Goal: Task Accomplishment & Management: Manage account settings

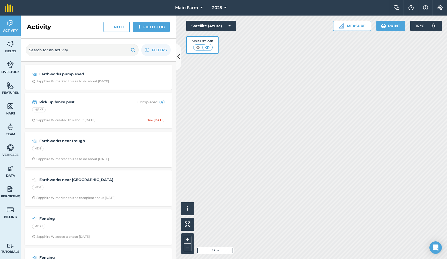
click at [10, 69] on link "Livestock" at bounding box center [10, 67] width 21 height 21
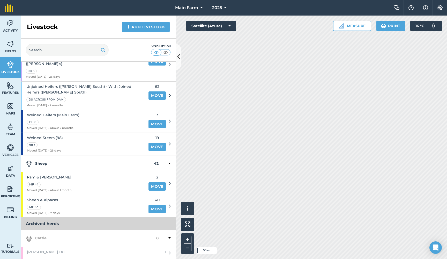
scroll to position [296, 0]
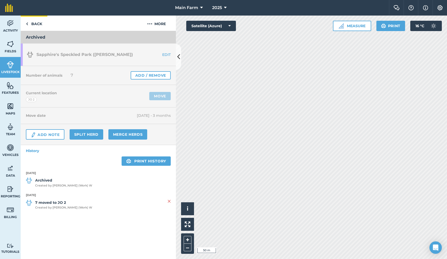
click at [33, 23] on link "Back" at bounding box center [34, 23] width 27 height 15
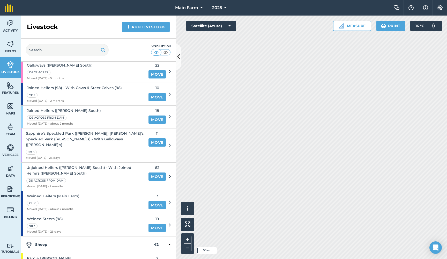
scroll to position [189, 0]
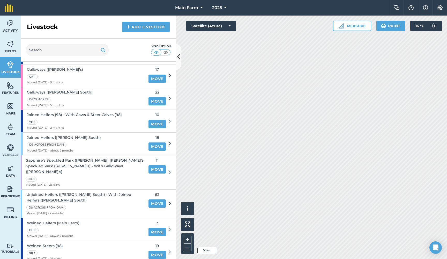
click at [81, 157] on span "Sapphire's Speckled Park (Jackie O's) Sapphire's Speckled Park (Charlie's) - Wi…" at bounding box center [86, 165] width 120 height 17
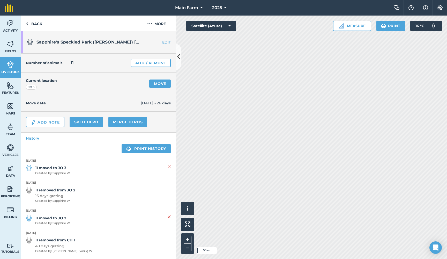
click at [115, 43] on span "Sapphire's Speckled Park (Jackie O's) Sapphire's Speckled Park (Charlie's) - Wi…" at bounding box center [185, 42] width 299 height 5
click at [160, 41] on link "EDIT" at bounding box center [159, 42] width 33 height 5
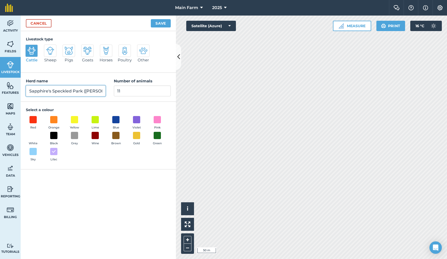
click at [70, 89] on input "Sapphire's Speckled Park (Jackie O's) Sapphire's Speckled Park (Charlie's) - Wi…" at bounding box center [66, 90] width 80 height 11
drag, startPoint x: 73, startPoint y: 91, endPoint x: 128, endPoint y: 91, distance: 54.3
click at [128, 91] on div "Herd name Sapphire's Speckled Park (Jackie O's) Sapphire's Speckled Park (Charl…" at bounding box center [98, 87] width 155 height 29
click at [103, 91] on input "Sapphire's Speckled Park (Jackie O's) Sapphire's Speckled Park (Charlie's) - Wi…" at bounding box center [66, 90] width 80 height 11
drag, startPoint x: 69, startPoint y: 91, endPoint x: 4, endPoint y: 95, distance: 65.3
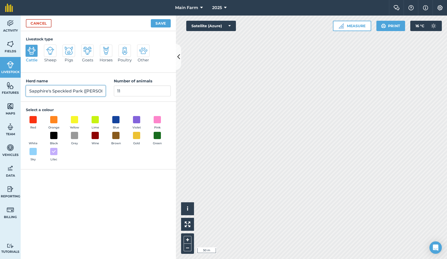
click at [4, 95] on div "Activity Fields Livestock Features Maps Team Vehicles Data Reporting Billing Tu…" at bounding box center [223, 137] width 447 height 243
type input "Sapphire's Speckled Park ([PERSON_NAME])"
click at [158, 24] on button "Save" at bounding box center [161, 23] width 20 height 8
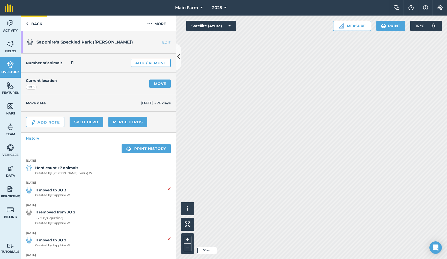
click at [39, 23] on link "Back" at bounding box center [34, 23] width 27 height 15
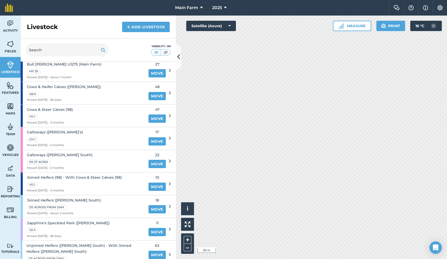
scroll to position [128, 0]
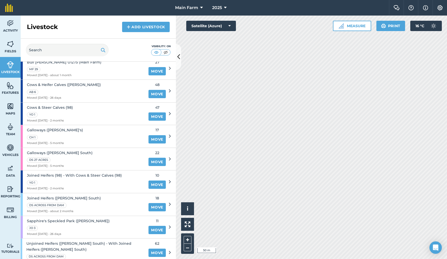
click at [152, 136] on link "Move" at bounding box center [156, 139] width 17 height 8
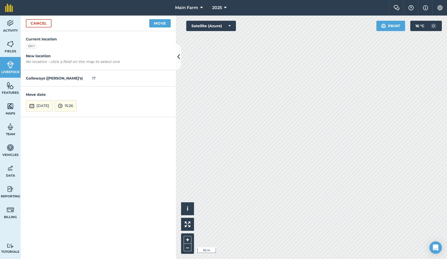
click at [158, 257] on div "Activity Fields Livestock Features Maps Team Vehicles Data Reporting Billing Tu…" at bounding box center [223, 137] width 447 height 243
click at [51, 104] on button "[DATE]" at bounding box center [39, 105] width 27 height 11
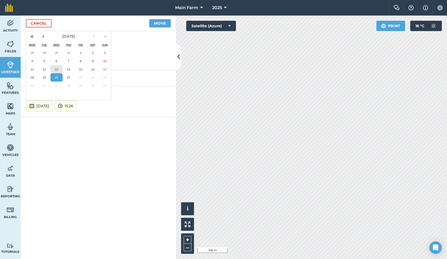
click at [56, 68] on abbr "13" at bounding box center [56, 69] width 3 height 3
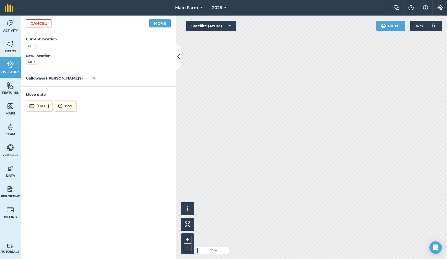
click at [77, 107] on button "15:26" at bounding box center [66, 105] width 22 height 11
click at [77, 49] on button "14:00" at bounding box center [67, 51] width 24 height 8
click at [158, 24] on button "Move" at bounding box center [159, 23] width 21 height 8
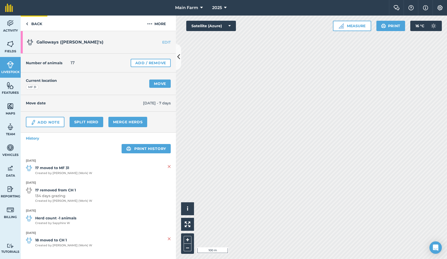
click at [29, 25] on link "Back" at bounding box center [34, 23] width 27 height 15
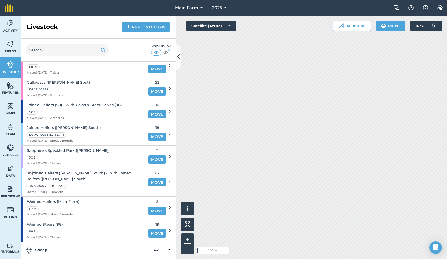
scroll to position [198, 0]
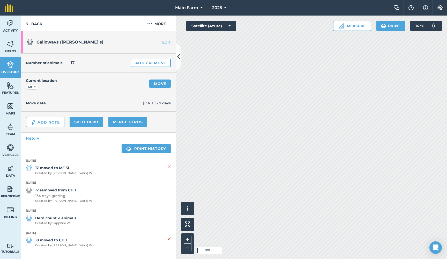
click at [156, 85] on link "Move" at bounding box center [159, 83] width 21 height 8
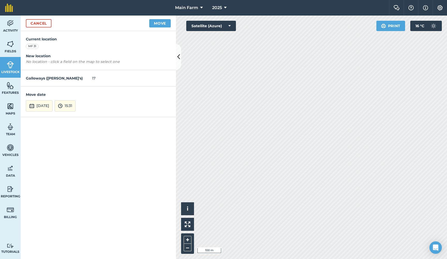
click at [53, 106] on button "[DATE]" at bounding box center [39, 105] width 27 height 11
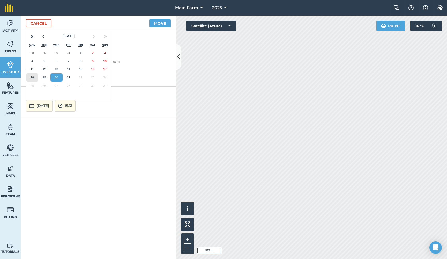
click at [34, 77] on button "18" at bounding box center [32, 77] width 12 height 8
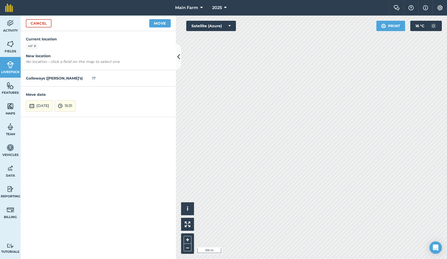
click at [76, 106] on button "15:31" at bounding box center [65, 105] width 21 height 11
click at [76, 56] on button "14:00" at bounding box center [67, 55] width 24 height 8
click at [32, 47] on div "MF 31" at bounding box center [32, 46] width 13 height 5
click at [156, 24] on button "Move" at bounding box center [159, 23] width 21 height 8
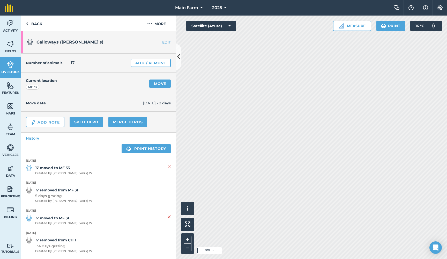
click at [53, 196] on span "5 days grazing" at bounding box center [63, 196] width 57 height 6
click at [32, 22] on link "Back" at bounding box center [34, 23] width 27 height 15
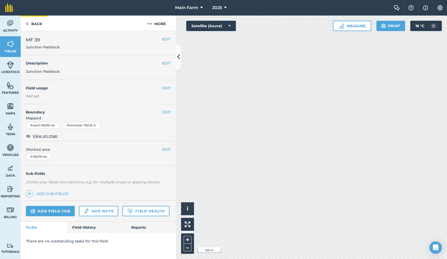
click at [29, 24] on link "Back" at bounding box center [34, 23] width 27 height 15
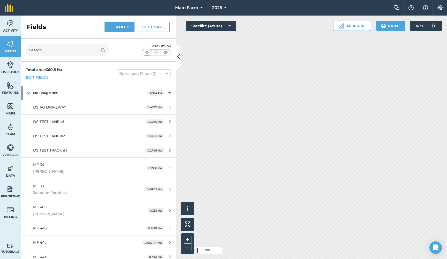
click at [11, 68] on img at bounding box center [10, 65] width 7 height 8
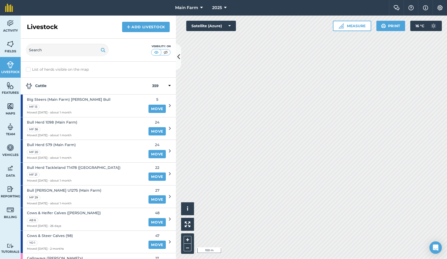
click at [169, 127] on icon at bounding box center [170, 128] width 2 height 5
click at [164, 125] on div "Bull Herd 1098 (Main Farm) MF 36 Moved 18/07/25 - about 1 month 24 Move" at bounding box center [96, 128] width 150 height 23
click at [66, 121] on span "Bull Herd 1098 (Main Farm)" at bounding box center [52, 122] width 50 height 6
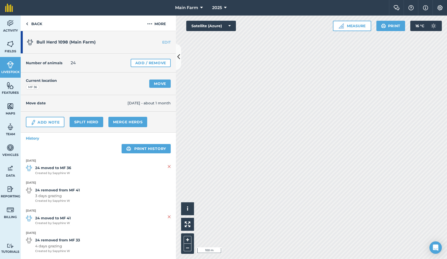
click at [90, 121] on link "Split herd" at bounding box center [87, 122] width 34 height 10
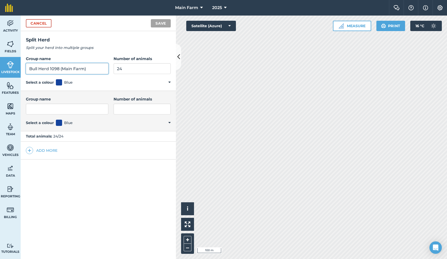
drag, startPoint x: 50, startPoint y: 68, endPoint x: 40, endPoint y: 68, distance: 10.9
click at [40, 68] on input "Bull Herd 1098 (Main Farm)" at bounding box center [67, 68] width 83 height 11
type input "Bull 1098 (Main Farm)"
drag, startPoint x: 117, startPoint y: 69, endPoint x: 98, endPoint y: 68, distance: 19.2
click at [98, 68] on div "Group name Bull 1098 (Main Farm) Number of animals 24" at bounding box center [98, 65] width 145 height 18
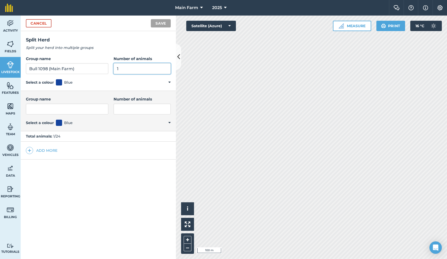
type input "1"
click at [123, 110] on input "Number of animals" at bounding box center [142, 108] width 57 height 11
click at [78, 109] on input "Group name" at bounding box center [67, 108] width 83 height 11
click at [130, 109] on input "Number of animals" at bounding box center [142, 108] width 57 height 11
click at [59, 110] on input "Cows & Calves (Bull 1098)" at bounding box center [67, 108] width 83 height 11
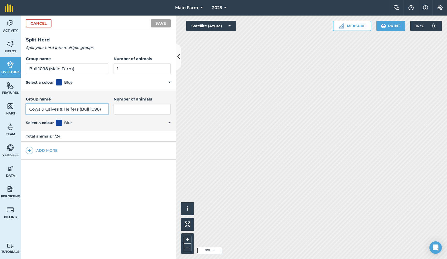
click at [46, 108] on input "Cows & Calves & Heifers (Bull 1098)" at bounding box center [67, 108] width 83 height 11
type input "Cows/Calves & Heifers (Bull 1098)"
click at [121, 109] on input "Number of animals" at bounding box center [142, 108] width 57 height 11
click at [126, 108] on input "Number of animals" at bounding box center [142, 108] width 57 height 11
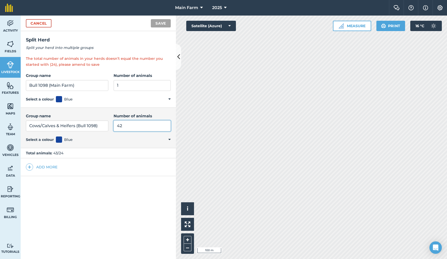
type input "42"
click at [46, 165] on button "Add more" at bounding box center [42, 166] width 32 height 7
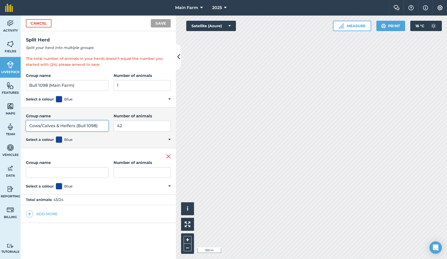
drag, startPoint x: 99, startPoint y: 125, endPoint x: 28, endPoint y: 126, distance: 70.4
click at [28, 126] on input "Cows/Calves & Heifers (Bull 1098)" at bounding box center [67, 125] width 83 height 11
click at [50, 124] on input "Cows/Calves & Heifers (Bull 1098)" at bounding box center [67, 125] width 83 height 11
click at [42, 125] on input "Cows/Calves & Heifers (Bull 1098)" at bounding box center [67, 125] width 83 height 11
drag, startPoint x: 28, startPoint y: 125, endPoint x: 110, endPoint y: 126, distance: 82.0
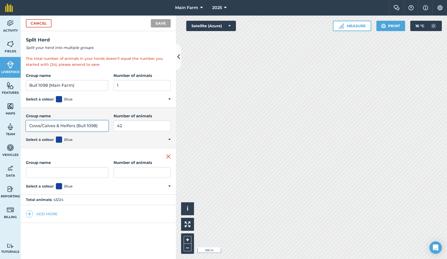
click at [110, 126] on div "Group name Cows/Calves & Heifers (Bull 1098) Number of animals 42" at bounding box center [98, 122] width 145 height 18
click at [55, 170] on input "Group name" at bounding box center [67, 172] width 83 height 11
paste input "Cows/Calves & Heifers (Bull 1098)"
type input "Cows/Calves & Heifers (Bull 1098)"
click at [41, 124] on input "Cows/Calves & Heifers (Bull 1098)" at bounding box center [67, 125] width 83 height 11
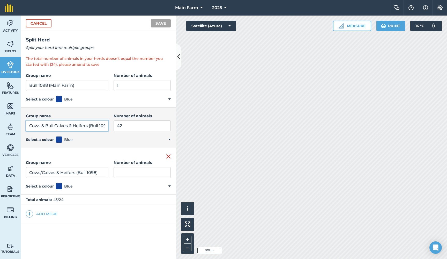
drag, startPoint x: 88, startPoint y: 126, endPoint x: 68, endPoint y: 126, distance: 19.9
click at [68, 126] on input "Cows & Bull Calves & Heifers (Bull 1098)" at bounding box center [67, 125] width 83 height 11
type input "Cows & Bull Calves (Bull 1098)"
click at [42, 172] on input "Cows/Calves & Heifers (Bull 1098)" at bounding box center [67, 172] width 83 height 11
click at [76, 172] on input "Cows & Heifer Calves & Heifers (Bull 1098)" at bounding box center [67, 172] width 83 height 11
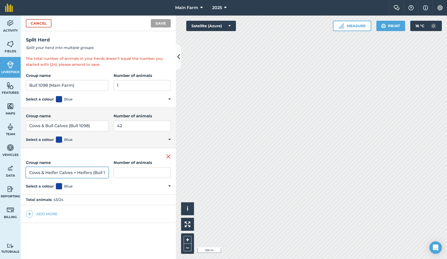
type input "Cows & Heifer Calves + Heifers (Bull 1098)"
click at [116, 172] on input "Number of animals" at bounding box center [142, 172] width 57 height 11
drag, startPoint x: 118, startPoint y: 126, endPoint x: 102, endPoint y: 125, distance: 15.5
click at [102, 125] on div "Group name Cows & Bull Calves (Bull 1098) Number of animals 42" at bounding box center [98, 122] width 145 height 18
type input "28"
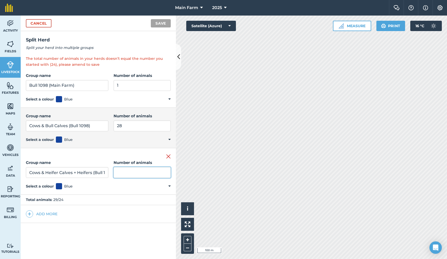
click at [114, 172] on input "Number of animals" at bounding box center [142, 172] width 57 height 11
type input "14"
click at [87, 231] on div "Split Herd Split your herd into multiple groups The total number of animals in …" at bounding box center [98, 145] width 155 height 228
drag, startPoint x: 119, startPoint y: 125, endPoint x: 94, endPoint y: 123, distance: 25.2
click at [94, 123] on div "Group name Cows & Bull Calves (Bull 1098) Number of animals 28" at bounding box center [98, 122] width 145 height 18
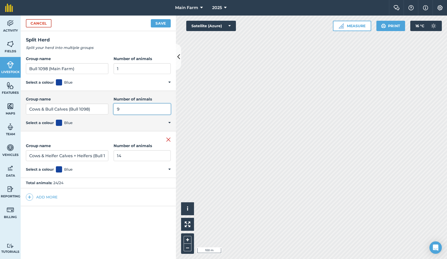
type input "9"
click at [160, 24] on button "Save" at bounding box center [161, 23] width 20 height 8
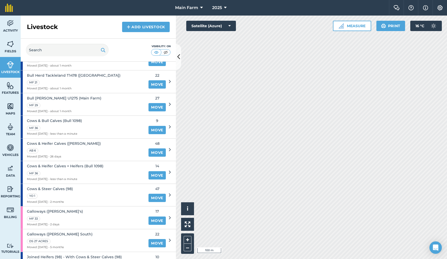
scroll to position [95, 0]
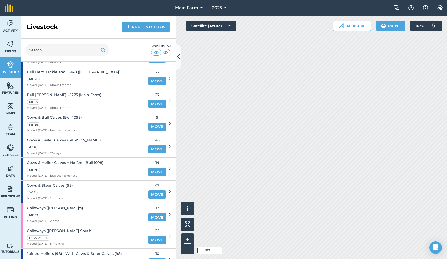
click at [63, 115] on span "Cows & Bull Calves (Bull 1098)" at bounding box center [54, 117] width 55 height 6
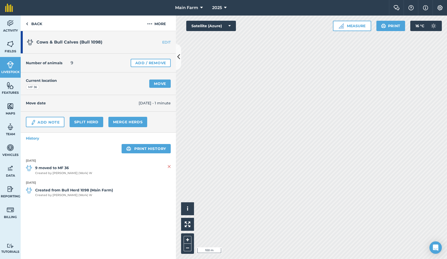
click at [140, 62] on link "Add / Remove" at bounding box center [151, 63] width 40 height 8
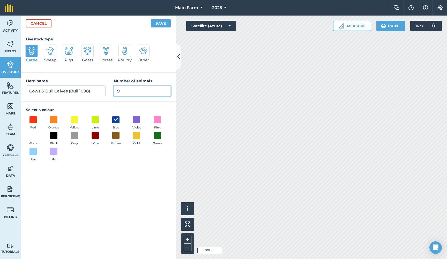
drag, startPoint x: 122, startPoint y: 91, endPoint x: 110, endPoint y: 91, distance: 11.9
click at [112, 91] on div "Herd name Cows & Bull Calves (Bull 1098) Number of animals 9" at bounding box center [98, 87] width 155 height 29
type input "28"
click at [161, 25] on button "Save" at bounding box center [161, 23] width 20 height 8
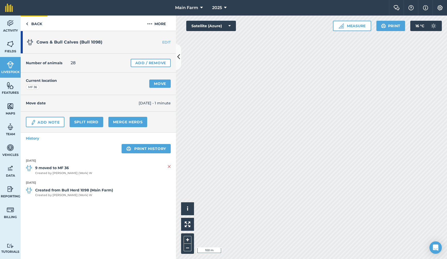
click at [37, 24] on link "Back" at bounding box center [34, 23] width 27 height 15
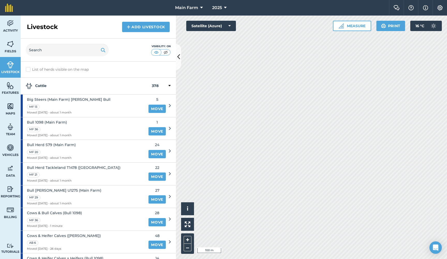
click at [62, 144] on span "Bull Herd S79 (Main Farm)" at bounding box center [51, 145] width 49 height 6
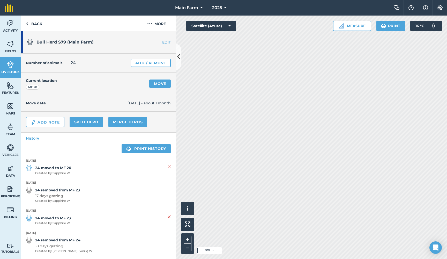
click at [86, 123] on link "Split herd" at bounding box center [87, 122] width 34 height 10
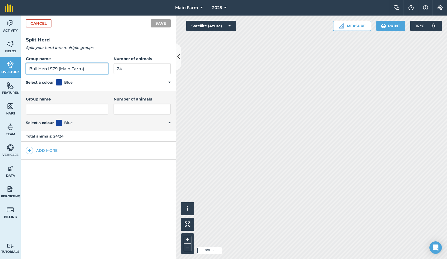
drag, startPoint x: 86, startPoint y: 68, endPoint x: 9, endPoint y: 66, distance: 76.6
click at [9, 66] on div "Activity Fields Livestock Features Maps Team Vehicles Data Reporting Billing Tu…" at bounding box center [223, 137] width 447 height 243
click at [38, 110] on input "Group name" at bounding box center [67, 108] width 83 height 11
paste input "Bull Herd S79 (Main Farm)"
type input "Bull Herd S79 (Main Farm)"
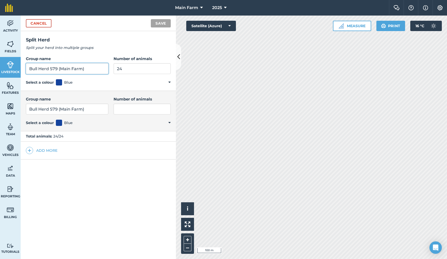
click at [50, 68] on input "Bull Herd S79 (Main Farm)" at bounding box center [67, 68] width 83 height 11
type input "Bull S79 (Main Farm)"
click at [126, 105] on input "Number of animals" at bounding box center [142, 108] width 57 height 11
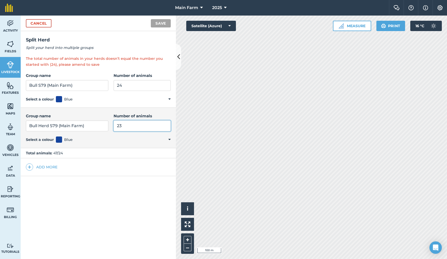
type input "23"
drag, startPoint x: 118, startPoint y: 83, endPoint x: 106, endPoint y: 83, distance: 12.4
click at [114, 83] on input "24" at bounding box center [142, 85] width 57 height 11
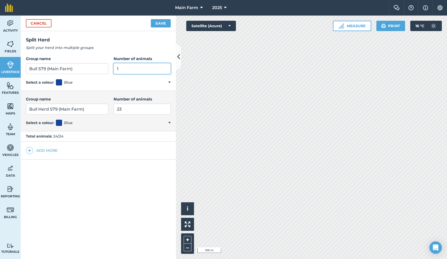
type input "1"
drag, startPoint x: 51, startPoint y: 109, endPoint x: 39, endPoint y: 108, distance: 11.6
click at [39, 109] on input "Bull Herd S79 (Main Farm)" at bounding box center [67, 108] width 83 height 11
click at [29, 108] on input "Bull S79 (Main Farm)" at bounding box center [67, 108] width 83 height 11
type input "Cows & Bull Calves Bull S79 (Main Farm)"
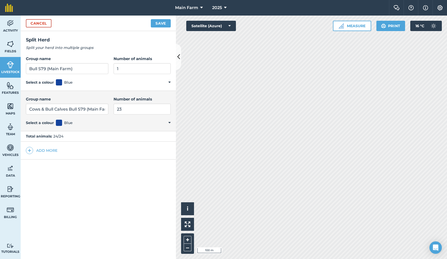
click at [41, 149] on button "Add more" at bounding box center [42, 150] width 32 height 7
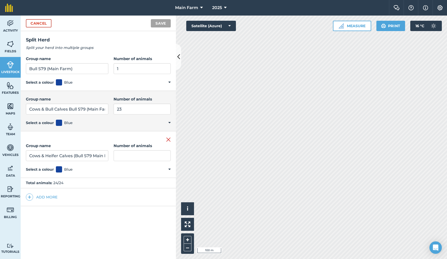
drag, startPoint x: 99, startPoint y: 156, endPoint x: 72, endPoint y: 155, distance: 26.9
click at [72, 155] on input "Cows & Heifer Calves (Bull S79 Main Farm)" at bounding box center [67, 155] width 83 height 11
type input "Cows & Heifer Calves (Bull S79)"
click at [88, 110] on input "Cows & Bull Calves Bull S79 (Main Farm)" at bounding box center [67, 108] width 83 height 11
click at [70, 109] on input "Cows & Bull Calves Bull S79 (Main Farm)" at bounding box center [67, 108] width 83 height 11
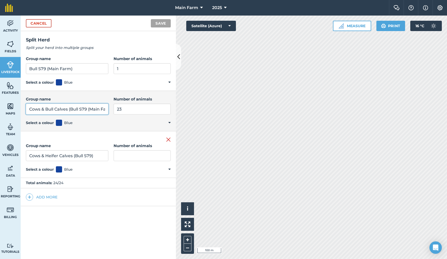
drag, startPoint x: 88, startPoint y: 109, endPoint x: 128, endPoint y: 114, distance: 40.4
click at [128, 114] on div "Group name Cows & Bull Calves (Bull S79 (Main Farm) Number of animals 23 Select…" at bounding box center [98, 111] width 155 height 40
type input "Cows & Bull Calves (Bull S79)"
click at [134, 156] on input "Number of animals" at bounding box center [142, 155] width 57 height 11
drag, startPoint x: 77, startPoint y: 68, endPoint x: 46, endPoint y: 69, distance: 31.0
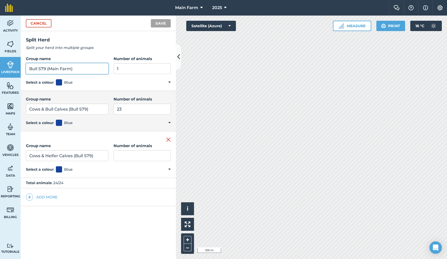
click at [46, 69] on input "Bull S79 (Main Farm)" at bounding box center [67, 68] width 83 height 11
type input "Bull S79"
click at [117, 109] on input "23" at bounding box center [142, 108] width 57 height 11
click at [73, 157] on input "Cows & Heifer Calves (Bull S79)" at bounding box center [67, 155] width 83 height 11
type input "Cows & Heifer Calves + Heifers (Bull S79)"
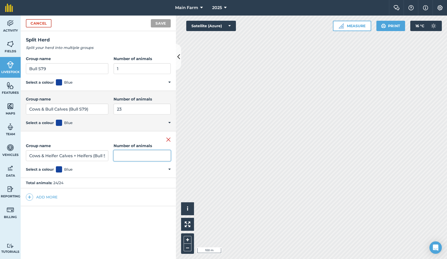
click at [122, 158] on input "Number of animals" at bounding box center [142, 155] width 57 height 11
drag, startPoint x: 123, startPoint y: 109, endPoint x: 80, endPoint y: 108, distance: 42.7
click at [80, 108] on div "Group name Cows & Bull Calves (Bull S79) Number of animals 23" at bounding box center [98, 105] width 145 height 18
type input "4"
click at [114, 156] on input "Number of animals" at bounding box center [142, 155] width 57 height 11
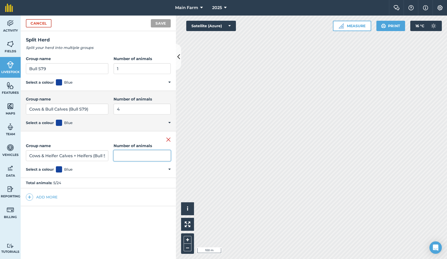
click at [124, 155] on input "Number of animals" at bounding box center [142, 155] width 57 height 11
type input "19"
click at [159, 24] on button "Save" at bounding box center [161, 23] width 20 height 8
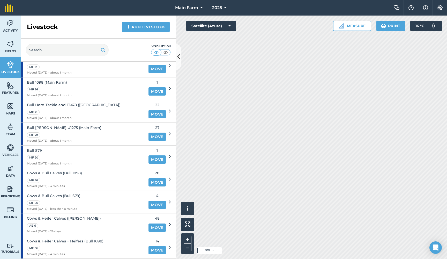
scroll to position [40, 0]
click at [54, 81] on span "Bull 1098 (Main Farm)" at bounding box center [49, 82] width 44 height 6
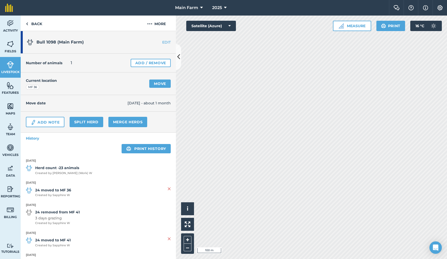
click at [165, 42] on link "EDIT" at bounding box center [159, 42] width 33 height 5
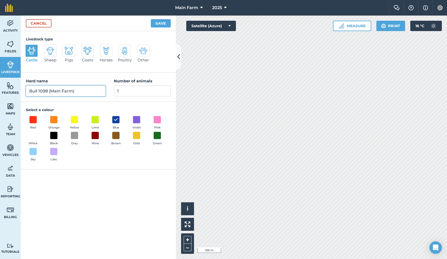
drag, startPoint x: 77, startPoint y: 90, endPoint x: 48, endPoint y: 90, distance: 29.0
click at [48, 90] on input "Bull 1098 (Main Farm)" at bounding box center [66, 90] width 80 height 11
type input "Bull 1098"
click at [161, 20] on button "Save" at bounding box center [161, 23] width 20 height 8
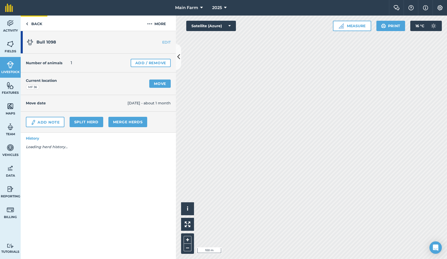
click at [34, 22] on link "Back" at bounding box center [34, 23] width 27 height 15
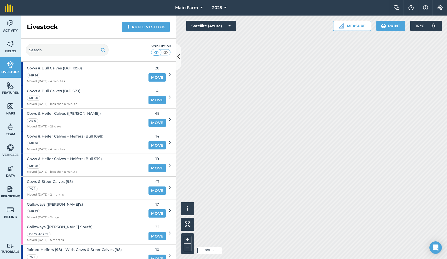
scroll to position [141, 0]
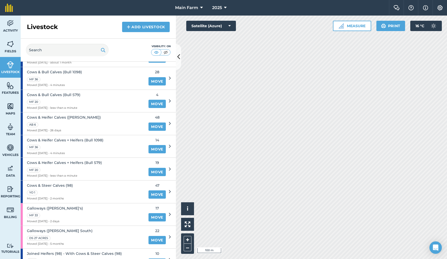
click at [75, 160] on span "Cows & Heifer Calves + Heifers (Bull S79)" at bounding box center [64, 163] width 75 height 6
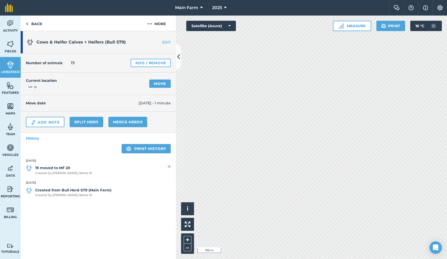
click at [136, 62] on link "Add / Remove" at bounding box center [151, 63] width 40 height 8
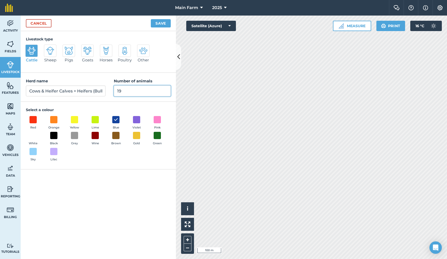
click at [136, 89] on input "19" at bounding box center [142, 90] width 57 height 11
drag, startPoint x: 128, startPoint y: 91, endPoint x: 112, endPoint y: 91, distance: 15.5
click at [112, 91] on div "Herd name Cows & Heifer Calves + Heifers (Bull S79) Number of animals 19" at bounding box center [98, 87] width 155 height 29
type input "38"
click at [163, 22] on button "Save" at bounding box center [161, 23] width 20 height 8
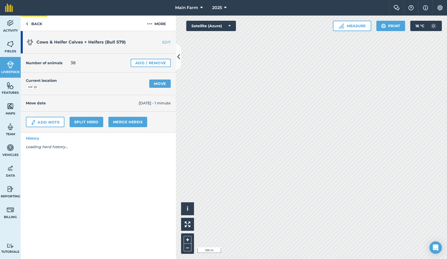
click at [36, 21] on link "Back" at bounding box center [34, 23] width 27 height 15
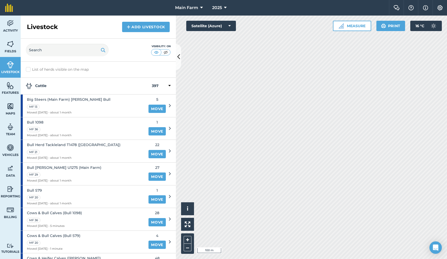
click at [53, 144] on span "Bull Herd Tackleland T1478 (Main Farm)" at bounding box center [74, 145] width 94 height 6
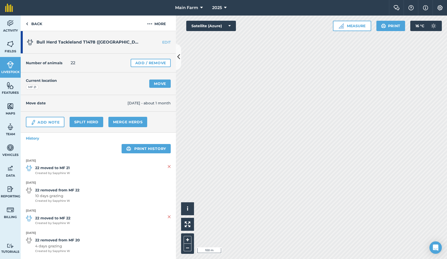
click at [87, 124] on link "Split herd" at bounding box center [87, 122] width 34 height 10
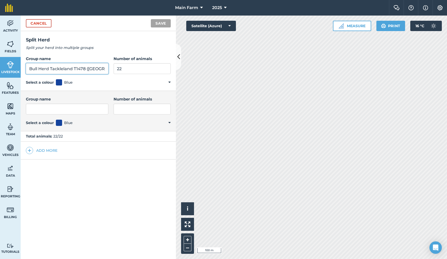
drag, startPoint x: 29, startPoint y: 68, endPoint x: 129, endPoint y: 69, distance: 100.6
click at [129, 69] on div "Group name Bull Herd Tackleland T1478 (Main Farm) Number of animals 22" at bounding box center [98, 65] width 145 height 18
click at [79, 111] on input "Group name" at bounding box center [67, 108] width 83 height 11
paste input "Bull Herd Tackleland T1478 (Main Farm)"
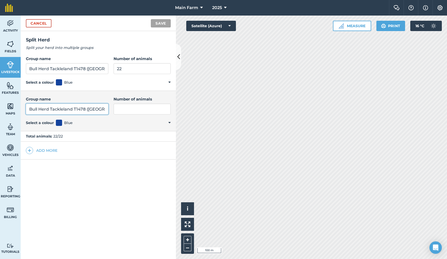
type input "Bull Herd Tackleland T1478 (Main Farm)"
click at [35, 152] on button "Add more" at bounding box center [42, 150] width 32 height 7
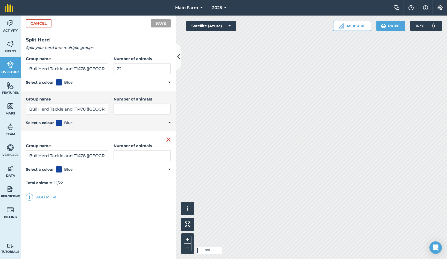
type input "Bull Herd Tackleland T1478 (Main Farm)"
click at [43, 68] on input "Bull Herd Tackleland T1478 (Main Farm)" at bounding box center [67, 68] width 83 height 11
click at [50, 68] on input "Bull Herd Tackleland T1478 (Main Farm)" at bounding box center [67, 68] width 83 height 11
drag, startPoint x: 73, startPoint y: 68, endPoint x: 148, endPoint y: 70, distance: 74.3
click at [148, 70] on div "Group name Bull Tackleland T1478 (Main Farm) Number of animals 22" at bounding box center [98, 65] width 145 height 18
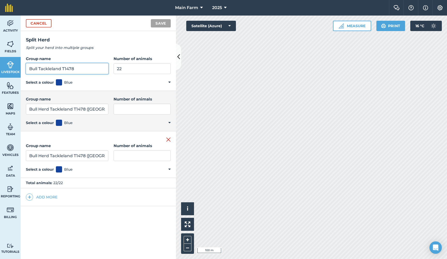
type input "Bull Tackleland T1478"
drag, startPoint x: 129, startPoint y: 70, endPoint x: 63, endPoint y: 69, distance: 65.7
click at [63, 69] on div "Group name Bull Tackleland T1478 Number of animals 22" at bounding box center [98, 65] width 145 height 18
type input "1"
click at [50, 109] on input "Bull Herd Tackleland T1478 (Main Farm)" at bounding box center [67, 108] width 83 height 11
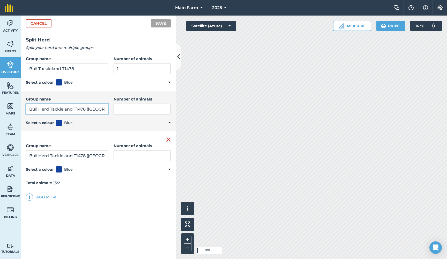
click at [30, 108] on input "Bull Herd Tackleland T1478 (Main Farm)" at bounding box center [67, 108] width 83 height 11
click at [92, 109] on input "Cows & Bull Calves (Bull Herd Tackleland T1478 (Main Farm)" at bounding box center [67, 108] width 83 height 11
click at [50, 108] on input "Cows & Bull Calves (Bull Tackleland T1478)" at bounding box center [67, 108] width 83 height 11
drag, startPoint x: 99, startPoint y: 109, endPoint x: 0, endPoint y: 106, distance: 98.6
click at [0, 106] on div "Activity Fields Livestock Features Maps Team Vehicles Data Reporting Billing Tu…" at bounding box center [223, 137] width 447 height 243
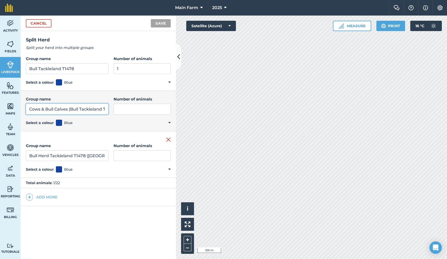
type input "Cows & Bull Calves (Bull Tackleland T1478)"
click at [38, 156] on input "Bull Herd Tackleland T1478 (Main Farm)" at bounding box center [67, 155] width 83 height 11
drag, startPoint x: 27, startPoint y: 155, endPoint x: 145, endPoint y: 166, distance: 118.7
click at [145, 166] on div "Remove group Group name Bull Herd Tackleland T1478 (Main Farm) Number of animal…" at bounding box center [98, 154] width 155 height 47
paste input "Cows & Bull Calves (Bull Tackleland T1478"
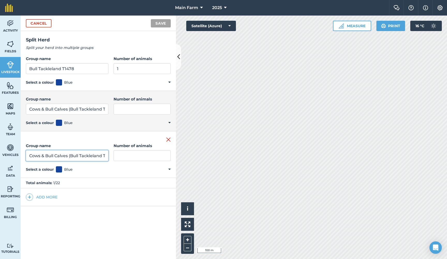
drag, startPoint x: 34, startPoint y: 155, endPoint x: 46, endPoint y: 156, distance: 12.2
click at [46, 156] on input "Cows & Bull Calves (Bull Tackleland T1478)" at bounding box center [67, 155] width 83 height 11
type input "Cows & Heifer Calves + Heifers (Bull Tackleland T1478)"
click at [122, 157] on input "Number of animals" at bounding box center [142, 155] width 57 height 11
click at [124, 110] on input "Number of animals" at bounding box center [142, 108] width 57 height 11
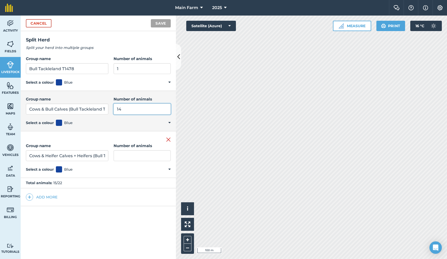
type input "14"
click at [123, 154] on input "Number of animals" at bounding box center [142, 155] width 57 height 11
click at [115, 155] on input "Number of animals" at bounding box center [142, 155] width 57 height 11
type input "6"
type input "7"
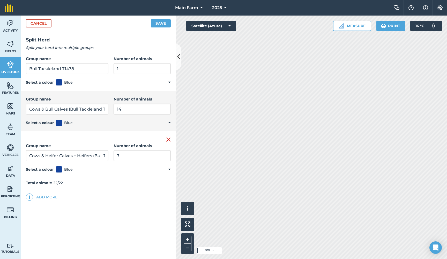
click at [157, 24] on button "Save" at bounding box center [161, 23] width 20 height 8
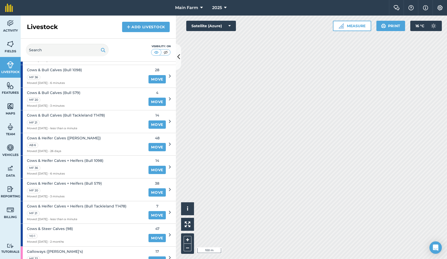
scroll to position [146, 0]
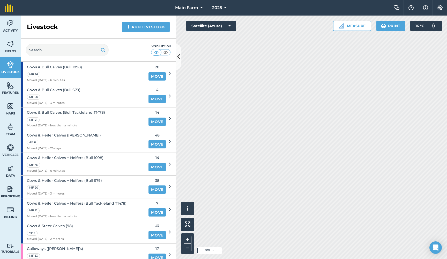
click at [64, 200] on span "Cows & Heifer Calves + Heifers (Bull Tackleland T1478)" at bounding box center [77, 203] width 100 height 6
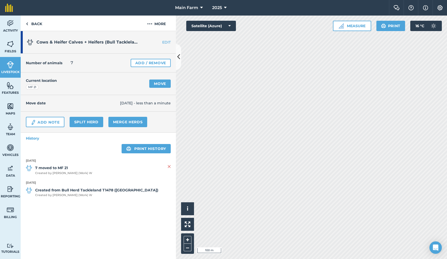
click at [138, 66] on link "Add / Remove" at bounding box center [151, 63] width 40 height 8
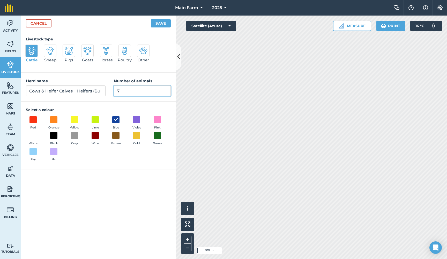
drag, startPoint x: 122, startPoint y: 94, endPoint x: 116, endPoint y: 93, distance: 5.4
click at [116, 93] on input "7" at bounding box center [142, 90] width 57 height 11
drag, startPoint x: 125, startPoint y: 91, endPoint x: 102, endPoint y: 89, distance: 22.3
click at [102, 89] on div "Herd name Cows & Heifer Calves + Heifers (Bull Tackleland T1478) Number of anim…" at bounding box center [98, 87] width 155 height 29
type input "26"
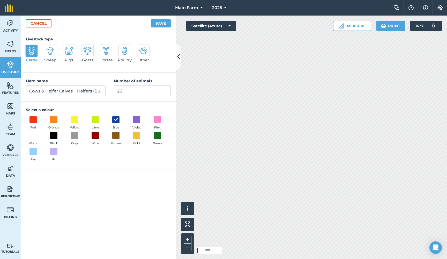
click at [157, 23] on button "Save" at bounding box center [161, 23] width 20 height 8
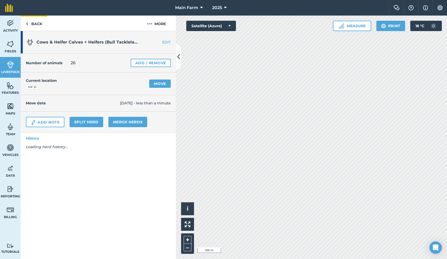
click at [35, 23] on link "Back" at bounding box center [34, 23] width 27 height 15
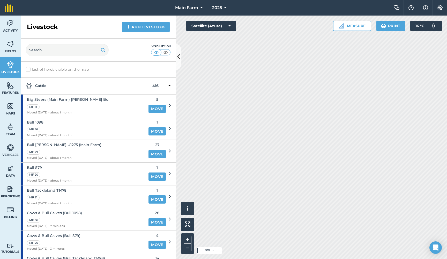
click at [57, 144] on span "Bull Herd Urjita U1275 (Main Farm)" at bounding box center [64, 145] width 75 height 6
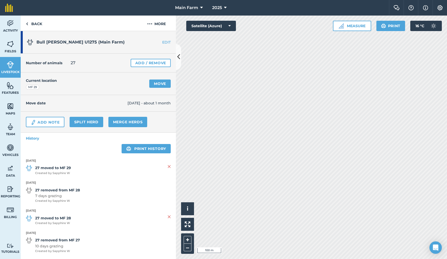
click at [76, 122] on link "Split herd" at bounding box center [87, 122] width 34 height 10
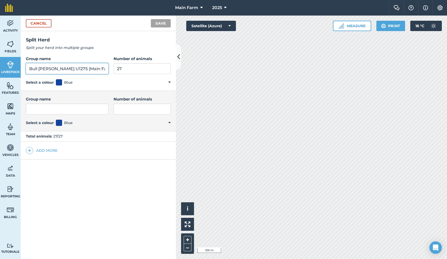
drag, startPoint x: 74, startPoint y: 68, endPoint x: 134, endPoint y: 73, distance: 60.5
click at [134, 73] on div "Group name Bull Herd Urjita U1275 (Main Farm) Number of animals 27" at bounding box center [98, 65] width 145 height 18
type input "Bull Herd Urjita U1275"
click at [114, 111] on input "Number of animals" at bounding box center [142, 108] width 57 height 11
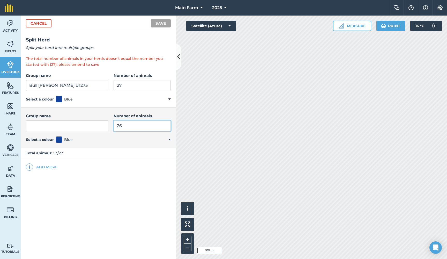
type input "26"
drag, startPoint x: 116, startPoint y: 84, endPoint x: 72, endPoint y: 82, distance: 44.1
click at [72, 82] on div "Group name Bull Herd Urjita U1275 Number of animals 27" at bounding box center [98, 81] width 145 height 18
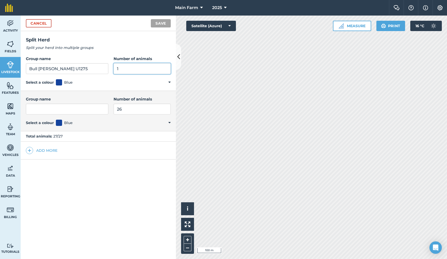
type input "1"
click at [51, 69] on input "Bull Herd Urjita U1275" at bounding box center [67, 68] width 83 height 11
type input "[PERSON_NAME] U1275"
click at [47, 112] on input "Group name" at bounding box center [67, 108] width 83 height 11
drag, startPoint x: 64, startPoint y: 70, endPoint x: 11, endPoint y: 68, distance: 52.6
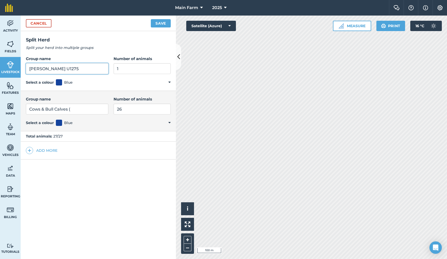
click at [11, 68] on div "Activity Fields Livestock Features Maps Team Vehicles Data Reporting Billing Tu…" at bounding box center [223, 137] width 447 height 243
click at [83, 108] on input "Cows & Bull Calves (" at bounding box center [67, 108] width 83 height 11
paste input "[PERSON_NAME] U1275"
drag, startPoint x: 99, startPoint y: 109, endPoint x: 11, endPoint y: 108, distance: 87.2
click at [11, 108] on div "Activity Fields Livestock Features Maps Team Vehicles Data Reporting Billing Tu…" at bounding box center [223, 137] width 447 height 243
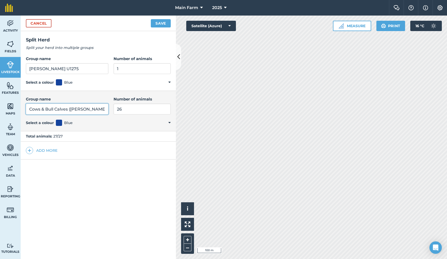
type input "Cows & Bull Calves ([PERSON_NAME] U1275)"
click at [48, 149] on button "Add more" at bounding box center [42, 150] width 32 height 7
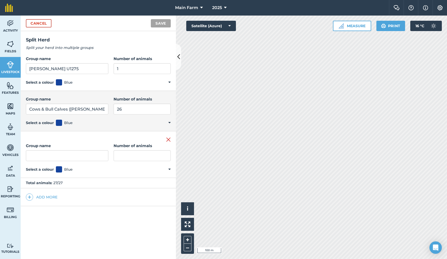
click at [43, 156] on input "Group name" at bounding box center [67, 155] width 83 height 11
drag, startPoint x: 45, startPoint y: 155, endPoint x: 38, endPoint y: 155, distance: 6.7
click at [38, 155] on input "Cows & Bull Calves ([PERSON_NAME] U1275)" at bounding box center [67, 155] width 83 height 11
click at [69, 157] on input "Cows & Heifer Calves ([PERSON_NAME] U1275)" at bounding box center [67, 155] width 83 height 11
type input "Cows & Heifer Calves + Heifers (Bull Urjita U1275)"
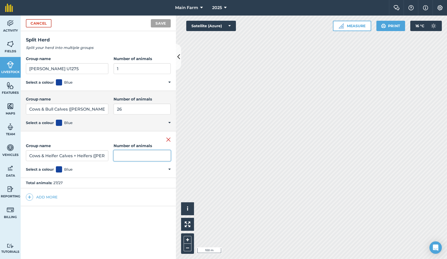
click at [115, 155] on input "Number of animals" at bounding box center [142, 155] width 57 height 11
type input "0"
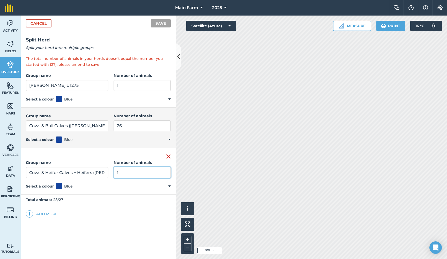
type input "1"
click at [116, 127] on input "26" at bounding box center [142, 125] width 57 height 11
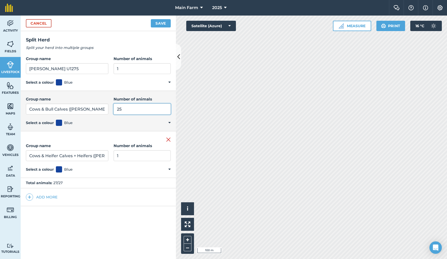
type input "25"
click at [157, 22] on button "Save" at bounding box center [161, 23] width 20 height 8
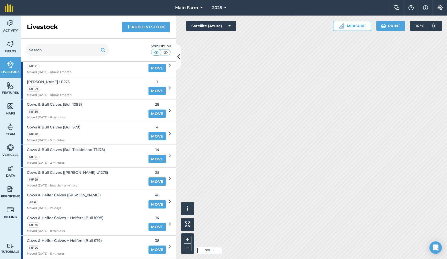
scroll to position [115, 0]
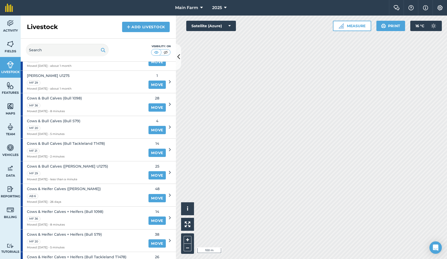
click at [65, 163] on span "Cows & Bull Calves ([PERSON_NAME] U1275)" at bounding box center [67, 166] width 81 height 6
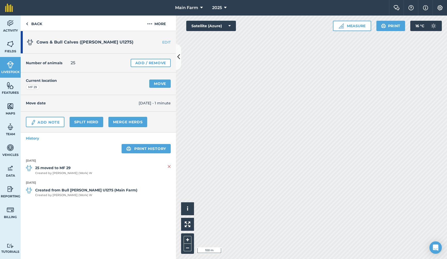
click at [144, 64] on link "Add / Remove" at bounding box center [151, 63] width 40 height 8
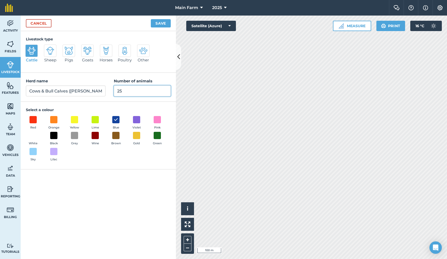
drag, startPoint x: 126, startPoint y: 92, endPoint x: 107, endPoint y: 91, distance: 18.9
click at [107, 91] on div "Herd name Cows & Bull Calves (Bull Urjita U1275) Number of animals 25" at bounding box center [98, 87] width 155 height 29
type input "18"
click at [156, 23] on button "Save" at bounding box center [161, 23] width 20 height 8
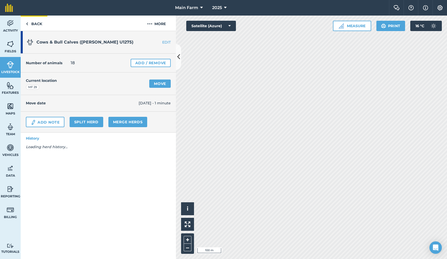
click at [37, 24] on link "Back" at bounding box center [34, 23] width 27 height 15
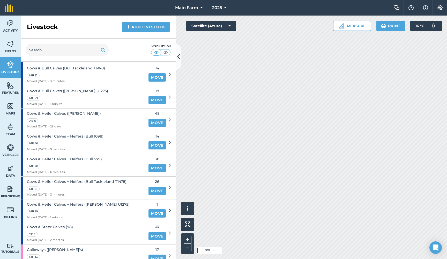
scroll to position [196, 0]
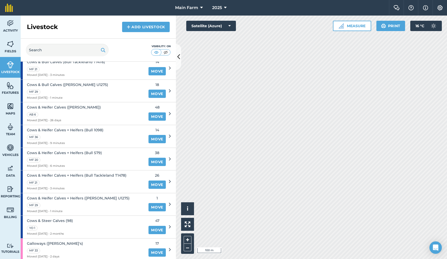
click at [73, 195] on span "Cows & Heifer Calves + Heifers (Bull Urjita U1275)" at bounding box center [78, 198] width 103 height 6
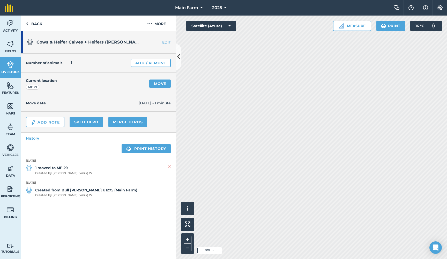
click at [167, 41] on link "EDIT" at bounding box center [159, 42] width 33 height 5
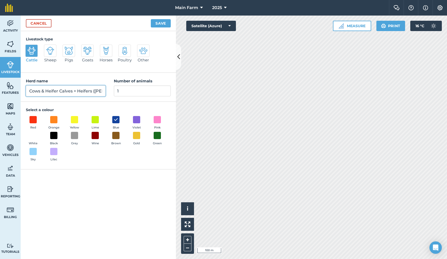
drag, startPoint x: 73, startPoint y: 91, endPoint x: 93, endPoint y: 92, distance: 20.5
click at [93, 92] on input "Cows & Heifer Calves + Heifers (Bull Urjita U1275)" at bounding box center [66, 90] width 80 height 11
type input "Cows & Heifer Calves ([PERSON_NAME] U1275)"
drag, startPoint x: 136, startPoint y: 92, endPoint x: 74, endPoint y: 92, distance: 62.1
click at [79, 92] on div "Herd name Cows & Heifer Calves (Bull Urjita U1275) Number of animals 1" at bounding box center [98, 87] width 155 height 29
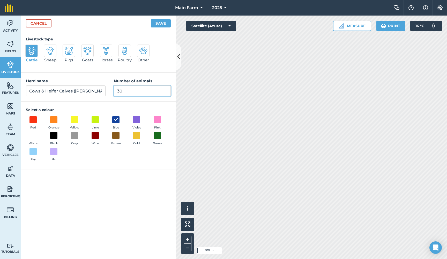
type input "30"
click at [155, 24] on button "Save" at bounding box center [161, 23] width 20 height 8
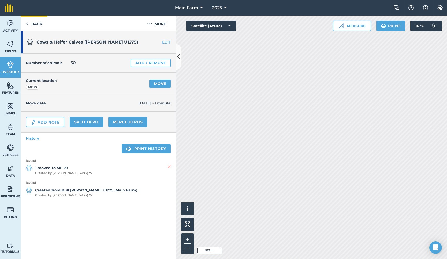
click at [32, 24] on link "Back" at bounding box center [34, 23] width 27 height 15
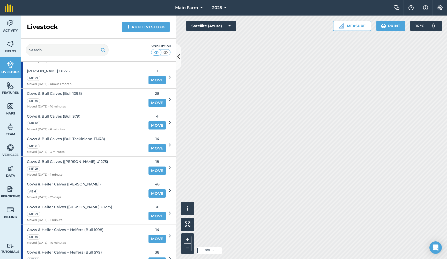
scroll to position [125, 0]
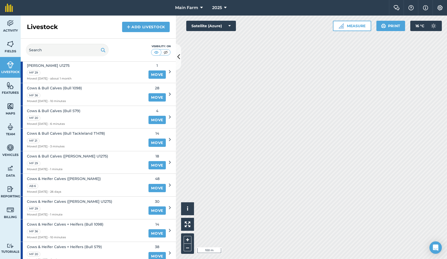
click at [60, 85] on span "Cows & Bull Calves (Bull 1098)" at bounding box center [54, 88] width 55 height 6
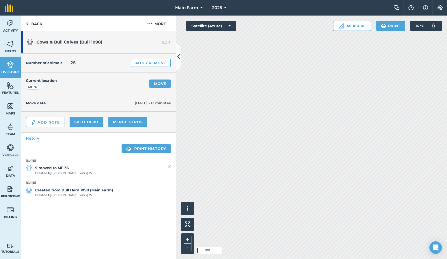
click at [124, 119] on link "Merge Herds" at bounding box center [127, 122] width 39 height 10
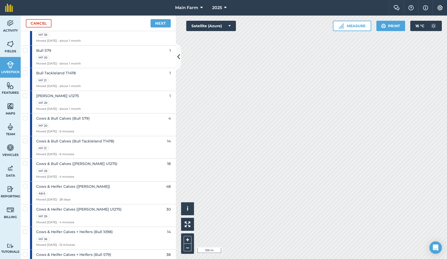
scroll to position [105, 0]
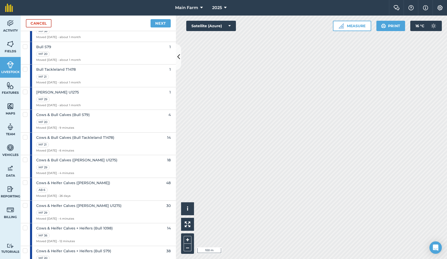
click at [26, 112] on label at bounding box center [26, 112] width 6 height 0
click at [26, 112] on input "checkbox" at bounding box center [24, 113] width 3 height 3
checkbox input "true"
click at [25, 135] on label at bounding box center [26, 135] width 6 height 0
click at [25, 135] on input "checkbox" at bounding box center [24, 136] width 3 height 3
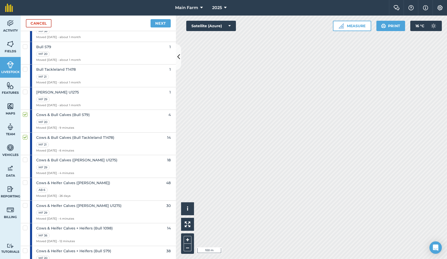
checkbox input "true"
click at [25, 157] on label at bounding box center [26, 157] width 6 height 0
click at [25, 157] on input "checkbox" at bounding box center [24, 158] width 3 height 3
checkbox input "true"
click at [159, 23] on link "Next" at bounding box center [161, 23] width 20 height 8
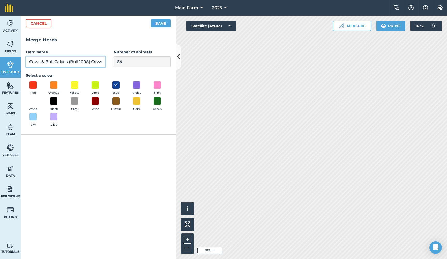
drag, startPoint x: 66, startPoint y: 61, endPoint x: 125, endPoint y: 68, distance: 60.0
click at [125, 68] on div "Merge Herds Herd name Cows & Bull Calves (Bull 1098) Cows & Bull Calves (Bull S…" at bounding box center [98, 82] width 155 height 103
click at [162, 22] on button "Save" at bounding box center [161, 23] width 20 height 8
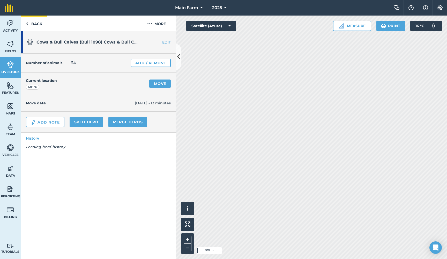
click at [38, 23] on link "Back" at bounding box center [34, 23] width 27 height 15
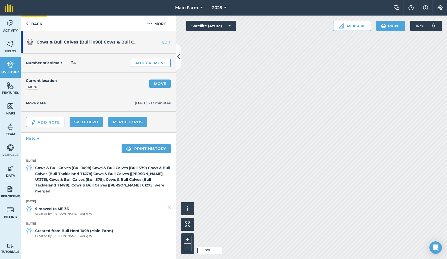
click at [36, 23] on link "Back" at bounding box center [34, 23] width 27 height 15
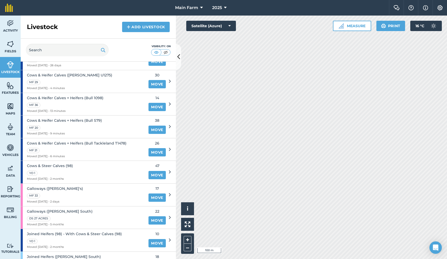
scroll to position [190, 0]
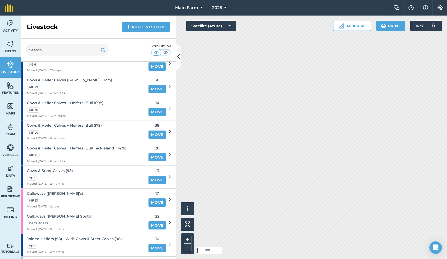
click at [85, 100] on span "Cows & Heifer Calves + Heifers (Bull 1098)" at bounding box center [65, 103] width 77 height 6
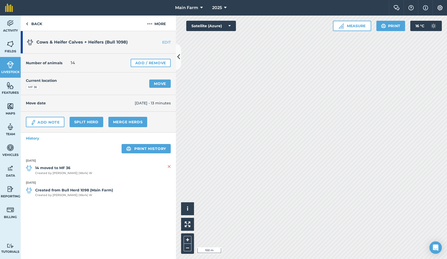
click at [123, 121] on link "Merge Herds" at bounding box center [127, 122] width 39 height 10
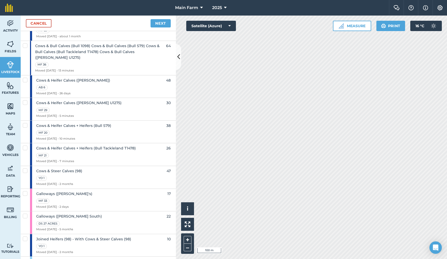
scroll to position [169, 0]
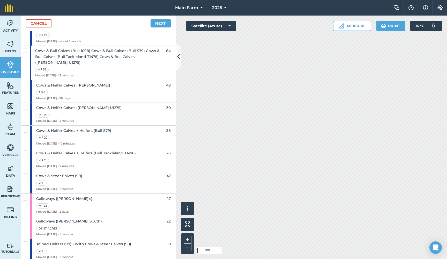
click at [25, 128] on label at bounding box center [26, 128] width 6 height 0
click at [25, 128] on input "checkbox" at bounding box center [24, 129] width 3 height 3
checkbox input "true"
click at [26, 150] on label at bounding box center [26, 150] width 6 height 0
click at [26, 150] on input "checkbox" at bounding box center [24, 151] width 3 height 3
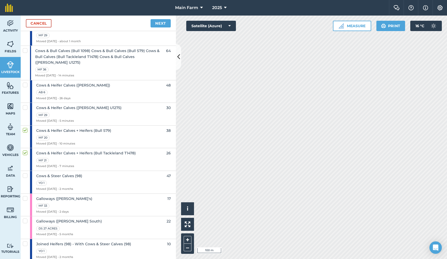
checkbox input "true"
click at [25, 105] on label at bounding box center [26, 105] width 6 height 0
click at [25, 105] on input "checkbox" at bounding box center [24, 106] width 3 height 3
checkbox input "true"
click at [156, 23] on link "Next" at bounding box center [161, 23] width 20 height 8
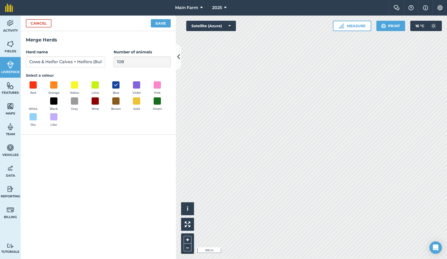
click at [156, 23] on button "Save" at bounding box center [161, 23] width 20 height 8
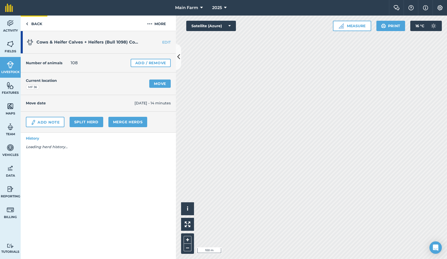
click at [36, 22] on link "Back" at bounding box center [34, 23] width 27 height 15
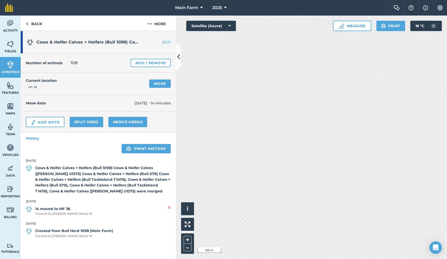
click at [5, 67] on link "Livestock" at bounding box center [10, 67] width 21 height 21
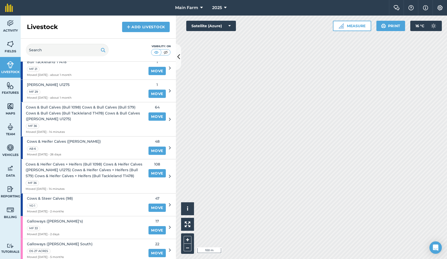
scroll to position [102, 0]
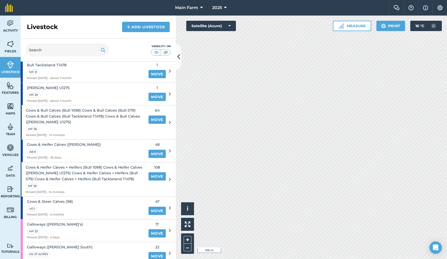
click at [90, 112] on span "Cows & Bull Calves (Bull 1098) Cows & Bull Calves (Bull S79) Cows & Bull Calves…" at bounding box center [86, 115] width 120 height 17
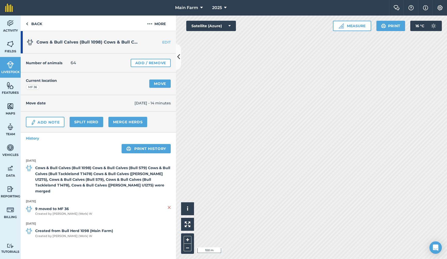
click at [95, 43] on span "Cows & Bull Calves (Bull 1098) Cows & Bull Calves (Bull S79) Cows & Bull Calves…" at bounding box center [198, 42] width 324 height 5
drag, startPoint x: 77, startPoint y: 42, endPoint x: 127, endPoint y: 42, distance: 49.9
click at [127, 42] on span "Cows & Bull Calves (Bull 1098) Cows & Bull Calves (Bull S79) Cows & Bull Calves…" at bounding box center [198, 42] width 324 height 5
click at [166, 41] on link "EDIT" at bounding box center [159, 42] width 33 height 5
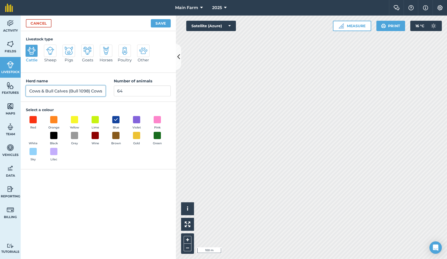
click at [47, 92] on input "Cows & Bull Calves (Bull 1098) Cows & Bull Calves (Bull S79) Cows & Bull Calves…" at bounding box center [66, 90] width 80 height 11
drag, startPoint x: 68, startPoint y: 91, endPoint x: 158, endPoint y: 93, distance: 90.3
click at [158, 93] on div "Herd name Cows & Bull Calves (Bull 1098) Cows & Bull Calves (Bull S79) Cows & B…" at bounding box center [98, 87] width 155 height 29
type input "Cows & Bull Calves"
click at [161, 24] on button "Save" at bounding box center [161, 23] width 20 height 8
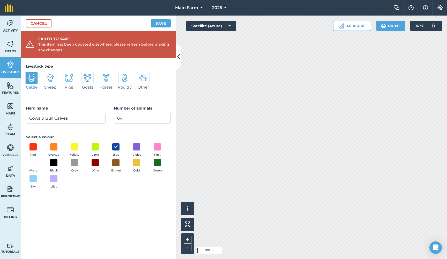
click at [31, 26] on link "Cancel" at bounding box center [39, 23] width 26 height 8
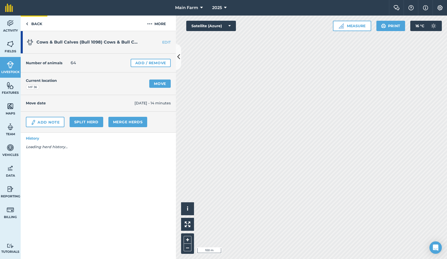
click at [33, 25] on link "Back" at bounding box center [34, 23] width 27 height 15
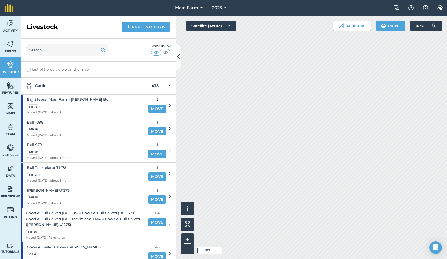
click at [14, 49] on span "Fields" at bounding box center [10, 51] width 21 height 4
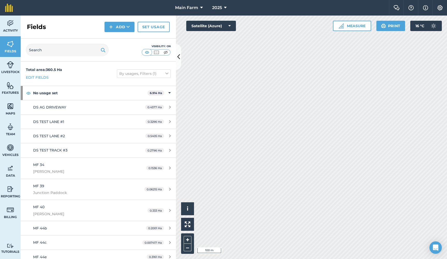
click at [13, 66] on img at bounding box center [10, 65] width 7 height 8
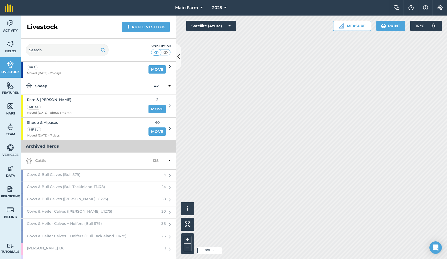
scroll to position [430, 0]
click at [168, 158] on icon at bounding box center [169, 160] width 2 height 5
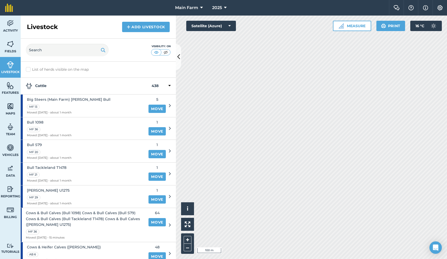
scroll to position [0, 0]
click at [92, 212] on span "Cows & Bull Calves (Bull 1098) Cows & Bull Calves (Bull S79) Cows & Bull Calves…" at bounding box center [86, 218] width 120 height 17
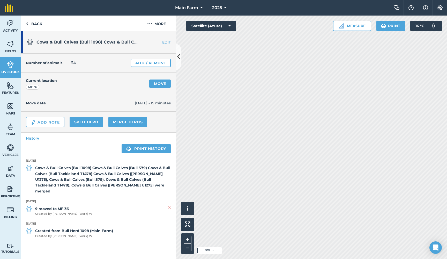
click at [166, 41] on link "EDIT" at bounding box center [159, 42] width 33 height 5
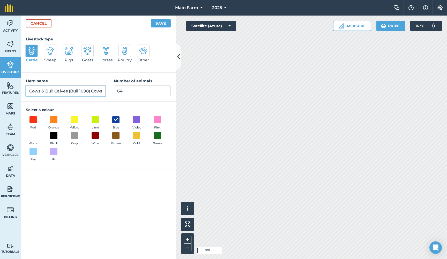
drag, startPoint x: 68, startPoint y: 91, endPoint x: 143, endPoint y: 92, distance: 75.3
click at [143, 92] on div "Herd name Cows & Bull Calves (Bull 1098) Cows & Bull Calves (Bull S79) Cows & B…" at bounding box center [98, 87] width 155 height 29
type input "Cows & Bull Calves"
click at [163, 21] on button "Save" at bounding box center [161, 23] width 20 height 8
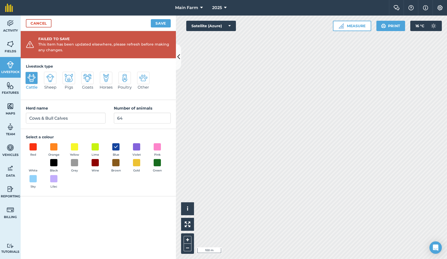
click at [44, 23] on link "Cancel" at bounding box center [39, 23] width 26 height 8
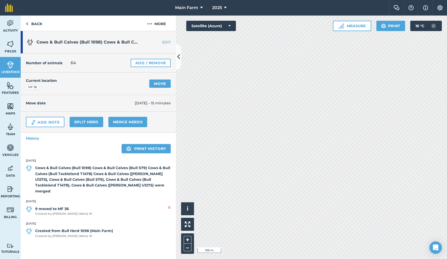
click at [9, 21] on img at bounding box center [10, 23] width 7 height 8
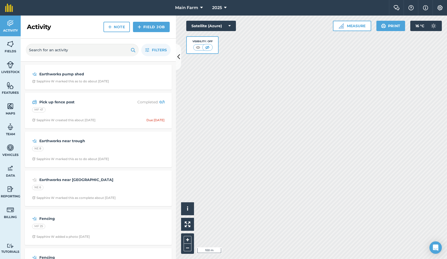
click at [12, 65] on img at bounding box center [10, 65] width 7 height 8
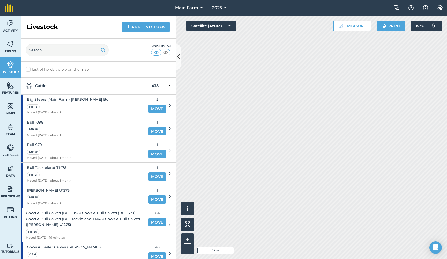
click at [98, 213] on span "Cows & Bull Calves (Bull 1098) Cows & Bull Calves (Bull S79) Cows & Bull Calves…" at bounding box center [86, 218] width 120 height 17
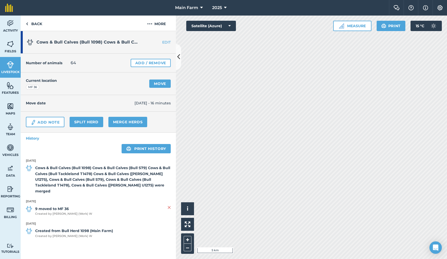
click at [164, 43] on link "EDIT" at bounding box center [159, 42] width 33 height 5
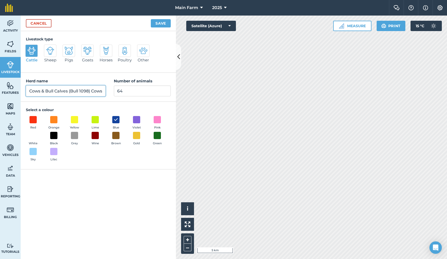
drag, startPoint x: 68, startPoint y: 91, endPoint x: 153, endPoint y: 92, distance: 84.9
click at [153, 92] on div "Herd name Cows & Bull Calves (Bull 1098) Cows & Bull Calves (Bull S79) Cows & B…" at bounding box center [98, 87] width 155 height 29
type input "Cows & Bull Calves"
click at [159, 21] on button "Save" at bounding box center [161, 23] width 20 height 8
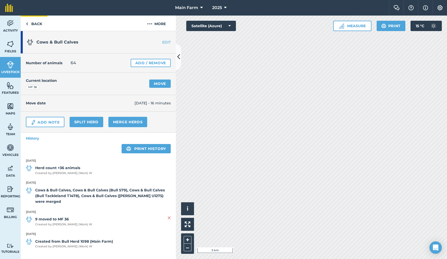
click at [38, 23] on link "Back" at bounding box center [34, 23] width 27 height 15
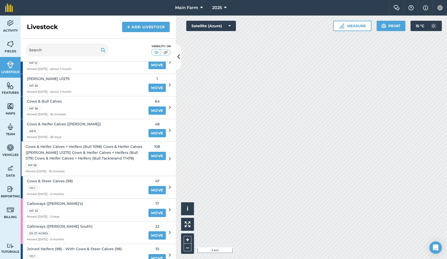
scroll to position [115, 0]
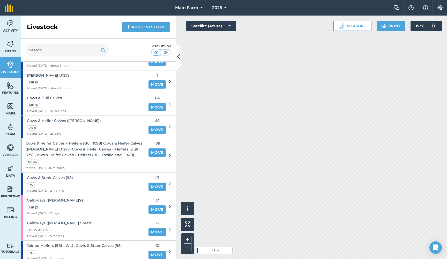
click at [93, 147] on span "Cows & Heifer Calves + Heifers (Bull 1098) Cows & Heifer Calves (Bull Urjita U1…" at bounding box center [86, 148] width 120 height 17
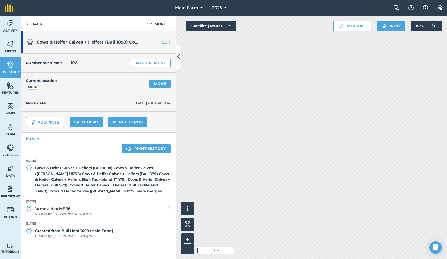
click at [165, 42] on link "EDIT" at bounding box center [159, 42] width 33 height 5
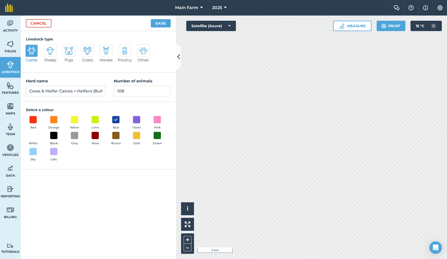
click at [33, 23] on link "Cancel" at bounding box center [39, 23] width 26 height 8
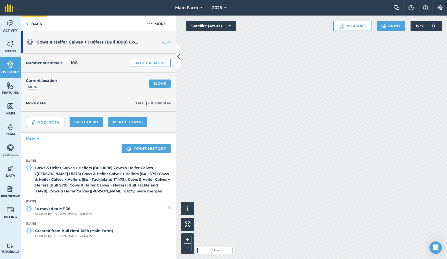
click at [30, 23] on link "Back" at bounding box center [34, 23] width 27 height 15
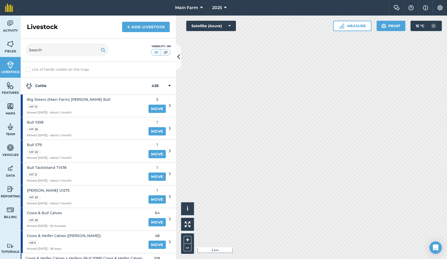
click at [50, 210] on span "Cows & Bull Calves" at bounding box center [46, 213] width 39 height 6
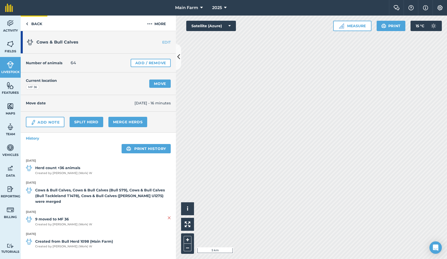
click at [38, 20] on link "Back" at bounding box center [34, 23] width 27 height 15
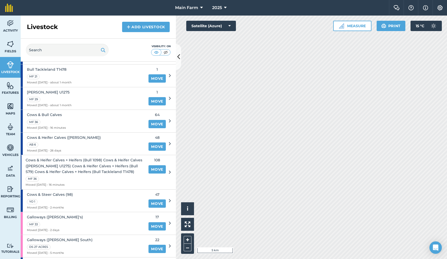
scroll to position [101, 0]
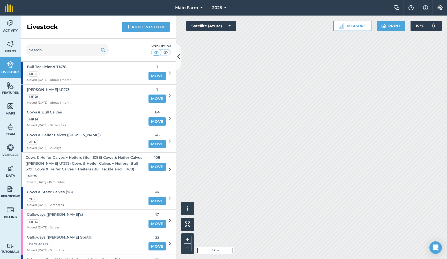
click at [57, 157] on span "Cows & Heifer Calves + Heifers (Bull 1098) Cows & Heifer Calves (Bull Urjita U1…" at bounding box center [86, 162] width 120 height 17
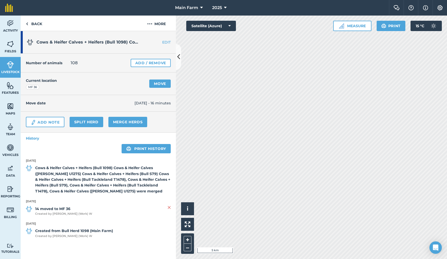
click at [167, 42] on link "EDIT" at bounding box center [159, 42] width 33 height 5
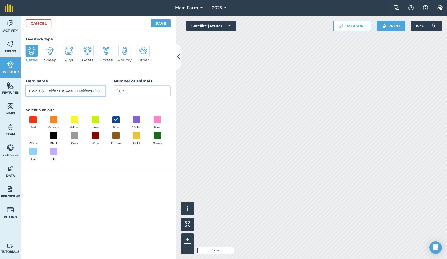
click at [189, 95] on div "Activity Fields Livestock Features Maps Team Vehicles Data Reporting Billing Tu…" at bounding box center [223, 137] width 447 height 243
type input "Cows & Heifer Calves + Heifers"
click at [162, 23] on button "Save" at bounding box center [161, 23] width 20 height 8
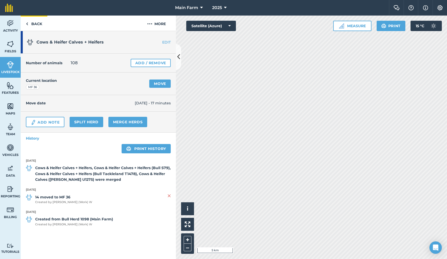
click at [34, 24] on link "Back" at bounding box center [34, 23] width 27 height 15
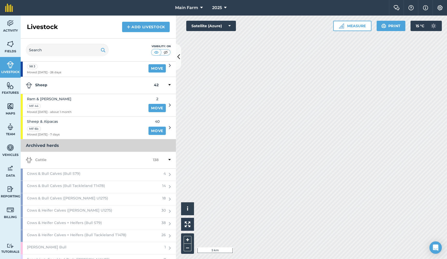
scroll to position [408, 0]
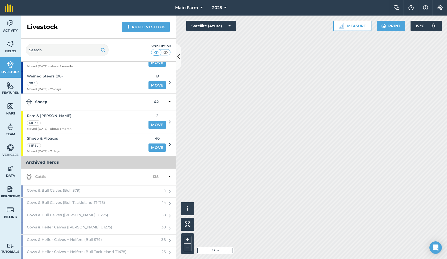
click at [168, 174] on icon at bounding box center [169, 176] width 2 height 5
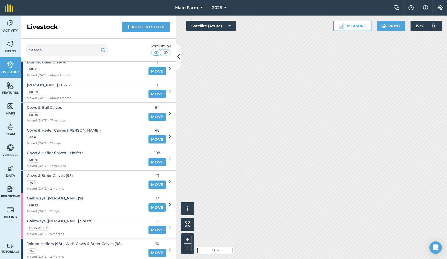
scroll to position [106, 0]
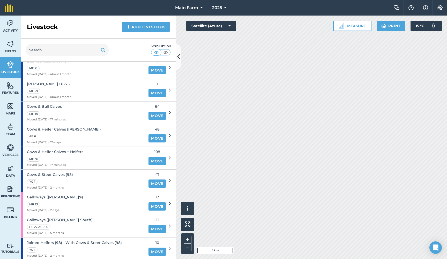
click at [150, 158] on link "Move" at bounding box center [156, 161] width 17 height 8
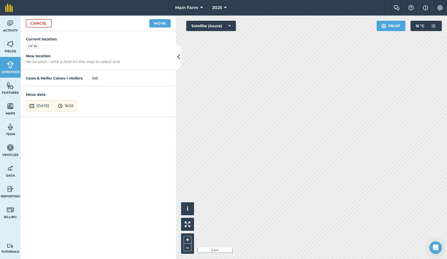
click at [47, 104] on button "[DATE]" at bounding box center [39, 105] width 27 height 11
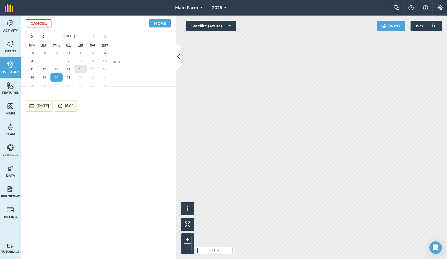
click at [81, 67] on abbr "15" at bounding box center [80, 68] width 3 height 3
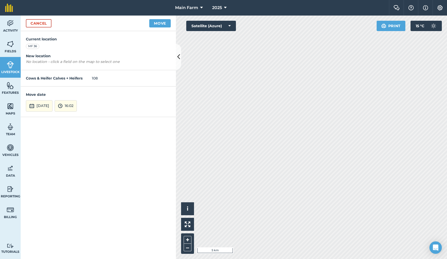
click at [77, 107] on button "16:02" at bounding box center [66, 105] width 22 height 11
click at [77, 84] on button "10:30" at bounding box center [67, 85] width 24 height 8
click at [162, 25] on button "Move" at bounding box center [159, 23] width 21 height 8
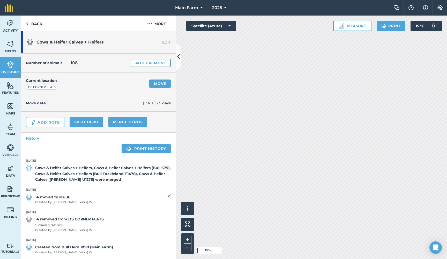
click at [163, 42] on link "EDIT" at bounding box center [159, 42] width 33 height 5
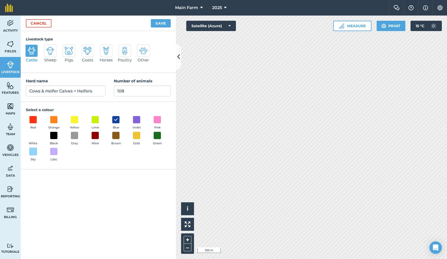
click at [30, 153] on span at bounding box center [33, 151] width 8 height 8
click at [160, 23] on button "Save" at bounding box center [161, 23] width 20 height 8
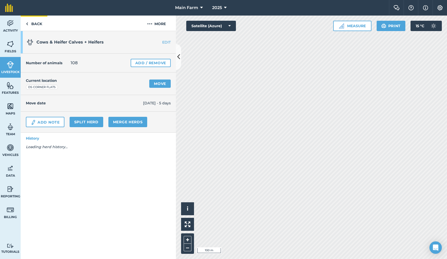
click at [39, 23] on link "Back" at bounding box center [34, 23] width 27 height 15
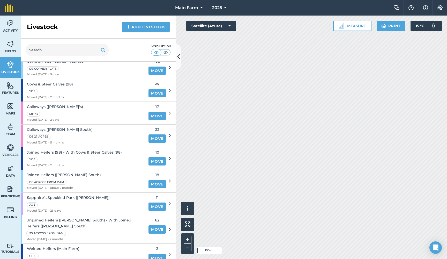
scroll to position [197, 0]
click at [83, 132] on div "Galloways (Drouin South) DS 27 ACRES Moved 01/04/25 - 5 months" at bounding box center [83, 135] width 125 height 23
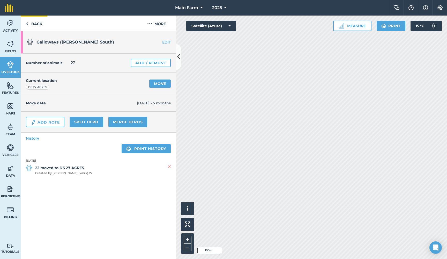
click at [33, 24] on link "Back" at bounding box center [34, 23] width 27 height 15
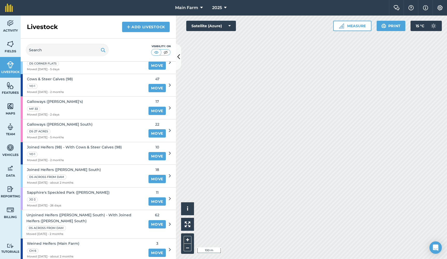
scroll to position [199, 0]
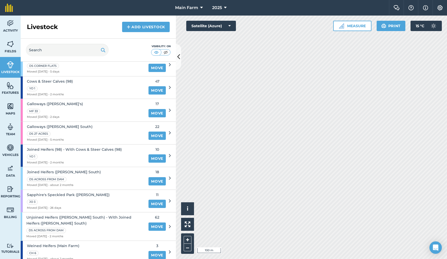
click at [60, 124] on span "Galloways (Drouin South)" at bounding box center [60, 127] width 66 height 6
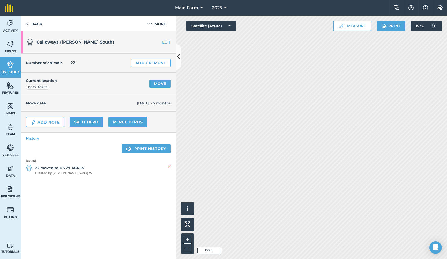
click at [165, 41] on link "EDIT" at bounding box center [159, 42] width 33 height 5
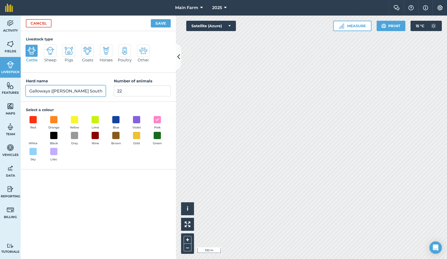
click at [90, 88] on input "Galloways (Drouin South)" at bounding box center [66, 90] width 80 height 11
drag, startPoint x: 86, startPoint y: 92, endPoint x: 50, endPoint y: 92, distance: 36.5
click at [50, 92] on input "Galloways (Drouin South)" at bounding box center [66, 90] width 80 height 11
type input "Galloways"
click at [160, 24] on button "Save" at bounding box center [161, 23] width 20 height 8
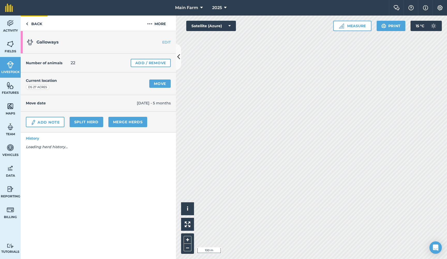
click at [38, 23] on link "Back" at bounding box center [34, 23] width 27 height 15
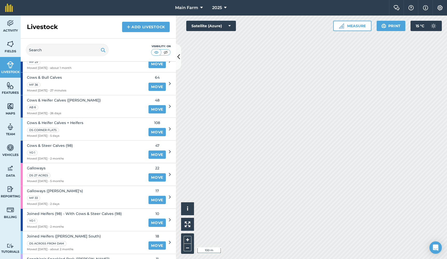
scroll to position [138, 0]
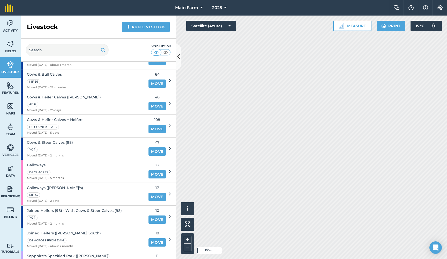
click at [55, 185] on span "Galloways (Charlie's)" at bounding box center [55, 188] width 56 height 6
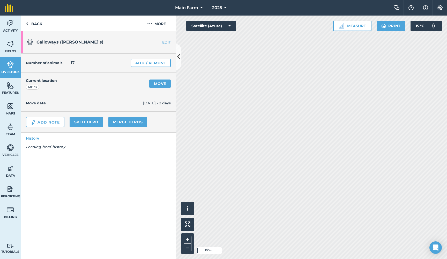
click at [166, 42] on link "EDIT" at bounding box center [159, 42] width 33 height 5
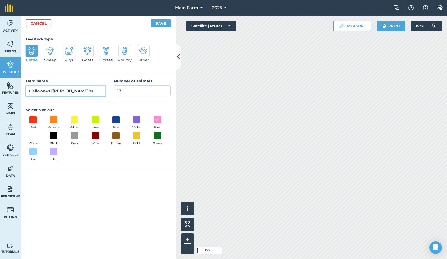
drag, startPoint x: 73, startPoint y: 93, endPoint x: 49, endPoint y: 90, distance: 23.5
click at [49, 90] on input "Galloways (Charlie's)" at bounding box center [66, 90] width 80 height 11
type input "Galloways"
click at [158, 26] on button "Save" at bounding box center [161, 23] width 20 height 8
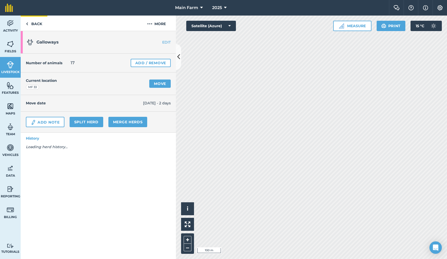
click at [38, 24] on link "Back" at bounding box center [34, 23] width 27 height 15
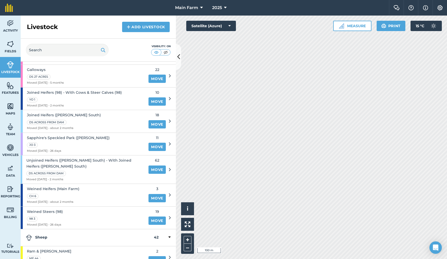
scroll to position [251, 0]
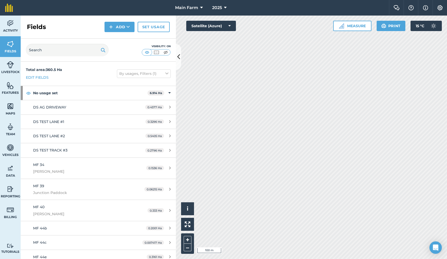
click at [14, 71] on span "Livestock" at bounding box center [10, 72] width 21 height 4
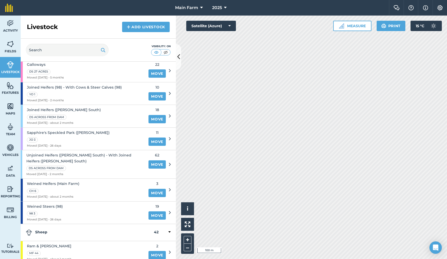
scroll to position [265, 0]
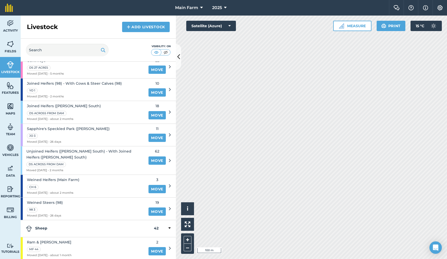
click at [93, 148] on span "Unjoined Heifers ([PERSON_NAME] South) - With Joined Heifers ([PERSON_NAME] Sou…" at bounding box center [85, 154] width 119 height 12
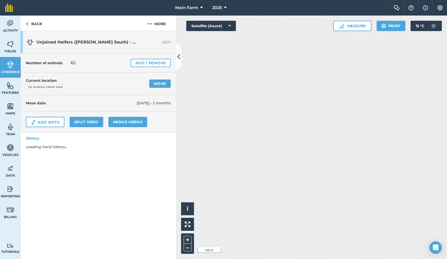
click at [87, 121] on link "Split herd" at bounding box center [87, 122] width 34 height 10
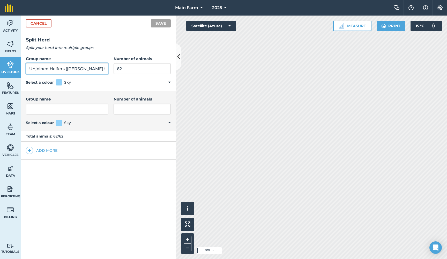
click at [57, 67] on input "Unjoined Heifers ([PERSON_NAME] South) - With Joined Heifers ([PERSON_NAME] Sou…" at bounding box center [67, 68] width 83 height 11
click at [50, 109] on input "Group name" at bounding box center [67, 108] width 83 height 11
click at [40, 68] on input "Unjoined Heifers ([PERSON_NAME] South) - With Joined Heifers ([PERSON_NAME] Sou…" at bounding box center [67, 68] width 83 height 11
drag, startPoint x: 36, startPoint y: 69, endPoint x: 121, endPoint y: 70, distance: 84.1
click at [121, 70] on div "Group name Unjoined Heifers (Drouin South) - With Joined Heifers (Drouin South)…" at bounding box center [98, 65] width 145 height 18
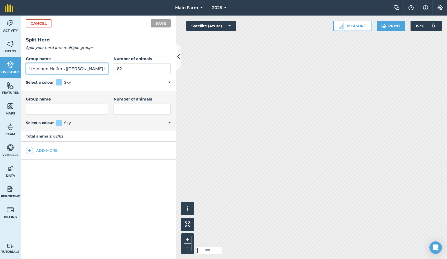
click at [43, 69] on input "Unjoined Heifers ([PERSON_NAME] South) - With Joined Heifers ([PERSON_NAME] Sou…" at bounding box center [67, 68] width 83 height 11
drag, startPoint x: 40, startPoint y: 68, endPoint x: 11, endPoint y: 65, distance: 29.4
click at [31, 68] on input "Unjoined Heifers ([PERSON_NAME] South) - With Joined Heifers ([PERSON_NAME] Sou…" at bounding box center [67, 68] width 83 height 11
drag, startPoint x: 29, startPoint y: 68, endPoint x: 96, endPoint y: 69, distance: 67.3
click at [96, 69] on input "Unjoined Heifers ([PERSON_NAME] South) - With Joined Heifers ([PERSON_NAME] Sou…" at bounding box center [67, 68] width 83 height 11
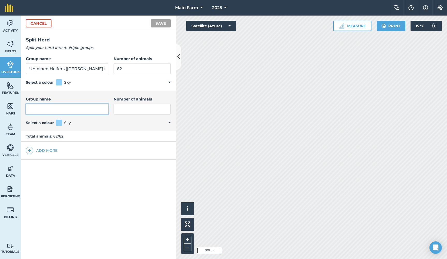
click at [55, 108] on input "Group name" at bounding box center [67, 108] width 83 height 11
paste input "Unjoined Heifers (Drouin South)"
type input "Unjoined Heifers (Drouin South)"
click at [41, 149] on button "Add more" at bounding box center [42, 150] width 32 height 7
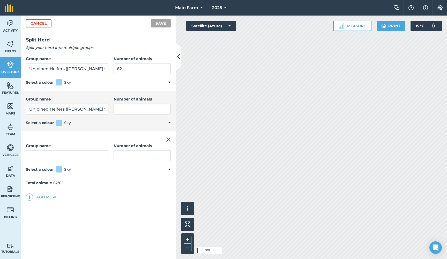
click at [50, 152] on input "Group name" at bounding box center [67, 155] width 83 height 11
type input "Unjoined Heifers (Drouin South)"
click at [99, 110] on input "Unjoined Heifers (Drouin South)" at bounding box center [67, 108] width 83 height 11
type input "Unjoined Heifers (Drouin South) SMALL SELLING"
click at [98, 155] on input "Unjoined Heifers (Drouin South)" at bounding box center [67, 155] width 83 height 11
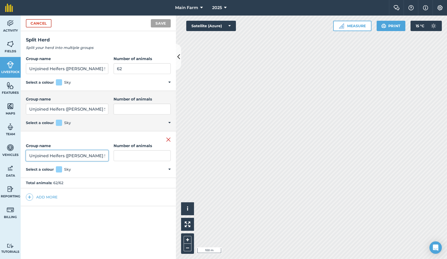
type input "Unjoined Heifers (Drouin South) SELLING"
click at [125, 154] on input "Number of animals" at bounding box center [142, 155] width 57 height 11
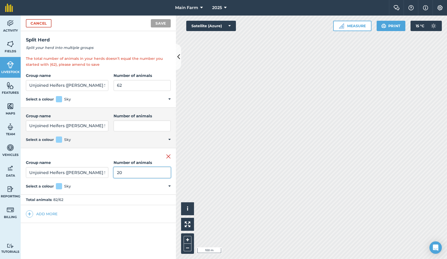
type input "20"
click at [122, 125] on input "Number of animals" at bounding box center [142, 125] width 57 height 11
type input "20"
click at [114, 85] on input "62" at bounding box center [142, 85] width 57 height 11
click at [114, 84] on input "62" at bounding box center [142, 85] width 57 height 11
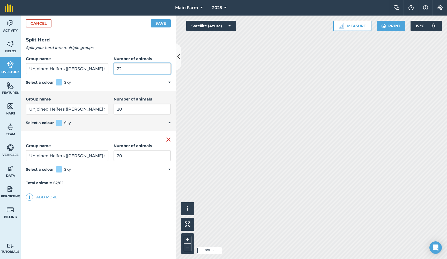
type input "22"
click at [159, 24] on button "Save" at bounding box center [161, 23] width 20 height 8
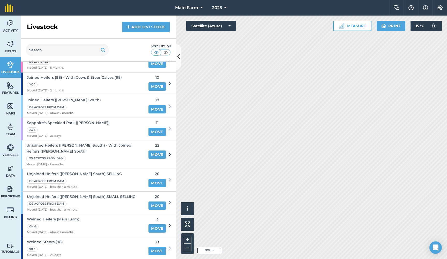
scroll to position [273, 0]
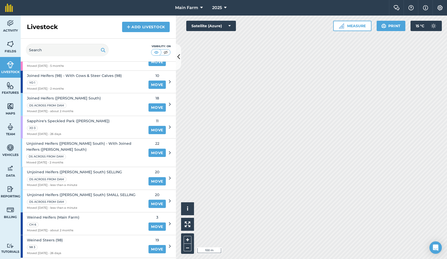
click at [102, 192] on span "Unjoined Heifers (Drouin South) SMALL SELLING" at bounding box center [81, 195] width 109 height 6
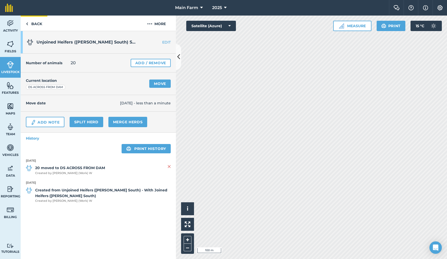
click at [33, 23] on link "Back" at bounding box center [34, 23] width 27 height 15
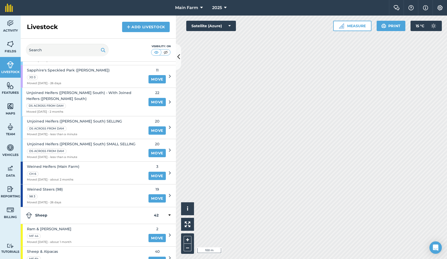
scroll to position [327, 0]
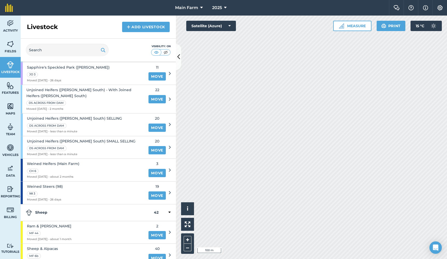
click at [53, 138] on span "Unjoined Heifers (Drouin South) SMALL SELLING" at bounding box center [81, 141] width 109 height 6
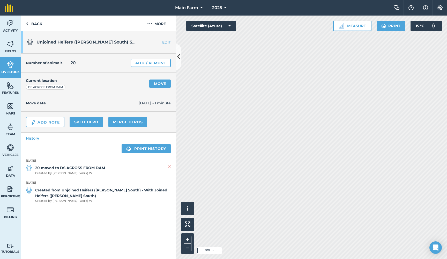
click at [167, 42] on link "EDIT" at bounding box center [159, 42] width 33 height 5
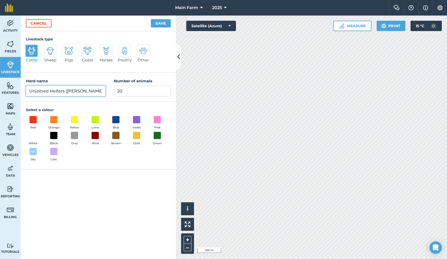
drag, startPoint x: 50, startPoint y: 91, endPoint x: 20, endPoint y: 89, distance: 30.4
click at [20, 89] on div "Activity Fields Livestock Features Maps Team Vehicles Data Reporting Billing Tu…" at bounding box center [223, 137] width 447 height 243
type input "Heifers ([PERSON_NAME] South) SMALL SELLING"
click at [157, 24] on button "Save" at bounding box center [161, 23] width 20 height 8
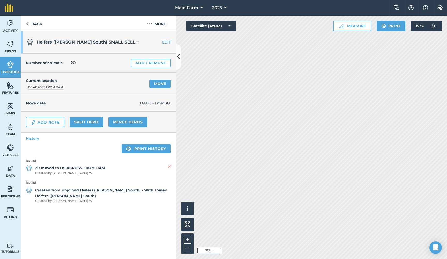
click at [155, 82] on link "Move" at bounding box center [159, 83] width 21 height 8
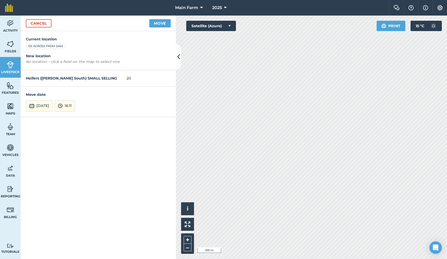
click at [51, 108] on button "[DATE]" at bounding box center [39, 105] width 27 height 11
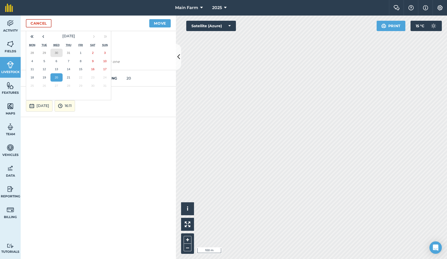
click at [55, 53] on abbr "30" at bounding box center [56, 52] width 3 height 3
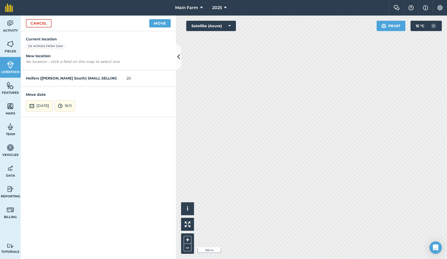
click at [63, 103] on img at bounding box center [60, 106] width 5 height 6
click at [76, 66] on button "12:00" at bounding box center [67, 66] width 24 height 8
click at [160, 24] on button "Move" at bounding box center [159, 23] width 21 height 8
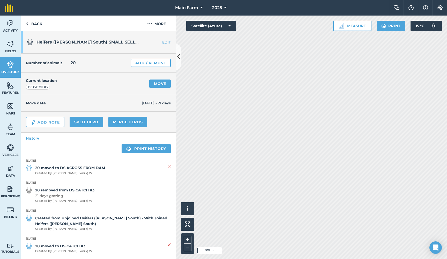
click at [155, 83] on link "Move" at bounding box center [159, 83] width 21 height 8
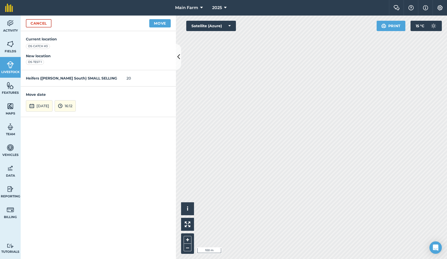
click at [49, 106] on button "[DATE]" at bounding box center [39, 105] width 27 height 11
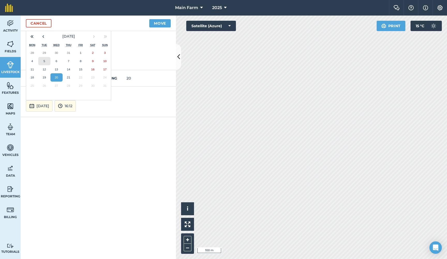
click at [43, 59] on abbr "5" at bounding box center [44, 60] width 2 height 3
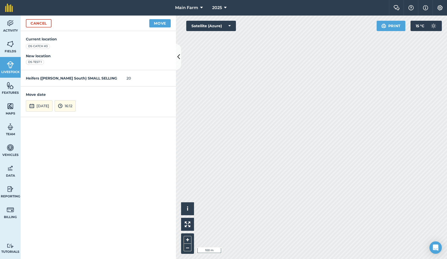
click at [76, 103] on button "16:12" at bounding box center [65, 105] width 21 height 11
click at [76, 50] on button "12:00" at bounding box center [67, 49] width 24 height 8
click at [156, 25] on button "Move" at bounding box center [159, 23] width 21 height 8
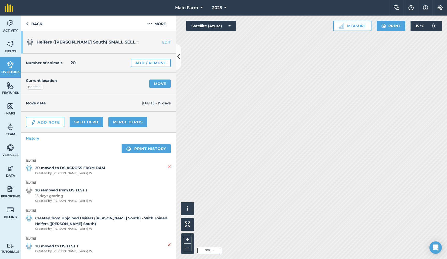
click at [157, 84] on link "Move" at bounding box center [159, 83] width 21 height 8
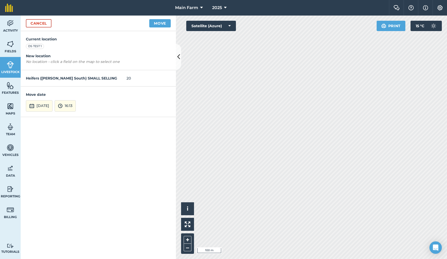
click at [53, 110] on button "[DATE]" at bounding box center [39, 105] width 27 height 11
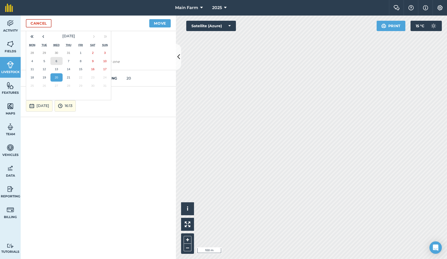
click at [56, 59] on abbr "6" at bounding box center [57, 60] width 2 height 3
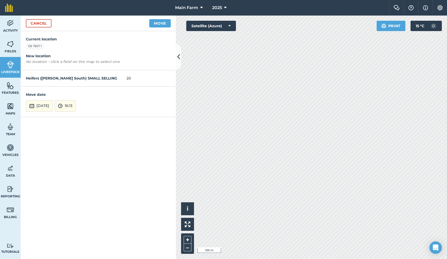
click at [76, 104] on button "16:13" at bounding box center [65, 105] width 21 height 11
click at [78, 80] on button "14:00" at bounding box center [67, 80] width 24 height 8
click at [158, 25] on button "Move" at bounding box center [159, 23] width 21 height 8
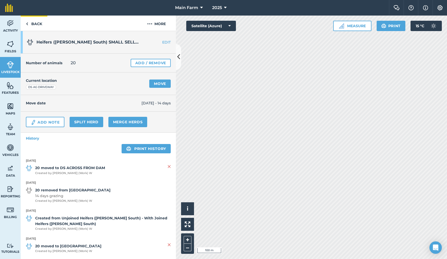
click at [35, 24] on link "Back" at bounding box center [34, 23] width 27 height 15
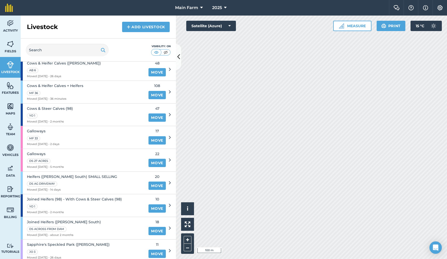
scroll to position [173, 0]
click at [169, 180] on icon at bounding box center [170, 182] width 2 height 5
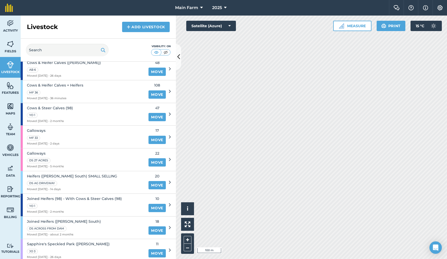
click at [67, 173] on span "Heifers ([PERSON_NAME] South) SMALL SELLING" at bounding box center [72, 176] width 90 height 6
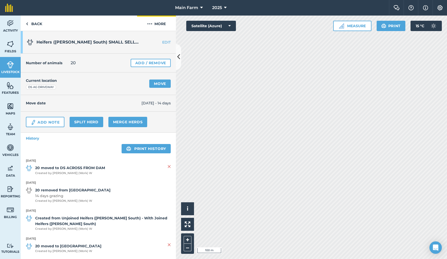
click at [151, 23] on img at bounding box center [149, 24] width 5 height 6
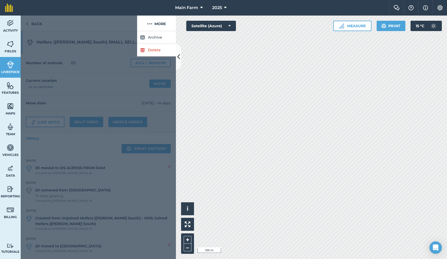
click at [152, 38] on button "Archive" at bounding box center [156, 37] width 39 height 13
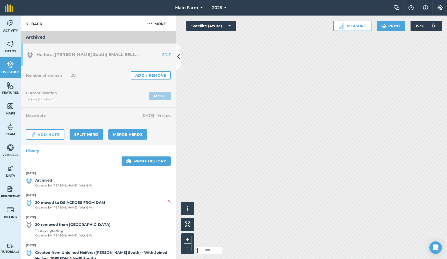
click at [48, 184] on span "Created by Sheree (Work) W" at bounding box center [63, 185] width 57 height 5
click at [48, 181] on strong "Archived" at bounding box center [63, 180] width 57 height 6
click at [36, 23] on link "Back" at bounding box center [34, 23] width 27 height 15
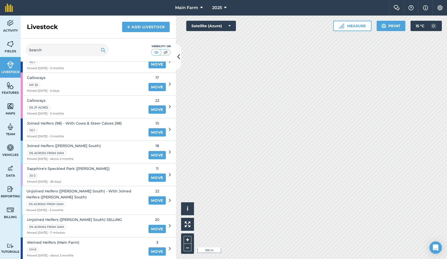
scroll to position [229, 0]
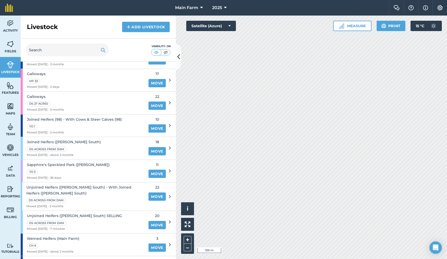
click at [79, 213] on span "Unjoined Heifers (Drouin South) SELLING" at bounding box center [74, 216] width 95 height 6
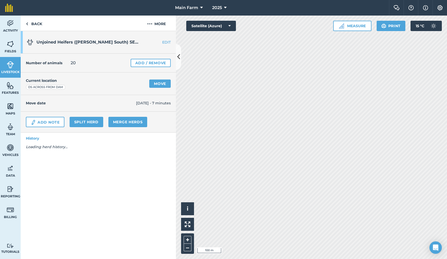
click at [57, 41] on span "Unjoined Heifers (Drouin South) SELLING" at bounding box center [91, 42] width 111 height 5
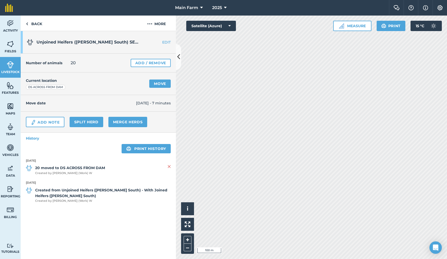
click at [166, 40] on link "EDIT" at bounding box center [159, 42] width 33 height 5
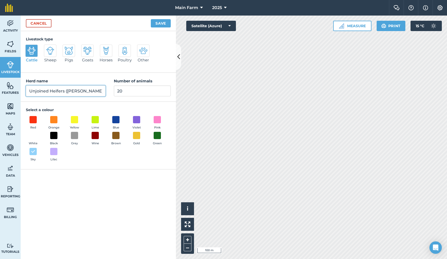
drag, startPoint x: 50, startPoint y: 90, endPoint x: 20, endPoint y: 84, distance: 30.0
click at [20, 84] on div "Activity Fields Livestock Features Maps Team Vehicles Data Reporting Billing Tu…" at bounding box center [223, 137] width 447 height 243
click at [77, 91] on input "Heifers (Drouin South) SELLING" at bounding box center [66, 90] width 80 height 11
type input "Heifers ([PERSON_NAME] South) BIG SELLING"
click at [153, 23] on button "Save" at bounding box center [161, 23] width 20 height 8
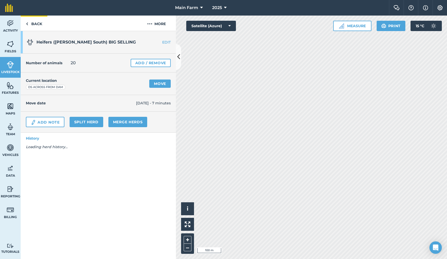
click at [37, 20] on link "Back" at bounding box center [34, 23] width 27 height 15
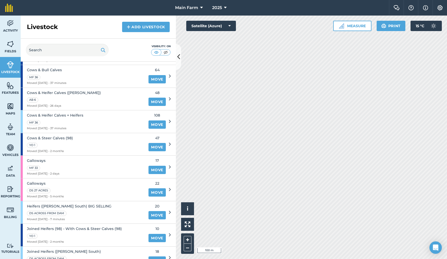
scroll to position [158, 0]
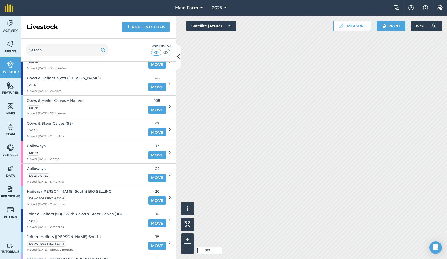
click at [81, 188] on span "Heifers ([PERSON_NAME] South) BIG SELLING" at bounding box center [69, 191] width 85 height 6
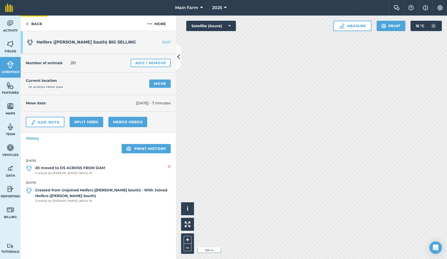
click at [40, 22] on link "Back" at bounding box center [34, 23] width 27 height 15
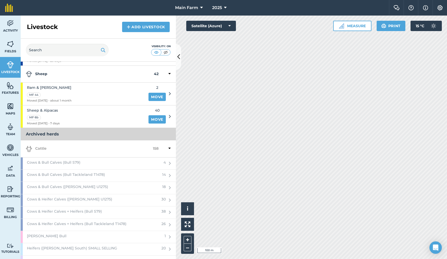
scroll to position [442, 0]
click at [60, 245] on span "Heifers ([PERSON_NAME] South) SMALL SELLING" at bounding box center [72, 248] width 90 height 6
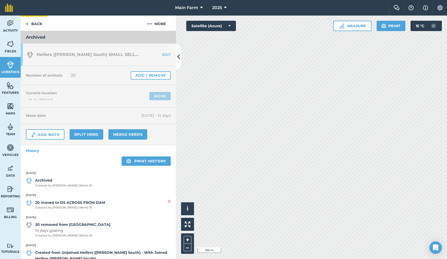
click at [33, 24] on link "Back" at bounding box center [34, 23] width 27 height 15
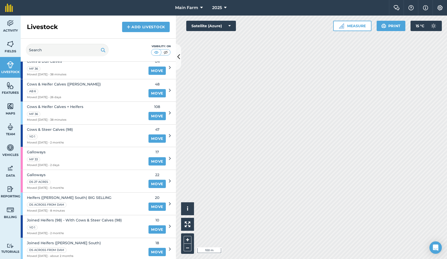
scroll to position [152, 0]
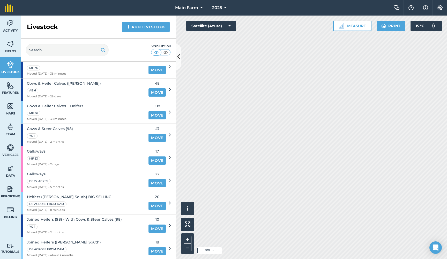
click at [84, 194] on span "Heifers ([PERSON_NAME] South) BIG SELLING" at bounding box center [69, 197] width 85 height 6
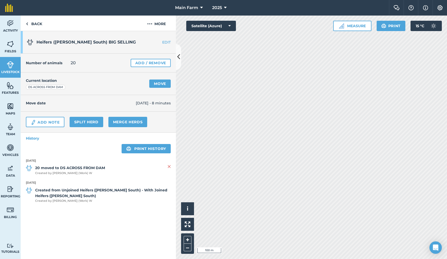
click at [161, 83] on link "Move" at bounding box center [159, 83] width 21 height 8
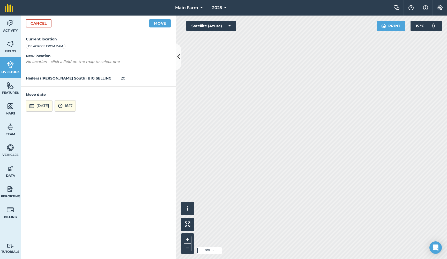
click at [53, 102] on button "[DATE]" at bounding box center [39, 105] width 27 height 11
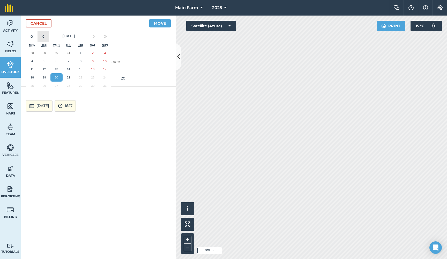
click at [42, 36] on button "‹" at bounding box center [43, 36] width 11 height 11
click at [55, 84] on abbr "30" at bounding box center [56, 85] width 3 height 3
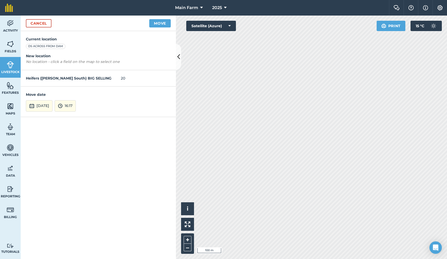
click at [63, 106] on img at bounding box center [60, 106] width 5 height 6
click at [78, 52] on button "12:00" at bounding box center [67, 51] width 24 height 8
click at [165, 23] on button "Move" at bounding box center [159, 23] width 21 height 8
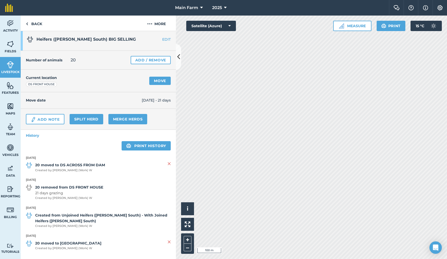
scroll to position [3, 0]
click at [153, 81] on link "Move" at bounding box center [159, 81] width 21 height 8
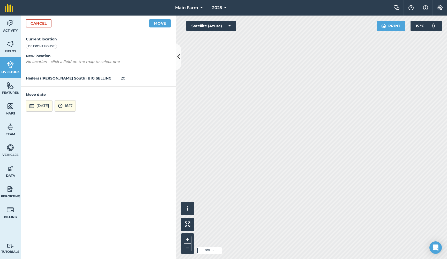
click at [45, 103] on button "[DATE]" at bounding box center [39, 105] width 27 height 11
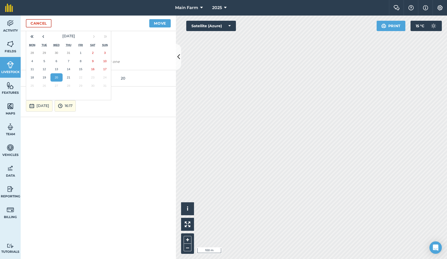
click at [55, 76] on abbr "20" at bounding box center [56, 77] width 3 height 3
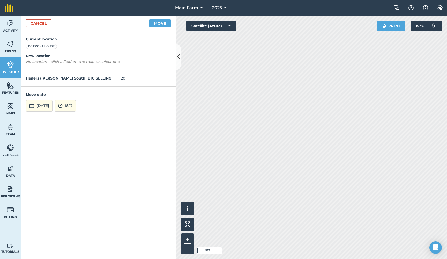
click at [76, 105] on button "16:17" at bounding box center [65, 105] width 21 height 11
click at [75, 72] on button "13:00" at bounding box center [67, 74] width 24 height 8
click at [157, 24] on button "Move" at bounding box center [159, 23] width 21 height 8
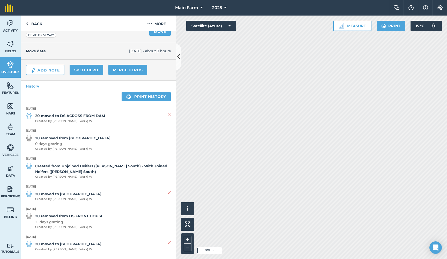
scroll to position [52, 0]
click at [79, 119] on span "Created by Sheree (Work) W" at bounding box center [70, 121] width 70 height 5
click at [168, 115] on img at bounding box center [169, 114] width 3 height 6
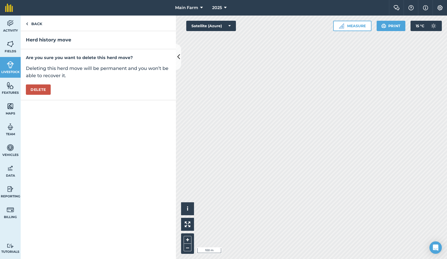
click at [43, 92] on button "Delete" at bounding box center [38, 89] width 25 height 10
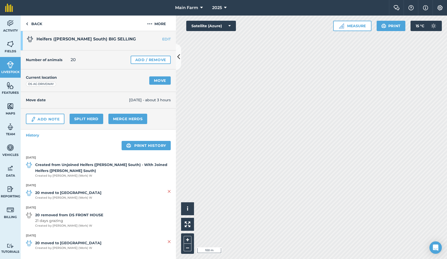
scroll to position [3, 0]
click at [32, 22] on link "Back" at bounding box center [34, 23] width 27 height 15
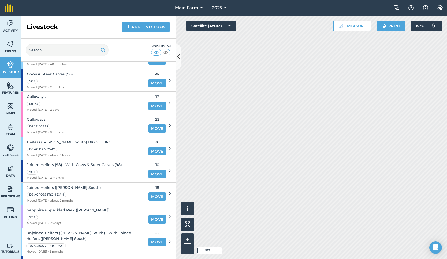
scroll to position [191, 0]
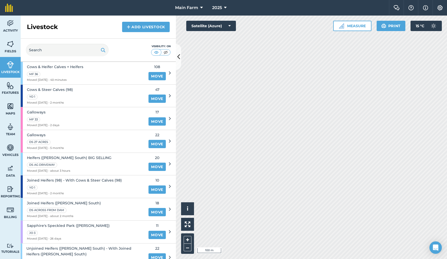
click at [82, 155] on span "Heifers ([PERSON_NAME] South) BIG SELLING" at bounding box center [69, 158] width 85 height 6
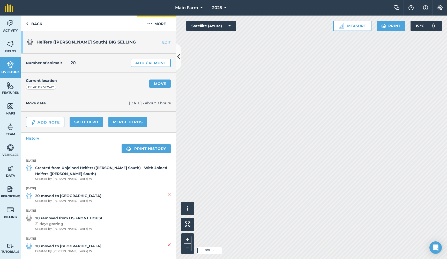
click at [164, 23] on button "More" at bounding box center [156, 23] width 39 height 15
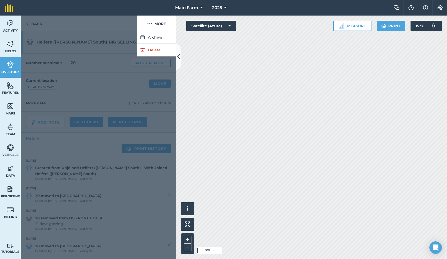
click at [152, 36] on button "Archive" at bounding box center [156, 37] width 39 height 13
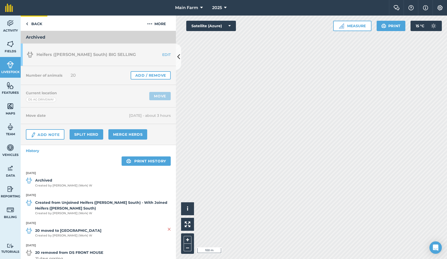
click at [32, 24] on link "Back" at bounding box center [34, 23] width 27 height 15
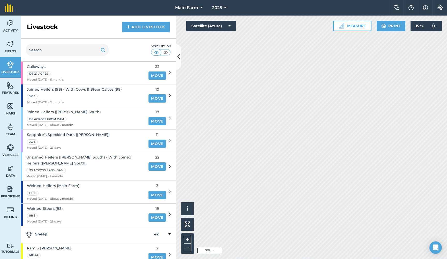
scroll to position [265, 0]
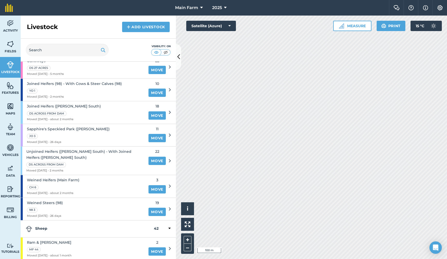
click at [68, 103] on span "Joined Heifers (Drouin South)" at bounding box center [64, 106] width 74 height 6
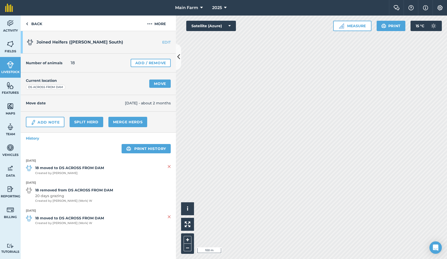
click at [124, 121] on link "Merge Herds" at bounding box center [127, 122] width 39 height 10
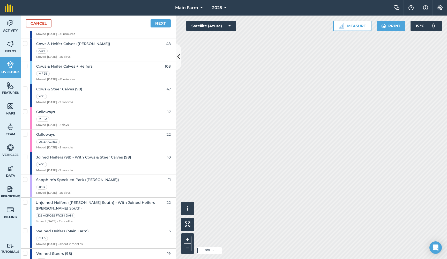
scroll to position [198, 0]
click at [64, 200] on span "Unjoined Heifers ([PERSON_NAME] South) - With Joined Heifers ([PERSON_NAME] Sou…" at bounding box center [101, 206] width 131 height 12
checkbox input "true"
click at [159, 24] on link "Next" at bounding box center [161, 23] width 20 height 8
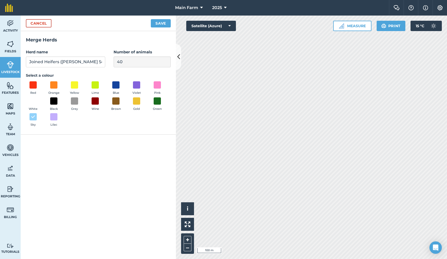
click at [158, 26] on button "Save" at bounding box center [161, 23] width 20 height 8
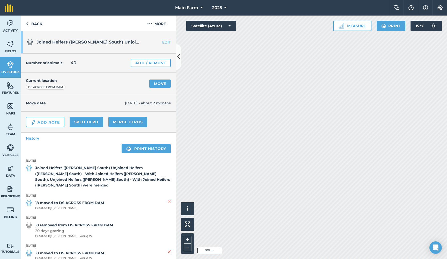
click at [162, 42] on link "EDIT" at bounding box center [159, 42] width 33 height 5
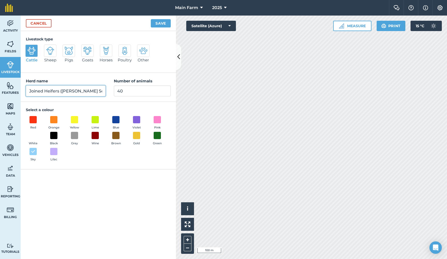
click at [50, 92] on input "Joined Heifers (Drouin South) Unjoined Heifers (Drouin South) - With Joined Hei…" at bounding box center [66, 90] width 80 height 11
drag, startPoint x: 45, startPoint y: 90, endPoint x: 3, endPoint y: 86, distance: 42.7
click at [3, 86] on div "Activity Fields Livestock Features Maps Team Vehicles Data Reporting Billing Tu…" at bounding box center [223, 137] width 447 height 243
drag, startPoint x: 44, startPoint y: 91, endPoint x: 135, endPoint y: 90, distance: 91.1
click at [135, 90] on div "Herd name Heifers (Drouin South) Unjoined Heifers (Drouin South) - With Joined …" at bounding box center [98, 87] width 155 height 29
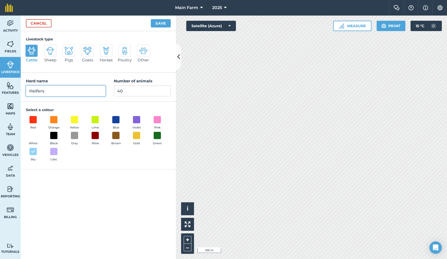
type input "Heifers"
click at [120, 90] on input "40" at bounding box center [142, 90] width 57 height 11
type input "20"
click at [162, 23] on button "Save" at bounding box center [161, 23] width 20 height 8
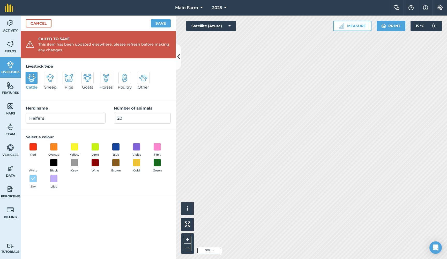
click at [42, 23] on link "Cancel" at bounding box center [39, 23] width 26 height 8
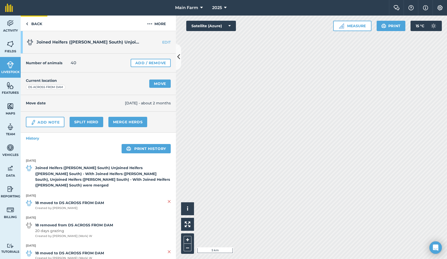
click at [36, 26] on link "Back" at bounding box center [34, 23] width 27 height 15
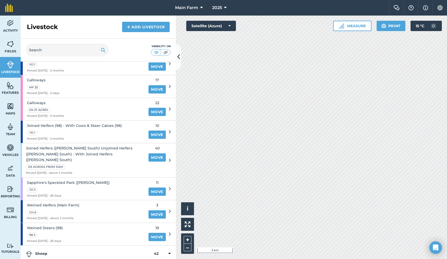
scroll to position [224, 0]
click at [59, 147] on span "Joined Heifers (Drouin South) Unjoined Heifers (Drouin South) - With Joined Hei…" at bounding box center [86, 153] width 120 height 17
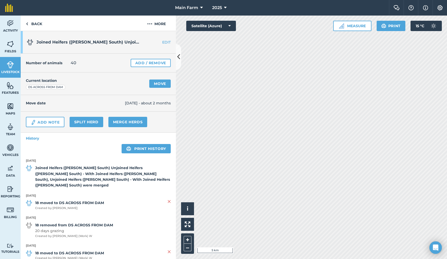
click at [167, 41] on link "EDIT" at bounding box center [159, 42] width 33 height 5
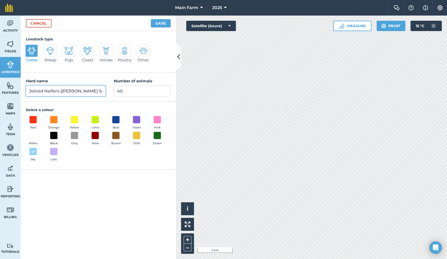
drag, startPoint x: 53, startPoint y: 90, endPoint x: 48, endPoint y: 90, distance: 4.9
click at [53, 90] on input "Joined Heifers (Drouin South) Unjoined Heifers (Drouin South) - With Joined Hei…" at bounding box center [66, 90] width 80 height 11
drag, startPoint x: 45, startPoint y: 90, endPoint x: 8, endPoint y: 83, distance: 37.9
click at [8, 83] on div "Activity Fields Livestock Features Maps Team Vehicles Data Reporting Billing Tu…" at bounding box center [223, 137] width 447 height 243
drag, startPoint x: 43, startPoint y: 92, endPoint x: 157, endPoint y: 92, distance: 113.3
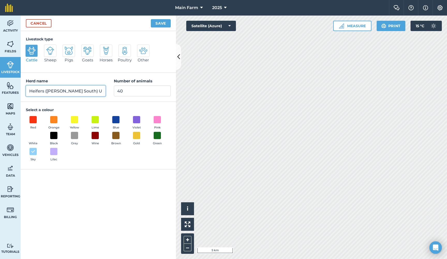
click at [157, 92] on div "Herd name Heifers (Drouin South) Unjoined Heifers (Drouin South) - With Joined …" at bounding box center [98, 87] width 155 height 29
type input "Heifers"
click at [120, 92] on input "40" at bounding box center [142, 90] width 57 height 11
type input "20"
click at [163, 21] on button "Save" at bounding box center [161, 23] width 20 height 8
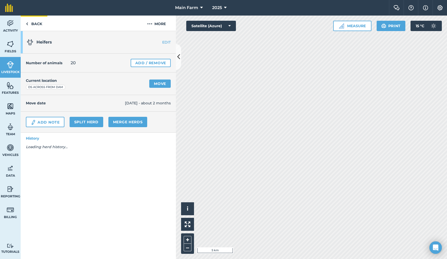
click at [38, 25] on link "Back" at bounding box center [34, 23] width 27 height 15
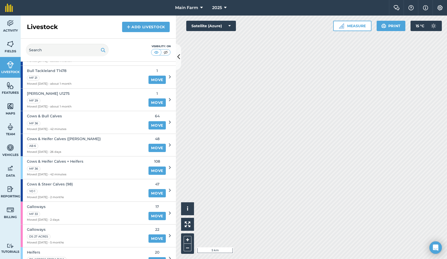
scroll to position [97, 0]
click at [76, 166] on div "MF 36" at bounding box center [55, 168] width 56 height 6
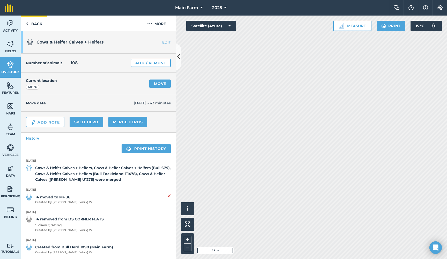
click at [28, 23] on img at bounding box center [27, 24] width 2 height 6
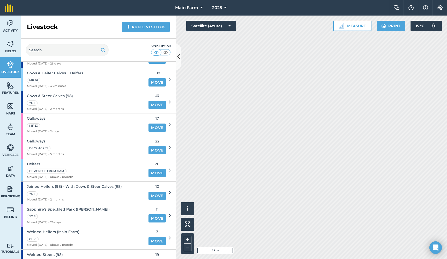
scroll to position [188, 0]
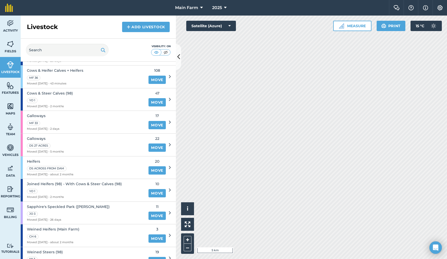
click at [40, 158] on span "Heifers" at bounding box center [50, 161] width 47 height 6
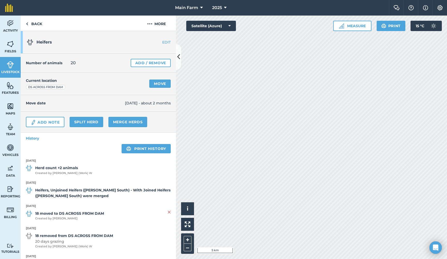
click at [155, 84] on link "Move" at bounding box center [159, 83] width 21 height 8
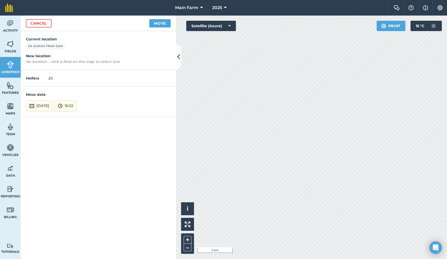
click at [53, 103] on button "[DATE]" at bounding box center [39, 105] width 27 height 11
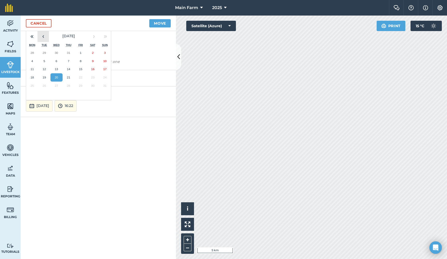
click at [44, 37] on button "‹" at bounding box center [43, 36] width 11 height 11
click at [56, 84] on abbr "30" at bounding box center [56, 85] width 3 height 3
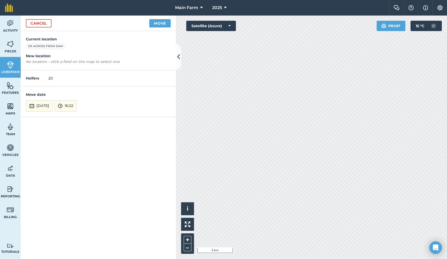
click at [77, 106] on button "16:22" at bounding box center [66, 105] width 22 height 11
click at [77, 68] on button "12:00" at bounding box center [67, 69] width 24 height 8
click at [167, 24] on button "Move" at bounding box center [159, 23] width 21 height 8
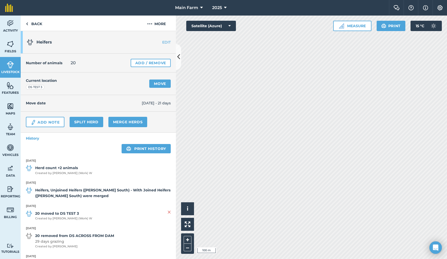
click at [154, 84] on link "Move" at bounding box center [159, 83] width 21 height 8
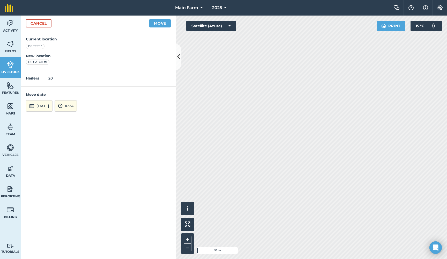
click at [44, 106] on button "[DATE]" at bounding box center [39, 105] width 27 height 11
click at [45, 61] on abbr "5" at bounding box center [44, 60] width 2 height 3
click at [77, 107] on button "16:24" at bounding box center [66, 105] width 22 height 11
click at [75, 55] on button "11:00" at bounding box center [67, 54] width 24 height 8
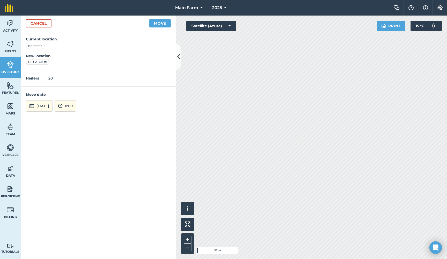
click at [160, 23] on button "Move" at bounding box center [159, 23] width 21 height 8
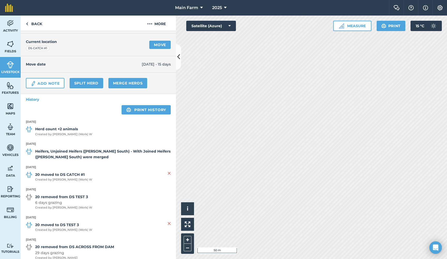
scroll to position [33, 0]
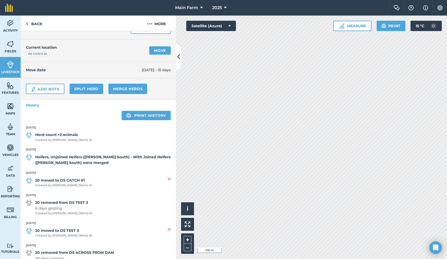
click at [158, 51] on link "Move" at bounding box center [159, 50] width 21 height 8
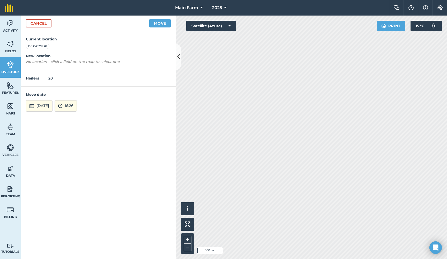
click at [53, 102] on button "[DATE]" at bounding box center [39, 105] width 27 height 11
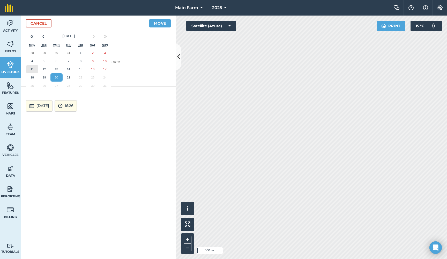
click at [30, 68] on button "11" at bounding box center [32, 69] width 12 height 8
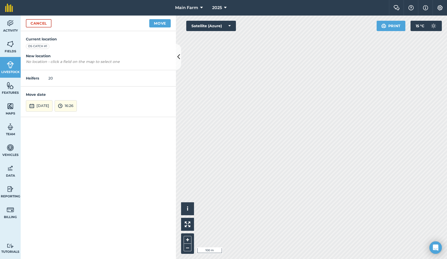
click at [77, 107] on button "16:26" at bounding box center [66, 105] width 22 height 11
click at [75, 50] on button "15:00" at bounding box center [67, 51] width 24 height 8
click at [159, 20] on button "Move" at bounding box center [159, 23] width 21 height 8
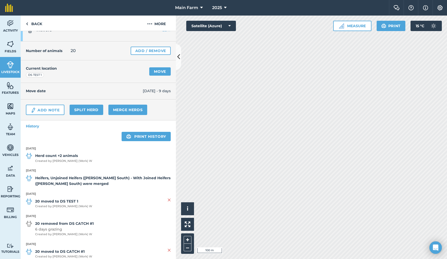
scroll to position [18, 0]
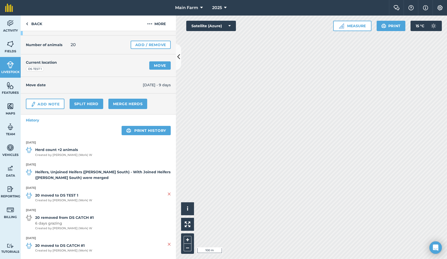
click at [12, 51] on span "Fields" at bounding box center [10, 51] width 21 height 4
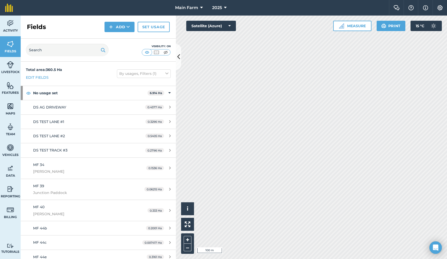
click at [118, 30] on button "Add" at bounding box center [120, 27] width 30 height 10
click at [119, 39] on link "Draw" at bounding box center [119, 38] width 28 height 11
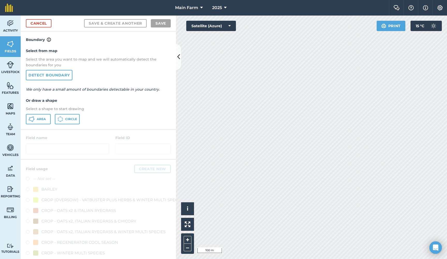
click at [41, 119] on span "Area" at bounding box center [41, 119] width 9 height 4
click at [45, 119] on span "Area" at bounding box center [41, 119] width 9 height 4
click at [91, 111] on div "Select from map Select the area you want to map and we will automatically detec…" at bounding box center [98, 86] width 155 height 86
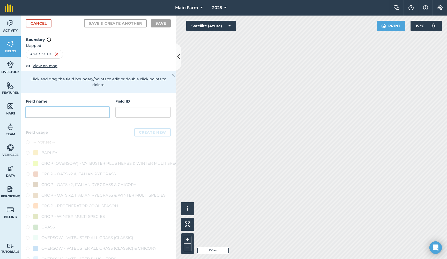
click at [83, 115] on input "text" at bounding box center [67, 112] width 83 height 11
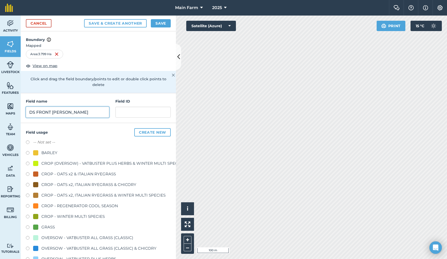
type input "DS FRONT [PERSON_NAME]"
click at [136, 110] on input "text" at bounding box center [142, 112] width 55 height 11
click at [159, 23] on button "Save" at bounding box center [161, 23] width 20 height 8
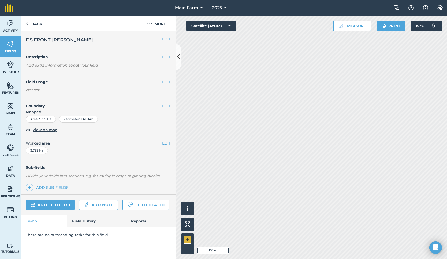
click at [186, 240] on button "+" at bounding box center [188, 240] width 8 height 8
click at [166, 105] on button "EDIT" at bounding box center [166, 106] width 9 height 6
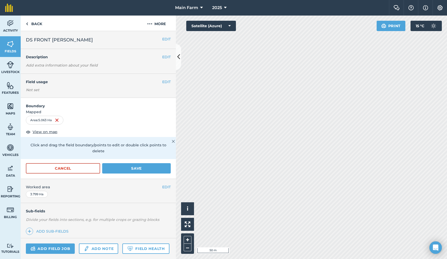
click at [117, 168] on button "Save" at bounding box center [136, 168] width 69 height 10
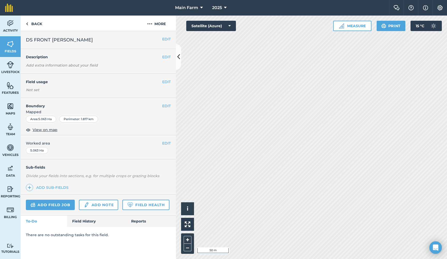
click at [10, 68] on img at bounding box center [10, 65] width 7 height 8
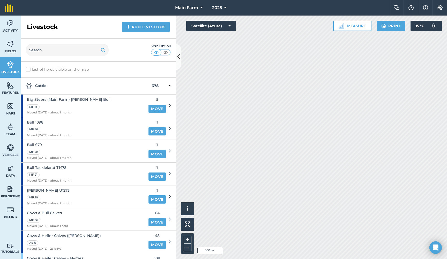
drag, startPoint x: 73, startPoint y: 192, endPoint x: 73, endPoint y: 188, distance: 3.4
click at [73, 188] on div "Bull Urjita U1275 MF 29 Moved 18/07/25 - about 1 month" at bounding box center [83, 196] width 125 height 23
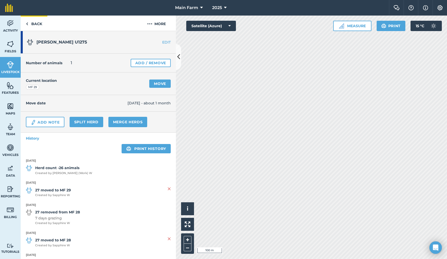
click at [37, 23] on link "Back" at bounding box center [34, 23] width 27 height 15
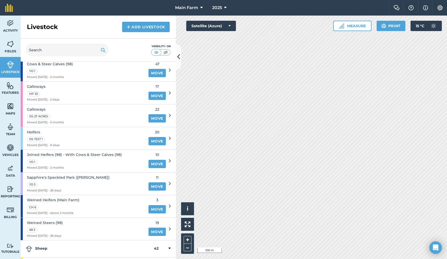
scroll to position [209, 0]
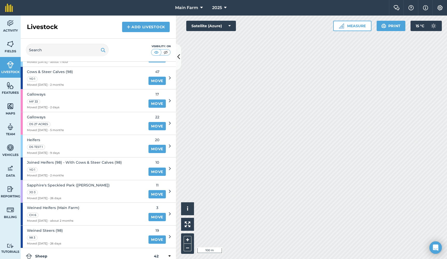
click at [36, 137] on span "Heifers" at bounding box center [43, 140] width 33 height 6
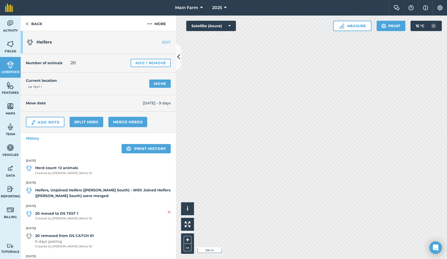
click at [159, 85] on link "Move" at bounding box center [159, 83] width 21 height 8
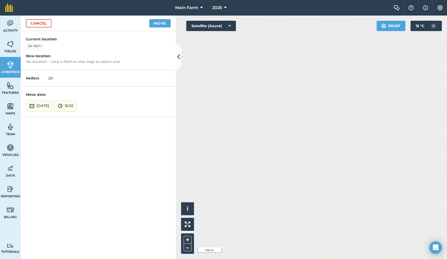
click at [53, 107] on button "[DATE]" at bounding box center [39, 105] width 27 height 11
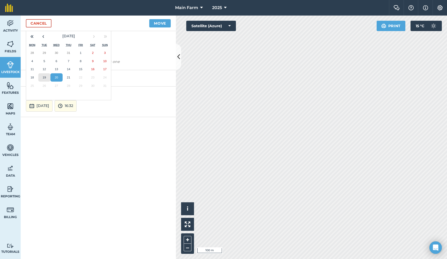
click at [45, 76] on abbr "19" at bounding box center [44, 77] width 3 height 3
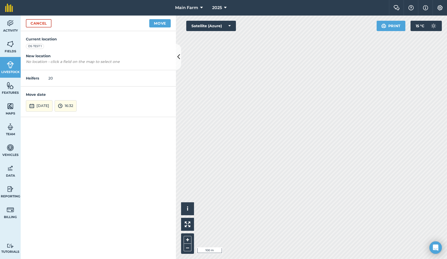
click at [77, 105] on button "16:32" at bounding box center [66, 105] width 22 height 11
click at [78, 58] on button "16:00" at bounding box center [67, 59] width 24 height 8
click at [158, 22] on button "Move" at bounding box center [159, 23] width 21 height 8
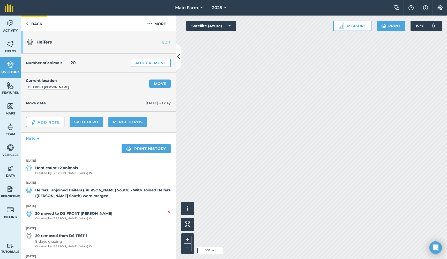
click at [36, 24] on link "Back" at bounding box center [34, 23] width 27 height 15
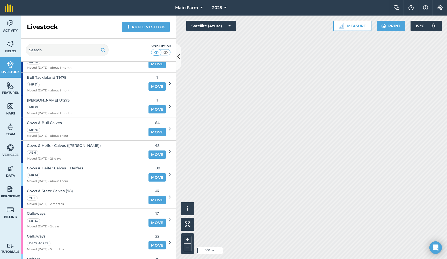
scroll to position [42, 0]
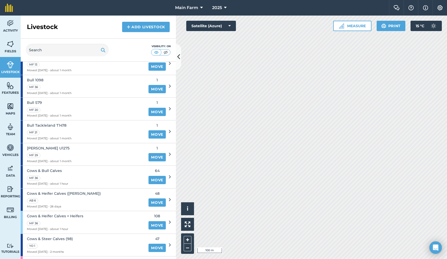
click at [58, 215] on span "Cows & Heifer Calves + Heifers" at bounding box center [55, 216] width 56 height 6
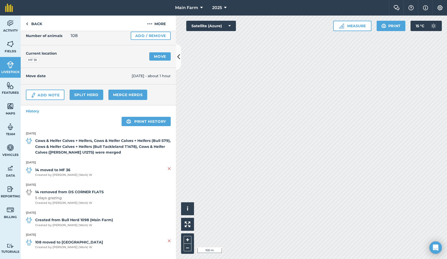
scroll to position [26, 0]
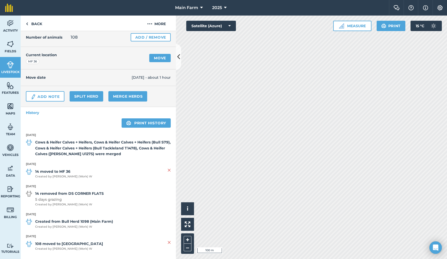
click at [168, 167] on img at bounding box center [169, 170] width 3 height 6
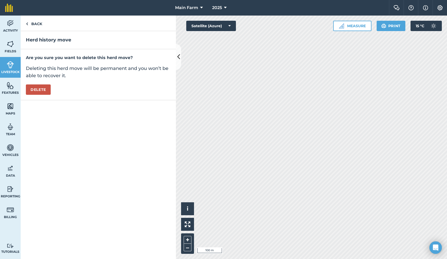
click at [41, 90] on button "Delete" at bounding box center [38, 89] width 25 height 10
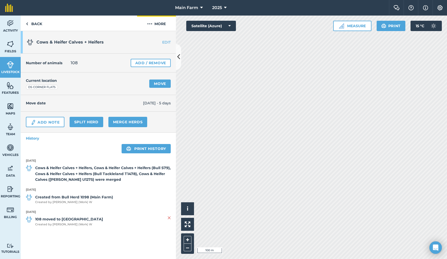
click at [152, 21] on img at bounding box center [149, 24] width 5 height 6
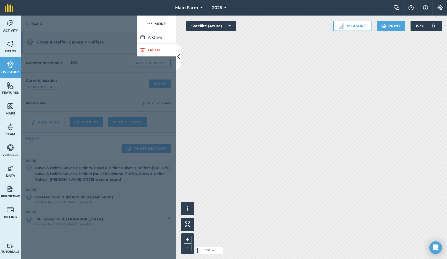
click at [78, 205] on div at bounding box center [98, 145] width 155 height 228
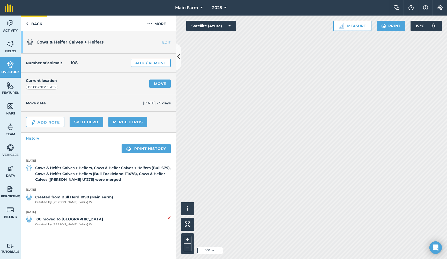
click at [38, 24] on link "Back" at bounding box center [34, 23] width 27 height 15
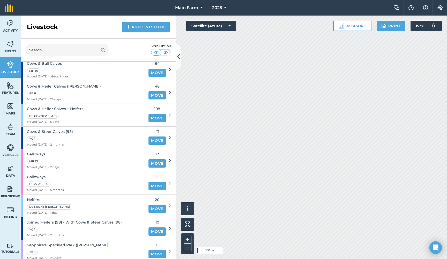
scroll to position [152, 0]
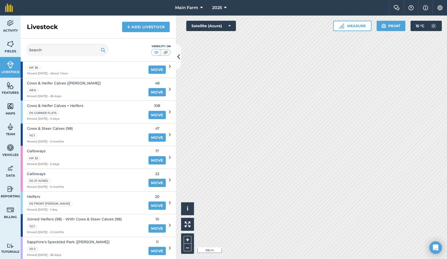
click at [38, 193] on span "Heifers" at bounding box center [50, 196] width 47 height 6
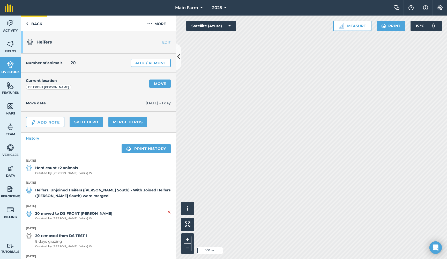
click at [36, 23] on link "Back" at bounding box center [34, 23] width 27 height 15
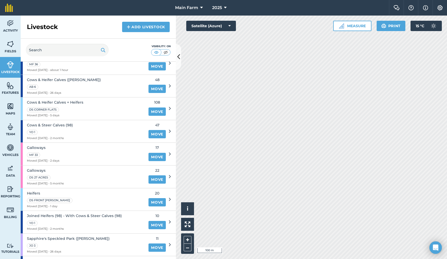
scroll to position [147, 0]
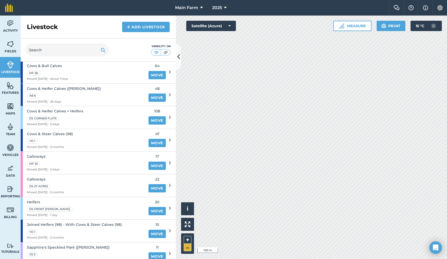
click at [186, 249] on button "–" at bounding box center [188, 247] width 8 height 8
click at [187, 245] on button "–" at bounding box center [188, 247] width 8 height 8
click at [185, 238] on button "+" at bounding box center [188, 240] width 8 height 8
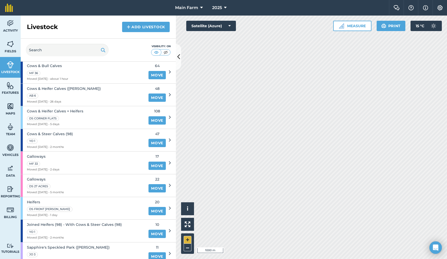
click at [185, 238] on button "+" at bounding box center [188, 240] width 8 height 8
click at [185, 239] on button "+" at bounding box center [188, 240] width 8 height 8
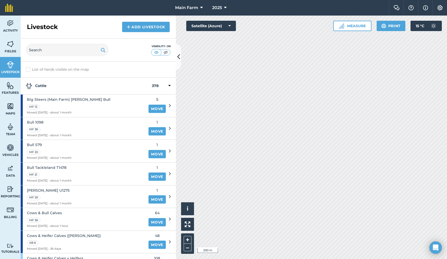
scroll to position [0, 0]
click at [80, 99] on span "Big Steers (Main Farm) Galloway Bull" at bounding box center [69, 99] width 84 height 6
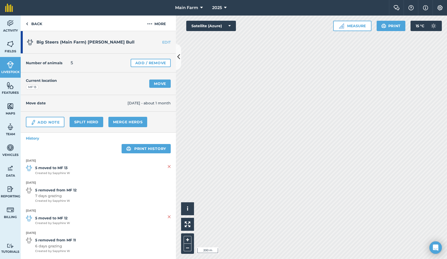
click at [81, 122] on link "Split herd" at bounding box center [87, 122] width 34 height 10
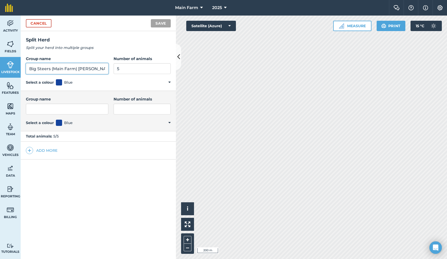
drag, startPoint x: 29, startPoint y: 68, endPoint x: 113, endPoint y: 68, distance: 84.3
click at [113, 68] on div "Group name Big Steers (Main Farm) Galloway Bull Number of animals 5" at bounding box center [98, 65] width 145 height 18
click at [63, 112] on input "Group name" at bounding box center [67, 108] width 83 height 11
paste input "Big Steers (Main Farm) Galloway Bull"
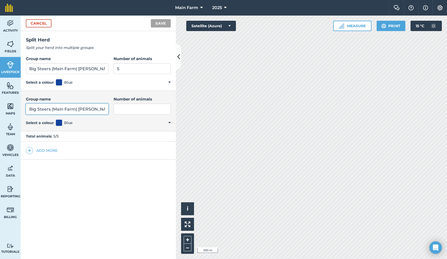
drag, startPoint x: 70, startPoint y: 109, endPoint x: 9, endPoint y: 102, distance: 61.2
click at [9, 102] on div "Activity Fields Livestock Features Maps Team Vehicles Data Reporting Billing Tu…" at bounding box center [223, 137] width 447 height 243
type input "[PERSON_NAME] Bull"
drag, startPoint x: 77, startPoint y: 68, endPoint x: 137, endPoint y: 68, distance: 60.0
click at [137, 68] on div "Group name Big Steers (Main Farm) Galloway Bull Number of animals 5" at bounding box center [98, 65] width 145 height 18
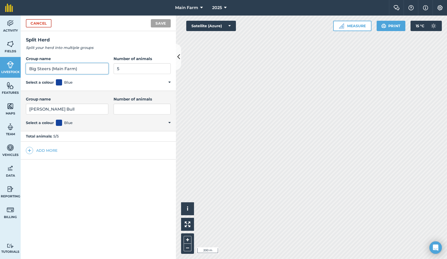
type input "Big Steers (Main Farm)"
click at [118, 108] on input "Number of animals" at bounding box center [142, 108] width 57 height 11
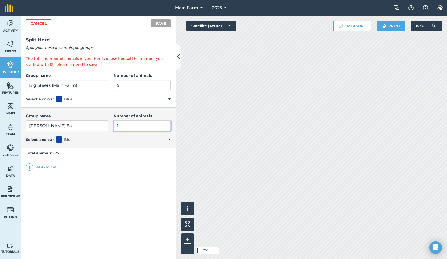
type input "1"
drag, startPoint x: 116, startPoint y: 83, endPoint x: 91, endPoint y: 81, distance: 25.5
click at [91, 81] on div "Group name Big Steers (Main Farm) Number of animals 5" at bounding box center [98, 81] width 145 height 18
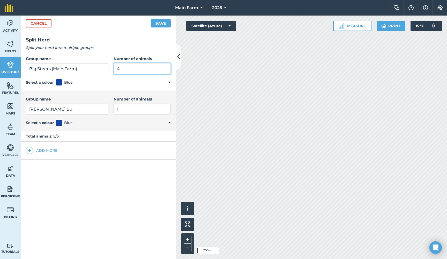
type input "4"
click at [155, 23] on button "Save" at bounding box center [161, 23] width 20 height 8
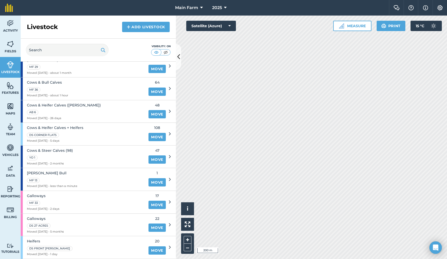
scroll to position [136, 0]
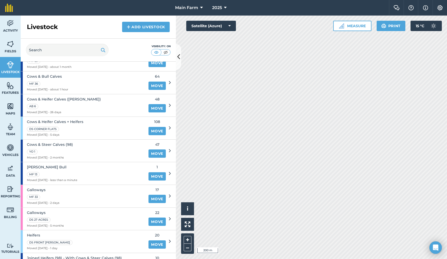
click at [148, 172] on link "Move" at bounding box center [156, 176] width 17 height 8
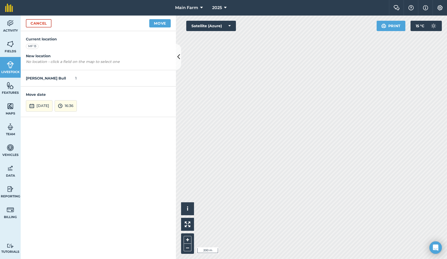
click at [49, 102] on button "[DATE]" at bounding box center [39, 105] width 27 height 11
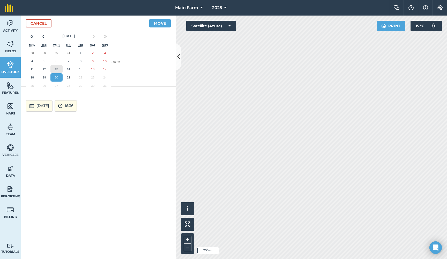
click at [57, 68] on abbr "13" at bounding box center [56, 68] width 3 height 3
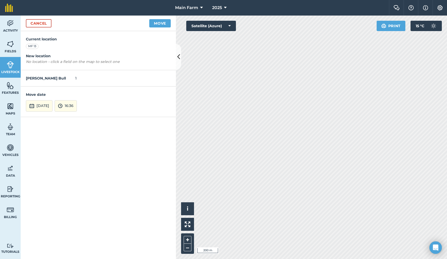
click at [77, 102] on button "16:36" at bounding box center [66, 105] width 22 height 11
click at [42, 105] on button "13th Aug 2025" at bounding box center [39, 105] width 27 height 11
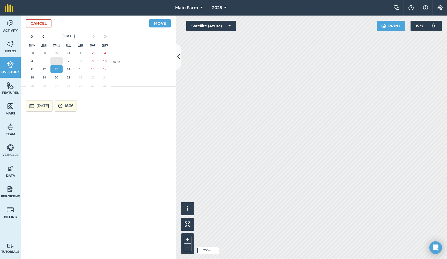
click at [56, 59] on abbr "6" at bounding box center [57, 60] width 2 height 3
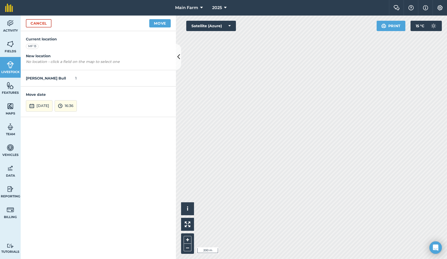
click at [77, 103] on button "16:36" at bounding box center [66, 105] width 22 height 11
click at [76, 62] on button "12:00" at bounding box center [67, 64] width 24 height 8
click at [161, 25] on button "Move" at bounding box center [159, 23] width 21 height 8
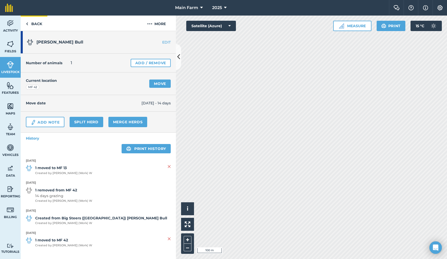
click at [34, 25] on link "Back" at bounding box center [34, 23] width 27 height 15
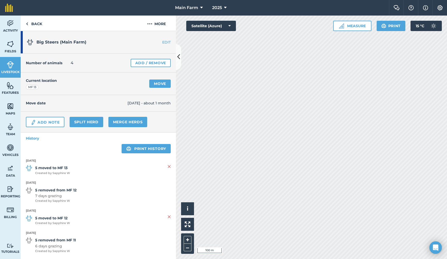
click at [13, 68] on img at bounding box center [10, 65] width 7 height 8
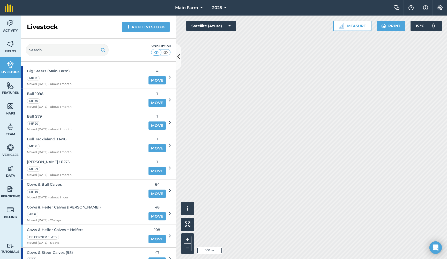
scroll to position [30, 0]
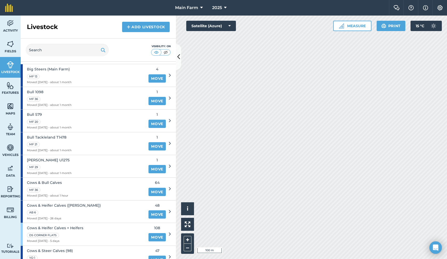
click at [48, 158] on span "[PERSON_NAME] U1275" at bounding box center [49, 160] width 44 height 6
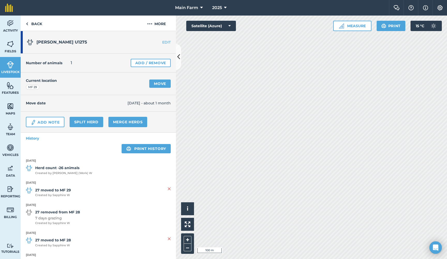
click at [151, 83] on link "Move" at bounding box center [159, 83] width 21 height 8
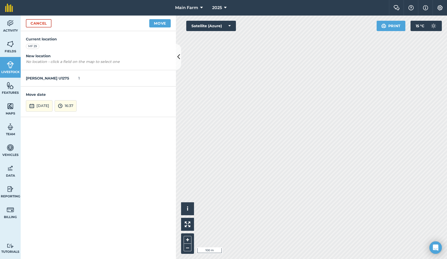
click at [40, 103] on button "[DATE]" at bounding box center [39, 105] width 27 height 11
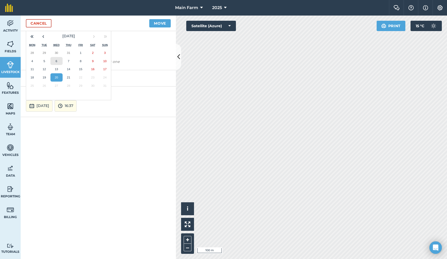
click at [56, 60] on abbr "6" at bounding box center [57, 60] width 2 height 3
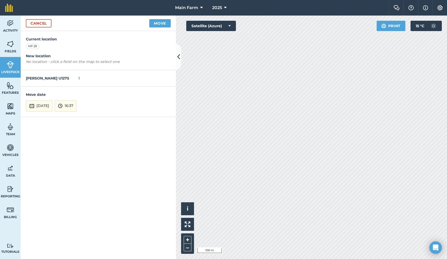
click at [76, 101] on button "16:37" at bounding box center [66, 105] width 22 height 11
click at [76, 59] on button "12:00" at bounding box center [67, 60] width 24 height 8
click at [162, 24] on button "Move" at bounding box center [159, 23] width 21 height 8
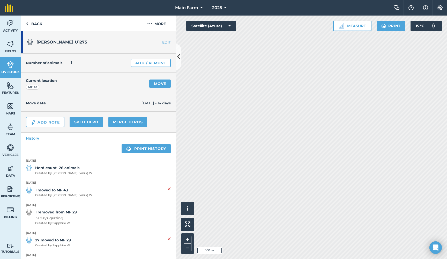
click at [13, 72] on span "Livestock" at bounding box center [10, 72] width 21 height 4
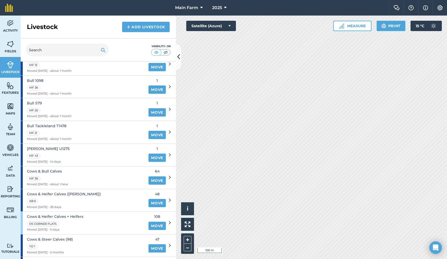
scroll to position [42, 0]
click at [38, 79] on span "Bull 1098" at bounding box center [49, 80] width 44 height 6
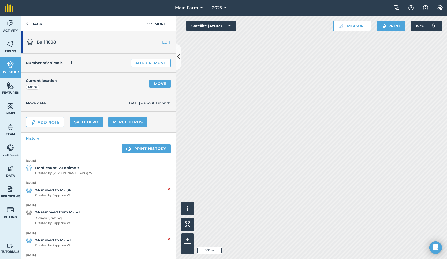
click at [155, 83] on link "Move" at bounding box center [159, 83] width 21 height 8
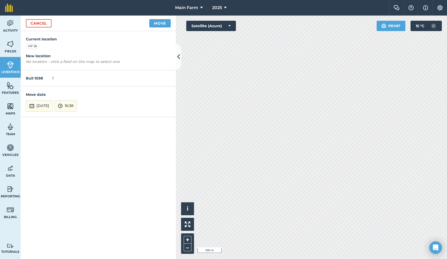
click at [40, 106] on button "[DATE]" at bounding box center [39, 105] width 27 height 11
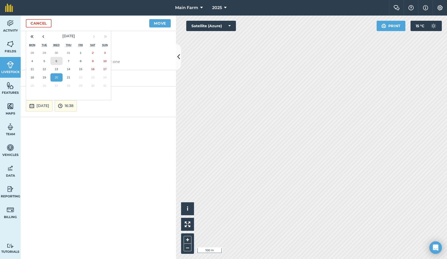
click at [54, 60] on button "6" at bounding box center [56, 61] width 12 height 8
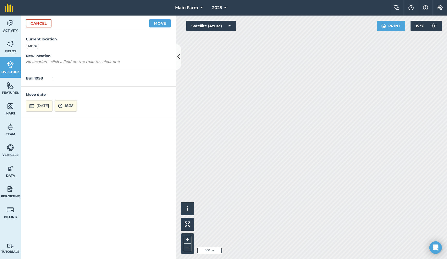
click at [75, 103] on button "16:38" at bounding box center [66, 105] width 22 height 11
click at [75, 71] on button "12:00" at bounding box center [67, 71] width 24 height 8
click at [159, 22] on button "Move" at bounding box center [159, 23] width 21 height 8
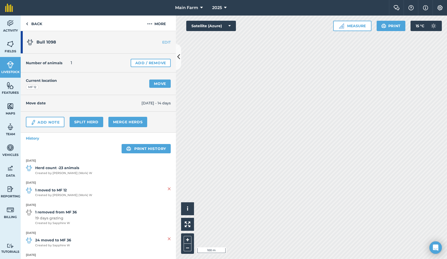
click at [9, 75] on link "Livestock" at bounding box center [10, 67] width 21 height 21
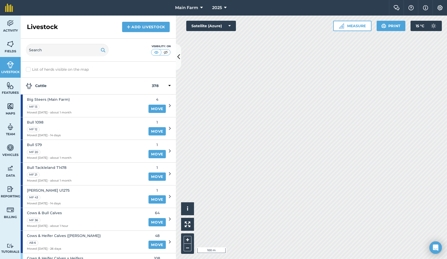
click at [36, 144] on span "Bull S79" at bounding box center [49, 145] width 44 height 6
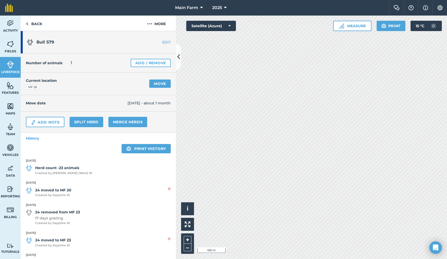
click at [153, 84] on link "Move" at bounding box center [159, 83] width 21 height 8
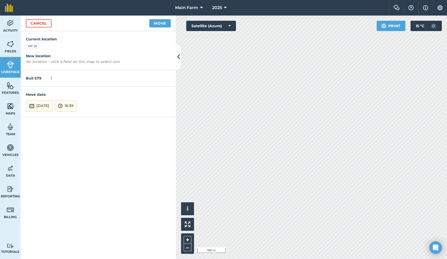
click at [46, 104] on button "[DATE]" at bounding box center [39, 105] width 27 height 11
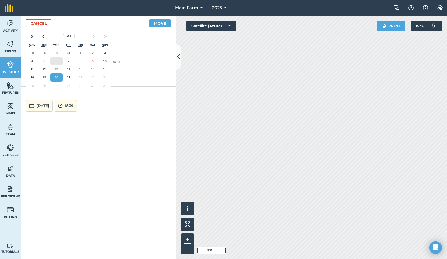
click at [56, 59] on abbr "6" at bounding box center [57, 60] width 2 height 3
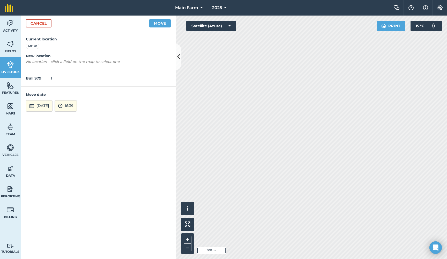
click at [76, 104] on button "16:39" at bounding box center [66, 105] width 22 height 11
click at [76, 75] on button "12:00" at bounding box center [67, 77] width 24 height 8
click at [158, 22] on button "Move" at bounding box center [159, 23] width 21 height 8
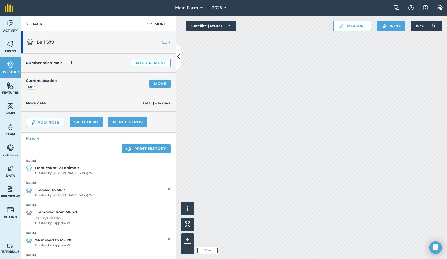
click at [11, 67] on img at bounding box center [10, 65] width 7 height 8
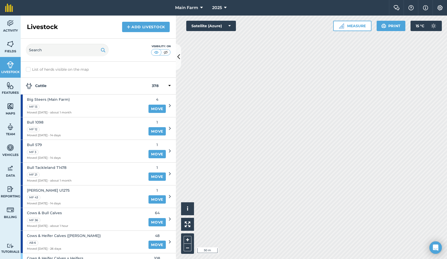
click at [54, 166] on span "Bull Tackleland T1478" at bounding box center [49, 168] width 44 height 6
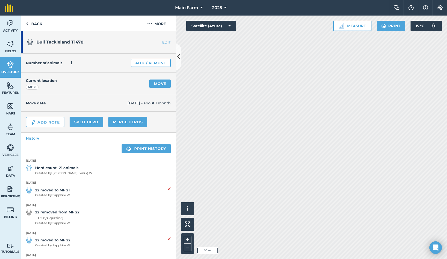
click at [151, 83] on link "Move" at bounding box center [159, 83] width 21 height 8
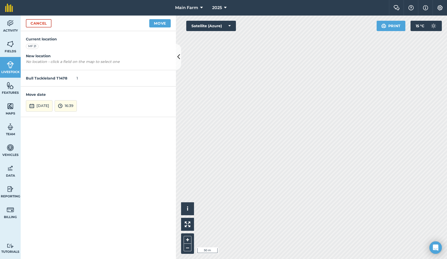
click at [42, 106] on button "[DATE]" at bounding box center [39, 105] width 27 height 11
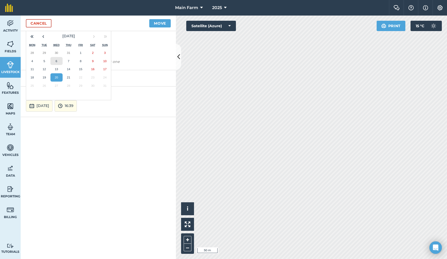
click at [56, 61] on abbr "6" at bounding box center [57, 60] width 2 height 3
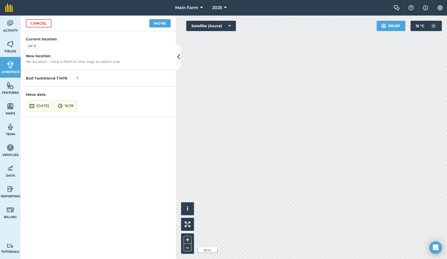
click at [63, 105] on img at bounding box center [60, 106] width 5 height 6
click at [76, 70] on button "12:00" at bounding box center [67, 71] width 24 height 8
click at [155, 24] on button "Move" at bounding box center [159, 23] width 21 height 8
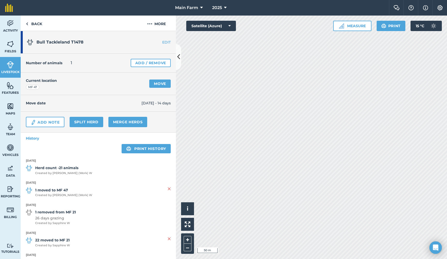
click at [10, 66] on img at bounding box center [10, 65] width 7 height 8
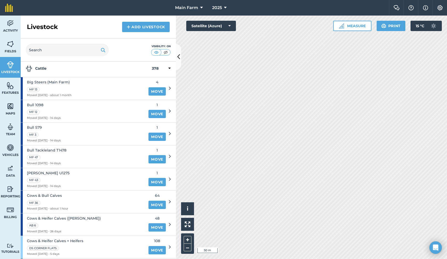
scroll to position [20, 0]
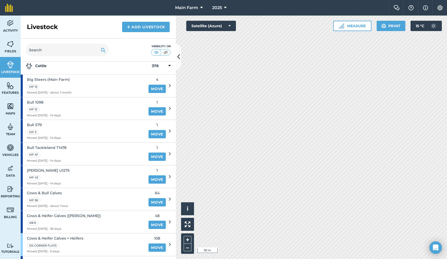
click at [9, 66] on img at bounding box center [10, 65] width 7 height 8
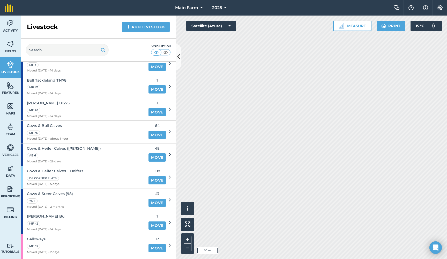
scroll to position [78, 0]
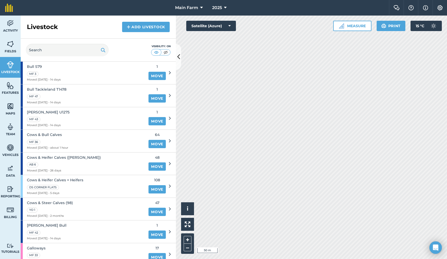
click at [52, 132] on span "Cows & Bull Calves" at bounding box center [47, 135] width 41 height 6
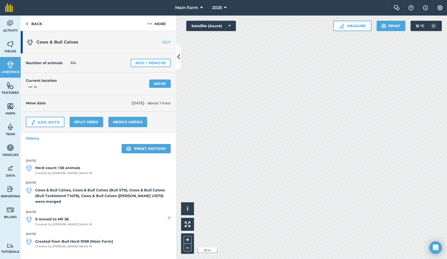
click at [158, 85] on link "Move" at bounding box center [159, 83] width 21 height 8
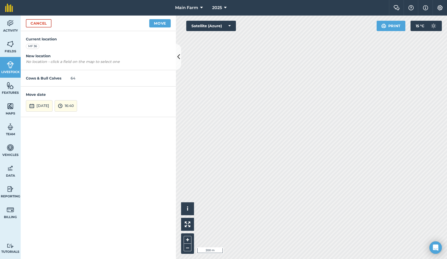
click at [148, 128] on div "Activity Fields Livestock Features Maps Team Vehicles Data Reporting Billing Tu…" at bounding box center [223, 137] width 447 height 243
click at [51, 102] on button "[DATE]" at bounding box center [39, 105] width 27 height 11
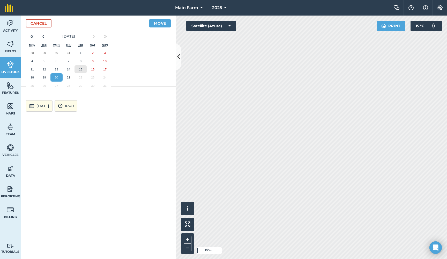
click at [81, 68] on abbr "15" at bounding box center [80, 69] width 3 height 3
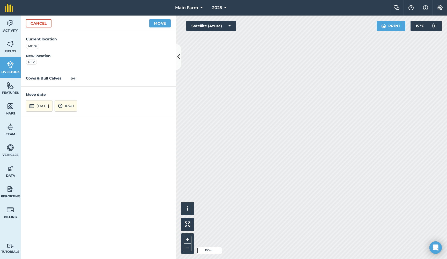
click at [77, 106] on button "16:40" at bounding box center [66, 105] width 23 height 11
click at [73, 66] on button "16:00" at bounding box center [67, 67] width 24 height 8
click at [160, 24] on button "Move" at bounding box center [159, 23] width 21 height 8
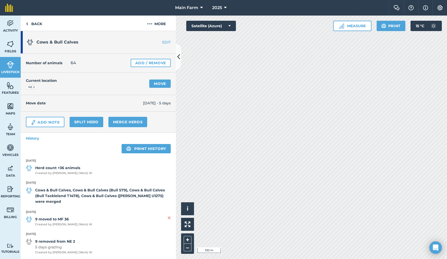
click at [14, 67] on img at bounding box center [10, 65] width 7 height 8
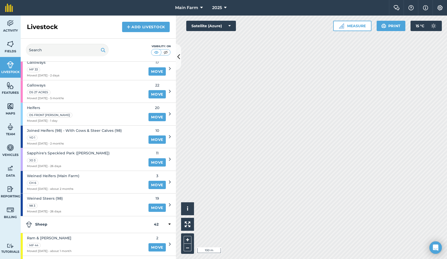
scroll to position [265, 0]
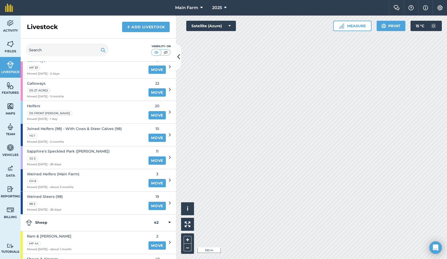
click at [49, 193] on span "Weined Steers (98)" at bounding box center [45, 196] width 36 height 6
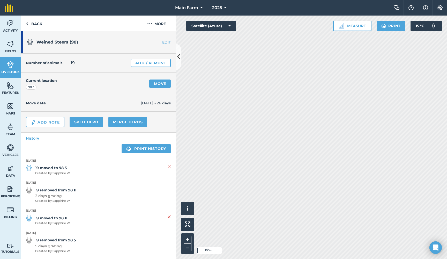
click at [161, 41] on link "EDIT" at bounding box center [159, 42] width 33 height 5
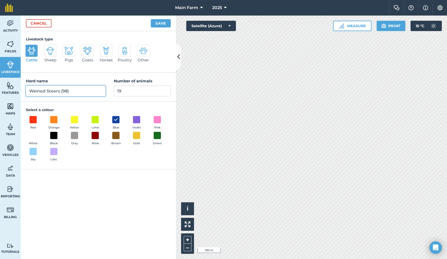
drag, startPoint x: 71, startPoint y: 90, endPoint x: 59, endPoint y: 90, distance: 11.6
click at [59, 90] on input "Weined Steers (98)" at bounding box center [66, 90] width 80 height 11
type input "Weined Steers"
click at [87, 184] on div "Livestock type Cattle Sheep Pigs Goats Horses Poultry Other Herd name Weined St…" at bounding box center [98, 145] width 155 height 228
click at [38, 17] on div "Cancel Save" at bounding box center [98, 24] width 155 height 16
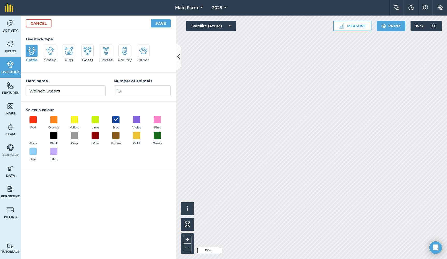
click at [38, 23] on link "Cancel" at bounding box center [39, 23] width 26 height 8
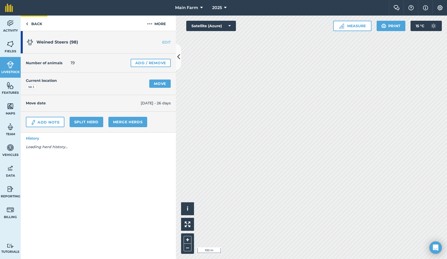
click at [34, 23] on link "Back" at bounding box center [34, 23] width 27 height 15
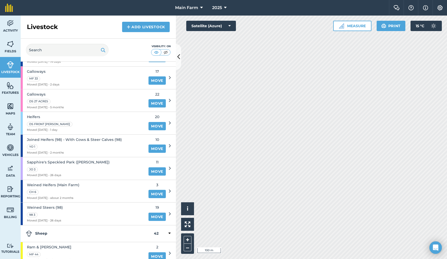
scroll to position [265, 0]
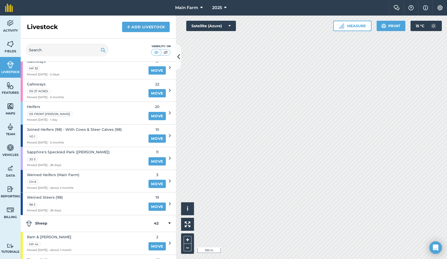
click at [51, 194] on span "Weined Steers (98)" at bounding box center [45, 197] width 36 height 6
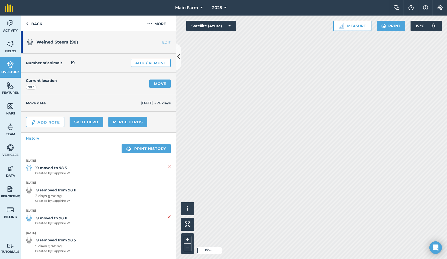
click at [160, 43] on link "EDIT" at bounding box center [159, 42] width 33 height 5
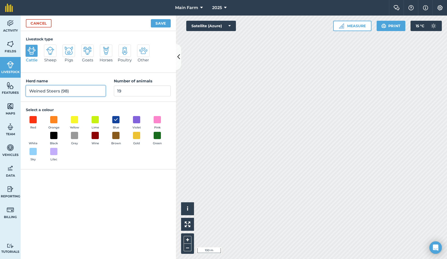
drag, startPoint x: 73, startPoint y: 92, endPoint x: 59, endPoint y: 91, distance: 13.8
click at [59, 91] on input "Weined Steers (98)" at bounding box center [66, 90] width 80 height 11
type input "Weined Steers"
click at [95, 202] on div "Livestock type Cattle Sheep Pigs Goats Horses Poultry Other Herd name Weined St…" at bounding box center [98, 145] width 155 height 228
click at [157, 24] on button "Save" at bounding box center [161, 23] width 20 height 8
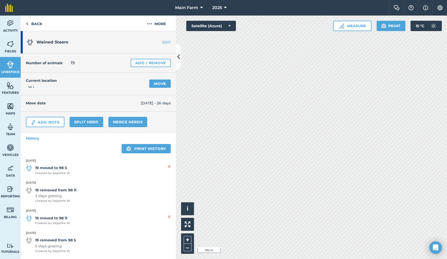
click at [157, 86] on link "Move" at bounding box center [159, 83] width 21 height 8
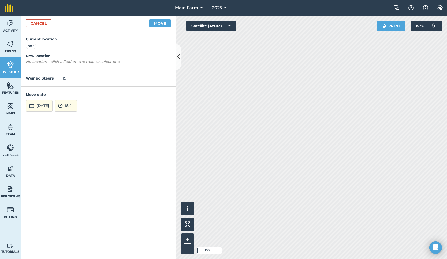
click at [52, 106] on button "[DATE]" at bounding box center [39, 105] width 27 height 11
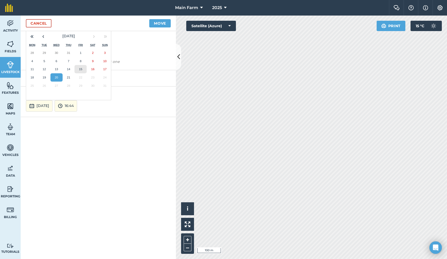
click at [81, 67] on abbr "15" at bounding box center [80, 68] width 3 height 3
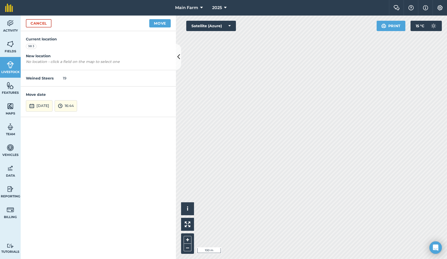
click at [77, 105] on button "16:44" at bounding box center [66, 105] width 23 height 11
click at [75, 58] on button "16:00" at bounding box center [67, 59] width 24 height 8
click at [158, 23] on button "Move" at bounding box center [159, 23] width 21 height 8
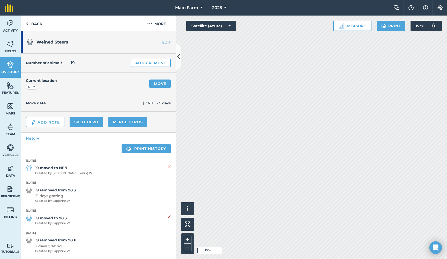
click at [155, 84] on link "Move" at bounding box center [159, 83] width 21 height 8
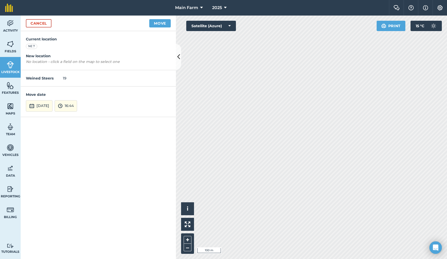
click at [53, 104] on button "[DATE]" at bounding box center [39, 105] width 27 height 11
click at [45, 76] on abbr "19" at bounding box center [44, 77] width 3 height 3
click at [77, 107] on button "16:44" at bounding box center [66, 105] width 23 height 11
click at [77, 60] on button "12:00" at bounding box center [67, 63] width 24 height 8
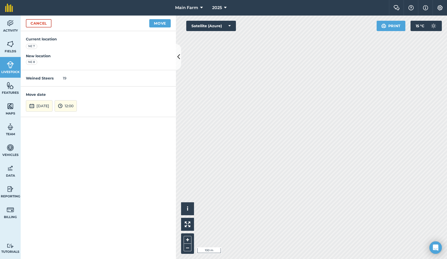
click at [162, 25] on button "Move" at bounding box center [159, 23] width 21 height 8
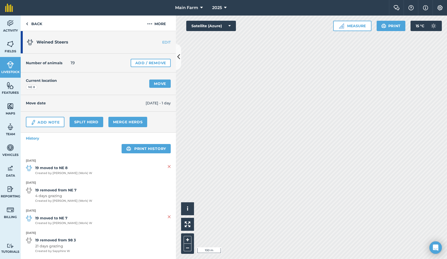
click at [12, 63] on img at bounding box center [10, 65] width 7 height 8
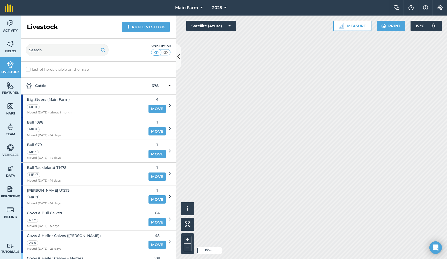
click at [47, 99] on span "Big Steers (Main Farm)" at bounding box center [49, 99] width 44 height 6
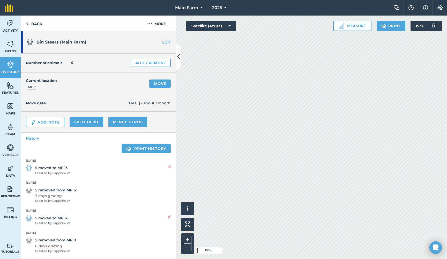
click at [165, 40] on link "EDIT" at bounding box center [159, 42] width 33 height 5
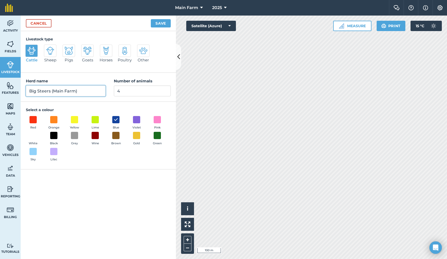
drag, startPoint x: 80, startPoint y: 87, endPoint x: 75, endPoint y: 89, distance: 4.9
click at [75, 89] on input "Big Steers (Main Farm)" at bounding box center [66, 90] width 80 height 11
click at [85, 92] on input "Big Steers (Main Farm)" at bounding box center [66, 90] width 80 height 11
drag, startPoint x: 84, startPoint y: 92, endPoint x: 50, endPoint y: 90, distance: 33.7
click at [50, 90] on input "Big Steers (Main Farm)" at bounding box center [66, 90] width 80 height 11
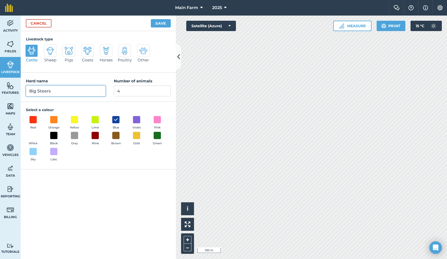
type input "Big Steers"
click at [160, 23] on button "Save" at bounding box center [161, 23] width 20 height 8
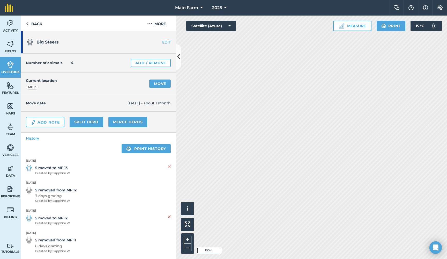
click at [155, 84] on link "Move" at bounding box center [159, 83] width 21 height 8
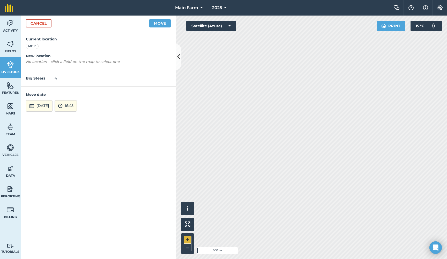
click at [189, 240] on button "+" at bounding box center [188, 240] width 8 height 8
click at [52, 104] on button "[DATE]" at bounding box center [39, 105] width 27 height 11
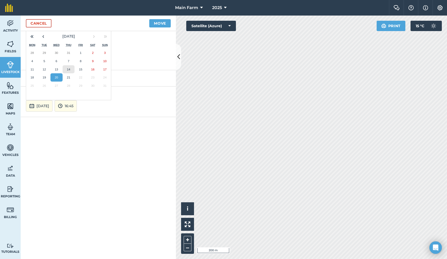
click at [69, 68] on abbr "14" at bounding box center [68, 69] width 3 height 3
click at [63, 105] on img at bounding box center [60, 106] width 5 height 6
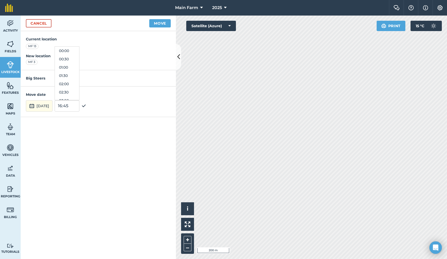
scroll to position [257, 0]
click at [76, 57] on button "16:00" at bounding box center [67, 59] width 24 height 8
click at [77, 105] on button "16:00" at bounding box center [66, 105] width 23 height 11
click at [79, 58] on button "14:00" at bounding box center [67, 59] width 24 height 8
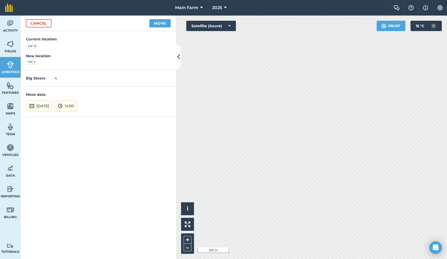
click at [161, 23] on button "Move" at bounding box center [159, 23] width 21 height 8
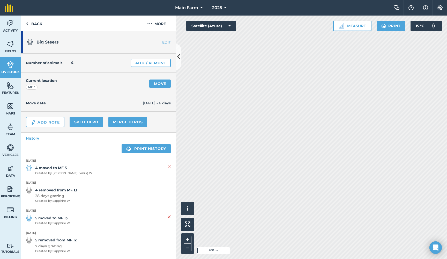
click at [10, 64] on img at bounding box center [10, 65] width 7 height 8
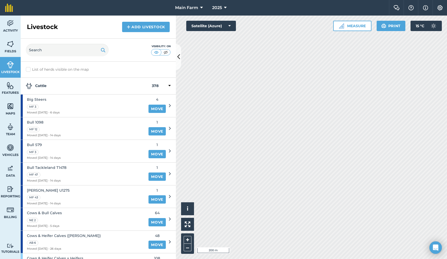
click at [140, 26] on link "Add Livestock" at bounding box center [146, 27] width 48 height 10
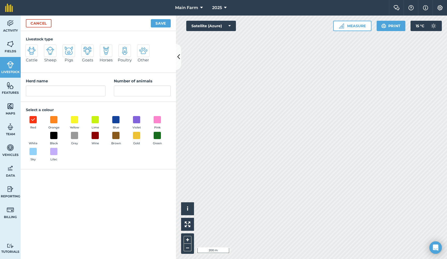
click at [31, 48] on img at bounding box center [31, 51] width 8 height 8
click at [29, 48] on input "Cattle" at bounding box center [27, 45] width 3 height 3
radio input "true"
drag, startPoint x: 58, startPoint y: 86, endPoint x: 4, endPoint y: 84, distance: 54.4
click at [4, 84] on div "Activity Fields Livestock Features Maps Team Vehicles Data Reporting Billing Tu…" at bounding box center [223, 137] width 447 height 243
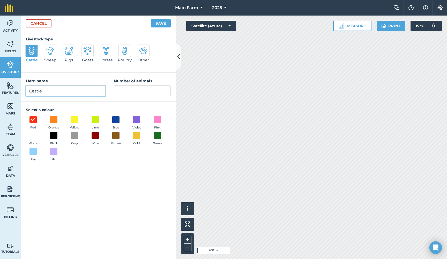
drag, startPoint x: 54, startPoint y: 89, endPoint x: 17, endPoint y: 90, distance: 37.0
click at [17, 90] on div "Activity Fields Livestock Features Maps Team Vehicles Data Reporting Billing Tu…" at bounding box center [223, 137] width 447 height 243
type input "Dry Cows"
click at [130, 91] on input "Number of animals" at bounding box center [142, 90] width 57 height 11
type input "30"
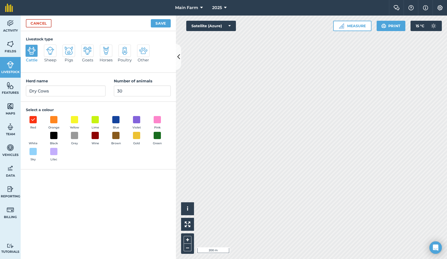
click at [112, 121] on button "Blue" at bounding box center [116, 123] width 14 height 14
click at [155, 23] on button "Save" at bounding box center [161, 23] width 20 height 8
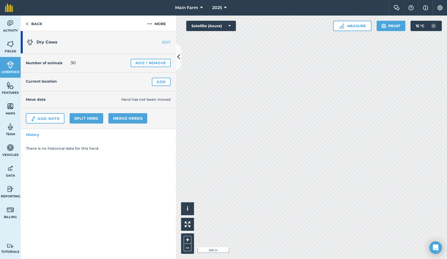
click at [161, 81] on link "Add" at bounding box center [161, 82] width 19 height 8
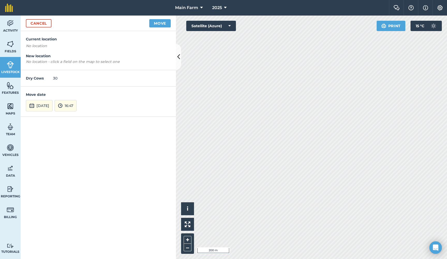
click at [53, 105] on button "[DATE]" at bounding box center [39, 105] width 27 height 11
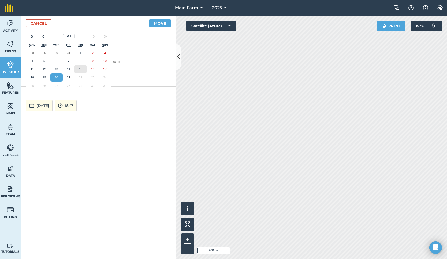
click at [80, 68] on abbr "15" at bounding box center [80, 68] width 3 height 3
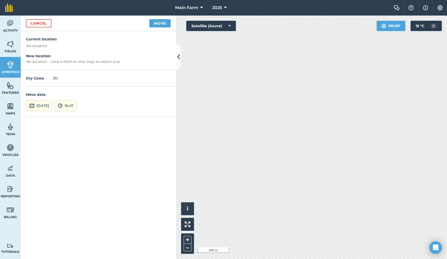
click at [77, 110] on button "16:47" at bounding box center [66, 105] width 22 height 11
click at [77, 57] on button "12:00" at bounding box center [67, 57] width 24 height 8
click at [154, 22] on button "Move" at bounding box center [159, 23] width 21 height 8
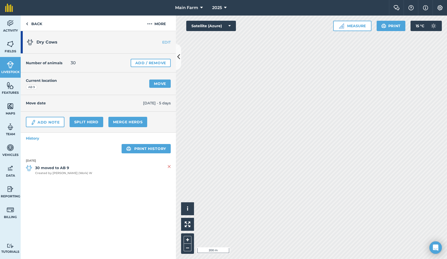
click at [162, 84] on link "Move" at bounding box center [159, 83] width 21 height 8
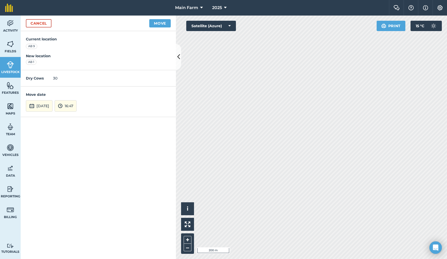
click at [50, 106] on button "[DATE]" at bounding box center [39, 105] width 27 height 11
click at [45, 77] on abbr "19" at bounding box center [44, 77] width 3 height 3
click at [77, 106] on button "16:47" at bounding box center [66, 105] width 22 height 11
click at [76, 73] on button "14:00" at bounding box center [67, 75] width 24 height 8
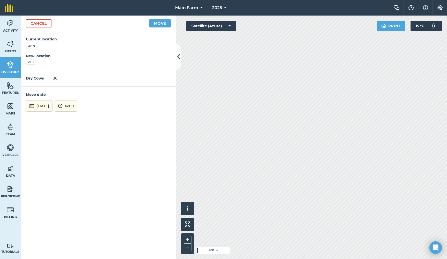
click at [157, 24] on button "Move" at bounding box center [159, 23] width 21 height 8
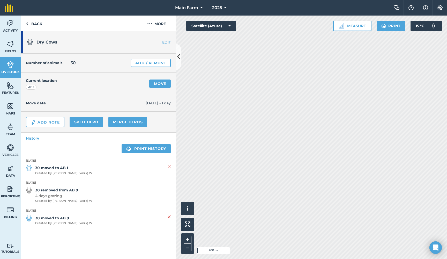
click at [162, 81] on link "Move" at bounding box center [159, 83] width 21 height 8
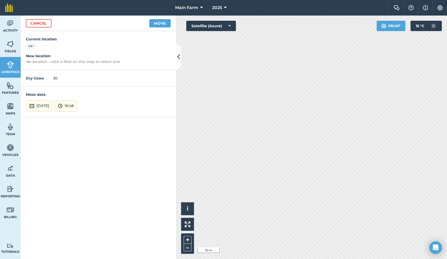
click at [43, 24] on link "Cancel" at bounding box center [39, 23] width 26 height 8
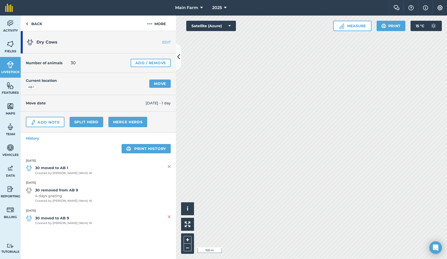
click at [11, 49] on link "Fields" at bounding box center [10, 46] width 21 height 21
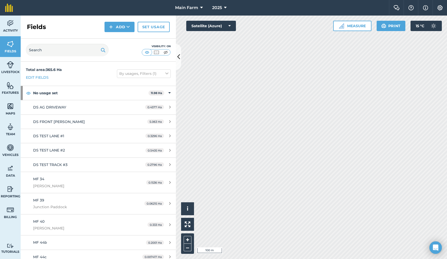
click at [122, 28] on button "Add" at bounding box center [120, 27] width 30 height 10
click at [118, 38] on link "Draw" at bounding box center [119, 38] width 28 height 11
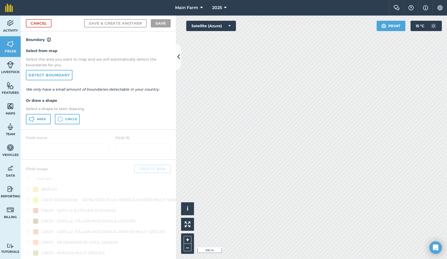
click at [37, 115] on button "Area" at bounding box center [38, 119] width 25 height 10
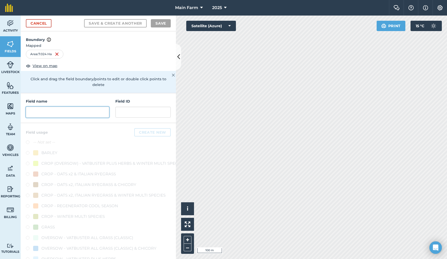
click at [68, 113] on input "text" at bounding box center [67, 112] width 83 height 11
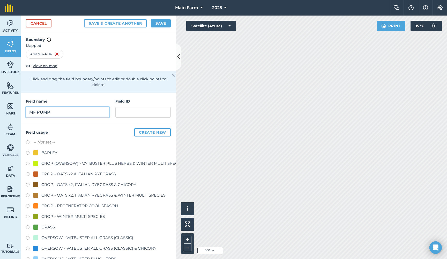
type input "MF PUMP"
click at [63, 99] on h4 "Field name" at bounding box center [67, 101] width 83 height 6
click at [161, 24] on button "Save" at bounding box center [161, 23] width 20 height 8
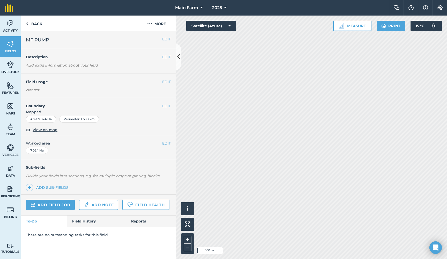
click at [167, 106] on button "EDIT" at bounding box center [166, 106] width 9 height 6
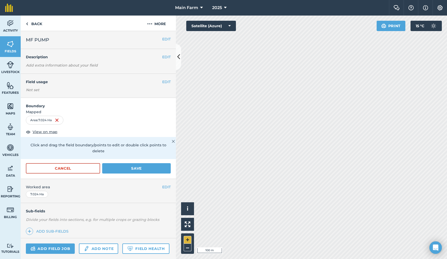
click at [186, 238] on button "+" at bounding box center [188, 240] width 8 height 8
click at [128, 167] on button "Save" at bounding box center [136, 168] width 69 height 10
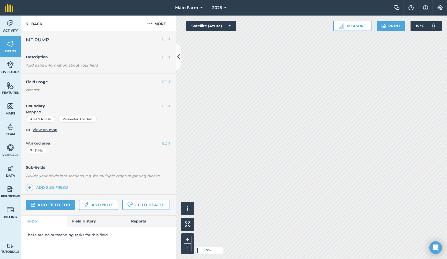
click at [10, 68] on img at bounding box center [10, 65] width 7 height 8
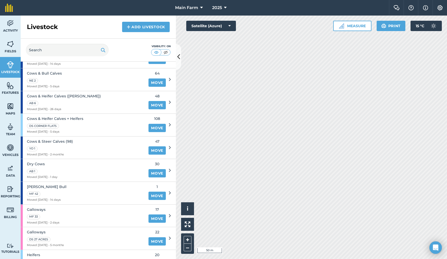
scroll to position [150, 0]
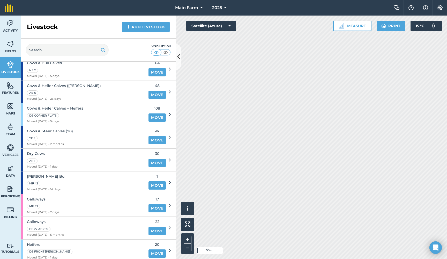
click at [40, 151] on span "Dry Cows" at bounding box center [42, 154] width 31 height 6
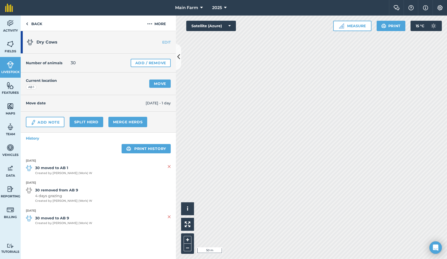
click at [157, 83] on link "Move" at bounding box center [159, 83] width 21 height 8
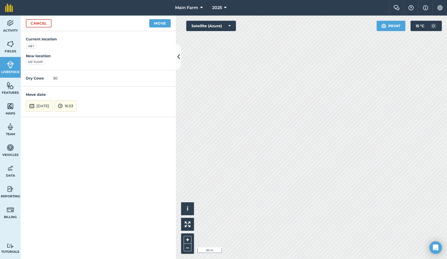
click at [77, 102] on button "16:53" at bounding box center [66, 105] width 22 height 11
click at [76, 53] on button "11:00" at bounding box center [67, 53] width 24 height 8
click at [160, 24] on button "Move" at bounding box center [159, 23] width 21 height 8
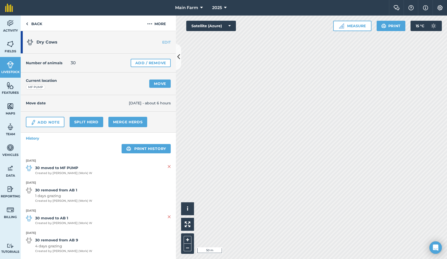
click at [10, 69] on link "Livestock" at bounding box center [10, 67] width 21 height 21
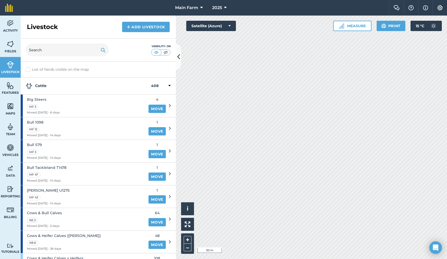
click at [10, 44] on img at bounding box center [10, 44] width 7 height 8
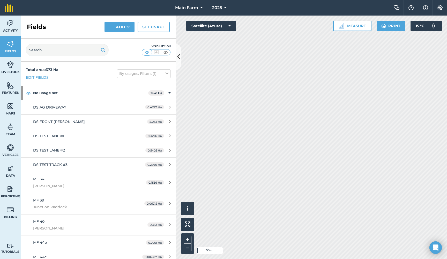
click at [8, 74] on span "Livestock" at bounding box center [10, 72] width 21 height 4
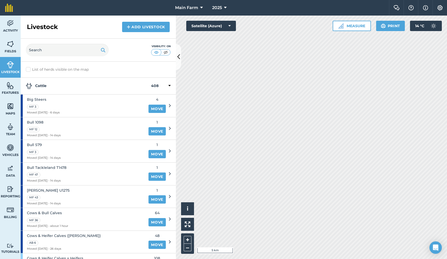
click at [11, 85] on img at bounding box center [10, 85] width 7 height 8
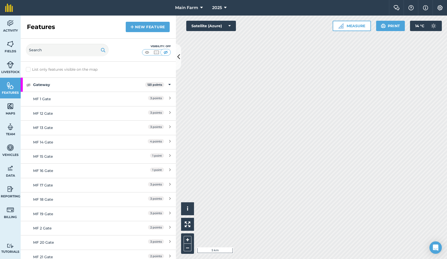
click at [9, 65] on img at bounding box center [10, 65] width 7 height 8
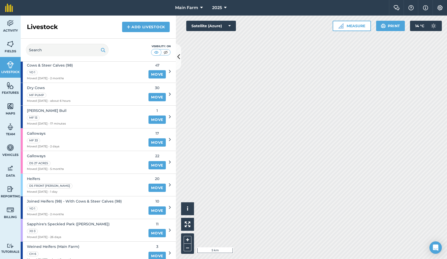
scroll to position [222, 0]
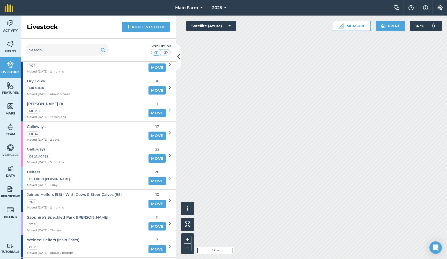
click at [86, 107] on div "[PERSON_NAME] [PERSON_NAME] 13 Moved [DATE] - 17 minutes" at bounding box center [83, 110] width 125 height 23
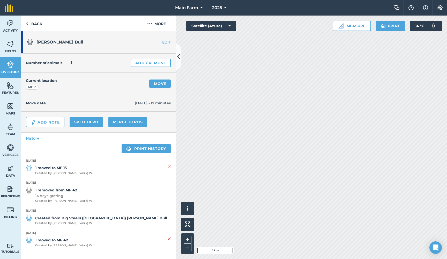
click at [169, 165] on img at bounding box center [169, 166] width 3 height 6
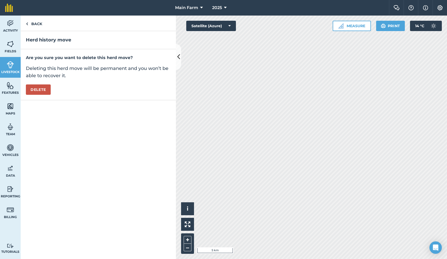
click at [41, 89] on button "Delete" at bounding box center [38, 89] width 25 height 10
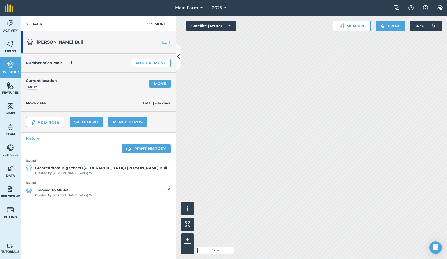
click at [12, 48] on link "Fields" at bounding box center [10, 46] width 21 height 21
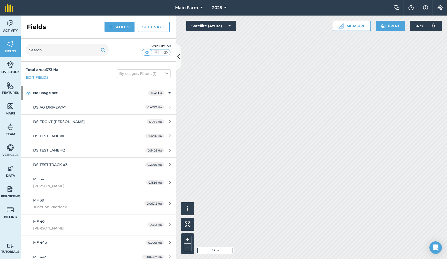
click at [14, 70] on span "Livestock" at bounding box center [10, 72] width 21 height 4
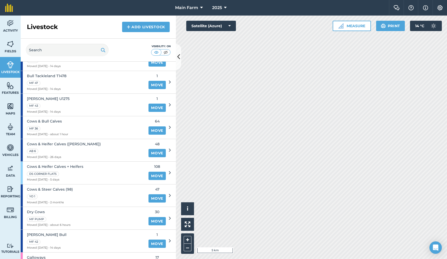
scroll to position [92, 0]
click at [46, 118] on span "Cows & Bull Calves" at bounding box center [47, 121] width 41 height 6
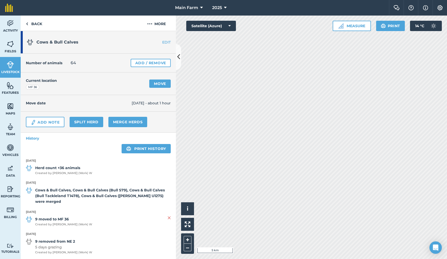
click at [168, 216] on img at bounding box center [169, 217] width 3 height 6
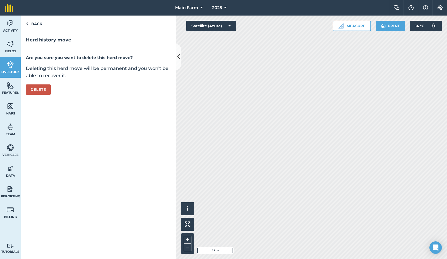
click at [35, 88] on button "Delete" at bounding box center [38, 89] width 25 height 10
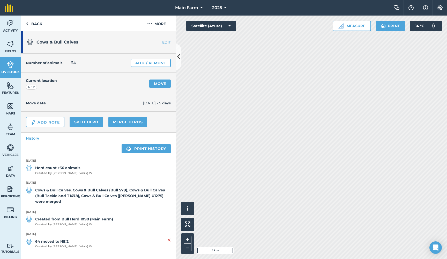
click at [11, 42] on img at bounding box center [10, 44] width 7 height 8
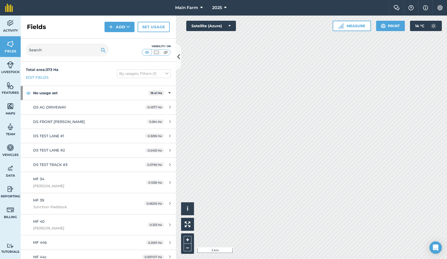
click at [12, 69] on link "Livestock" at bounding box center [10, 67] width 21 height 21
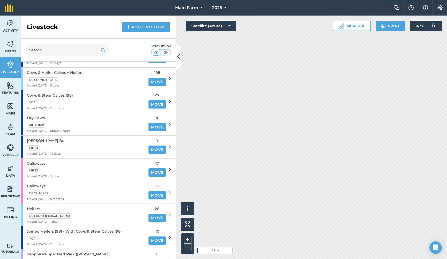
scroll to position [184, 0]
click at [53, 95] on span "Cows & Steer Calves (98)" at bounding box center [50, 96] width 46 height 6
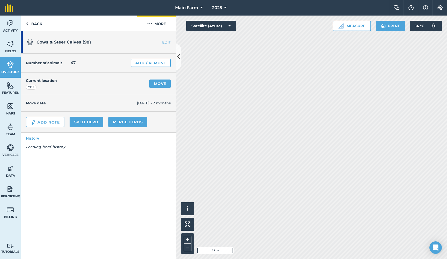
click at [150, 23] on img at bounding box center [149, 24] width 5 height 6
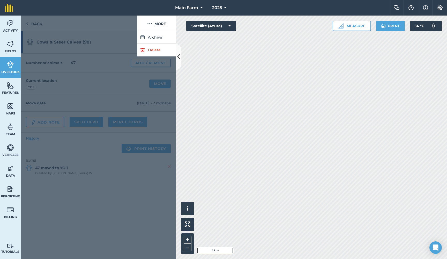
click at [149, 40] on button "Archive" at bounding box center [156, 37] width 39 height 13
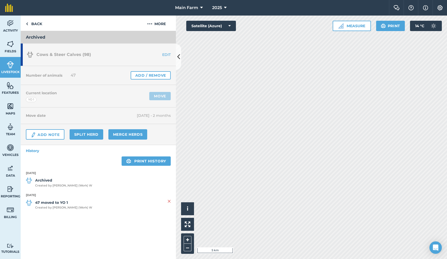
click at [11, 49] on span "Fields" at bounding box center [10, 51] width 21 height 4
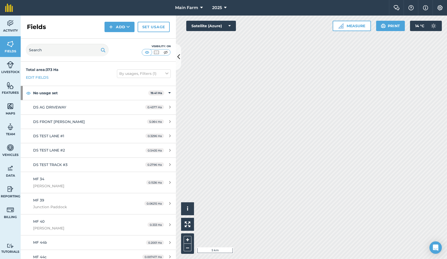
click at [10, 71] on span "Livestock" at bounding box center [10, 72] width 21 height 4
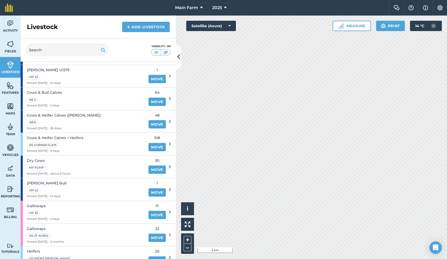
scroll to position [121, 0]
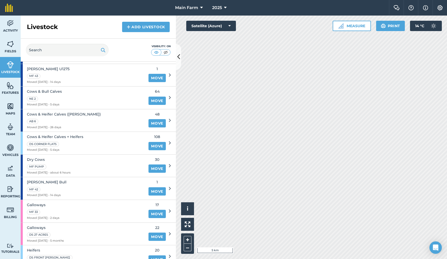
click at [56, 111] on span "Cows & Heifer Calves ([PERSON_NAME])" at bounding box center [64, 114] width 74 height 6
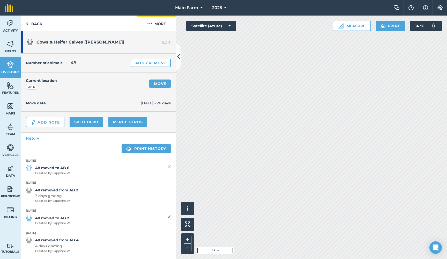
click at [149, 22] on img at bounding box center [149, 24] width 5 height 6
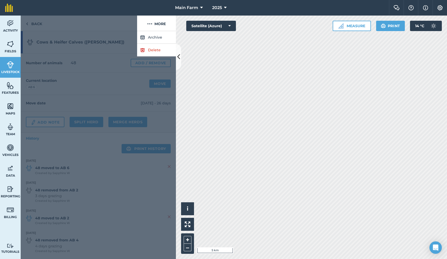
click at [149, 37] on button "Archive" at bounding box center [156, 37] width 39 height 13
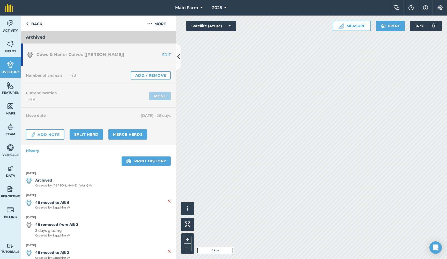
click at [11, 48] on link "Fields" at bounding box center [10, 46] width 21 height 21
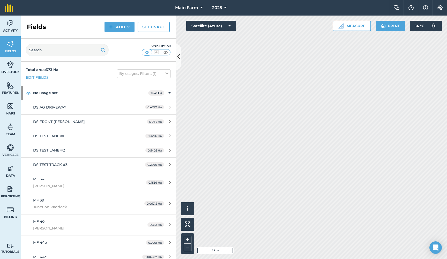
click at [10, 69] on link "Livestock" at bounding box center [10, 67] width 21 height 21
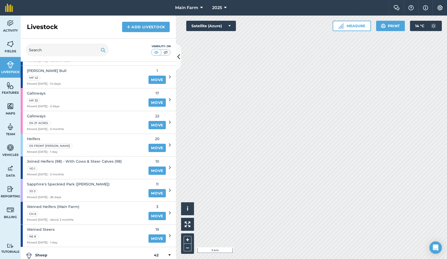
scroll to position [213, 0]
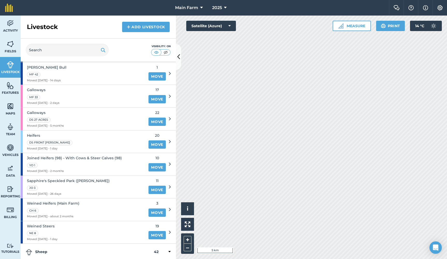
click at [93, 155] on span "Joined Heifers (98) - With Cows & Steer Calves (98)" at bounding box center [74, 158] width 95 height 6
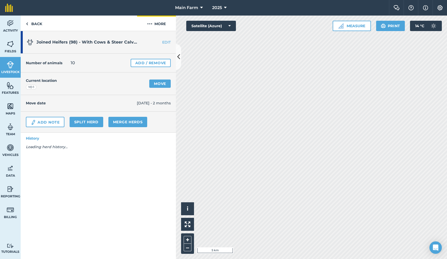
click at [151, 20] on button "More" at bounding box center [156, 23] width 39 height 15
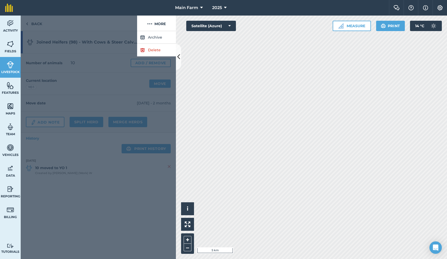
click at [149, 36] on button "Archive" at bounding box center [156, 37] width 39 height 13
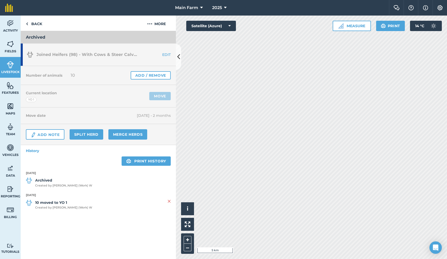
click at [9, 46] on img at bounding box center [10, 44] width 7 height 8
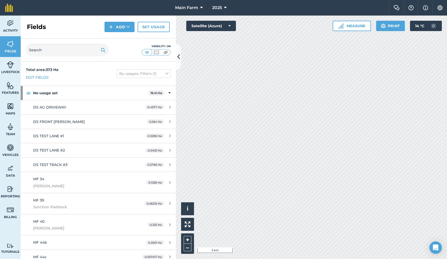
click at [11, 73] on span "Livestock" at bounding box center [10, 72] width 21 height 4
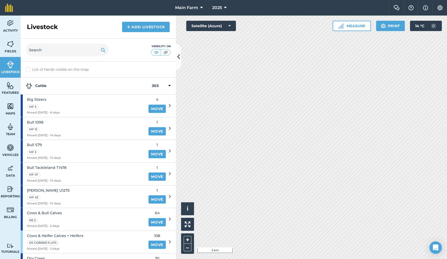
click at [13, 89] on img at bounding box center [10, 85] width 7 height 8
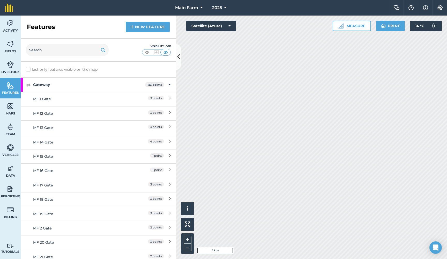
click at [9, 69] on link "Livestock" at bounding box center [10, 67] width 21 height 21
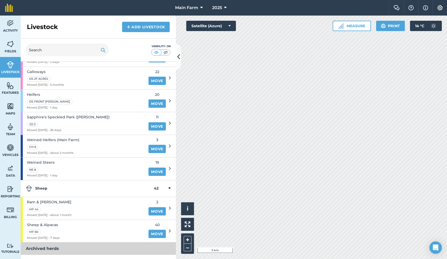
scroll to position [254, 0]
click at [140, 27] on link "Add Livestock" at bounding box center [146, 27] width 48 height 10
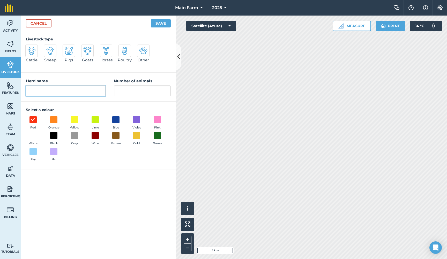
click at [64, 90] on input "Herd name" at bounding box center [66, 90] width 80 height 11
type input "Springing Heifers"
click at [134, 89] on input "Number of animals" at bounding box center [142, 90] width 57 height 11
type input "20"
click at [118, 120] on span at bounding box center [116, 119] width 8 height 8
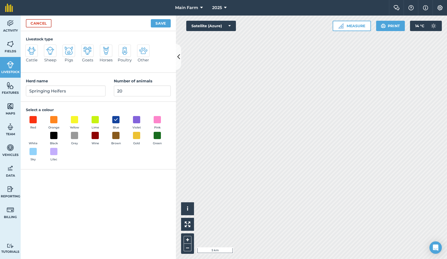
click at [30, 53] on img at bounding box center [31, 51] width 8 height 8
click at [29, 48] on input "Cattle" at bounding box center [27, 45] width 3 height 3
radio input "true"
click at [160, 26] on button "Save" at bounding box center [161, 23] width 20 height 8
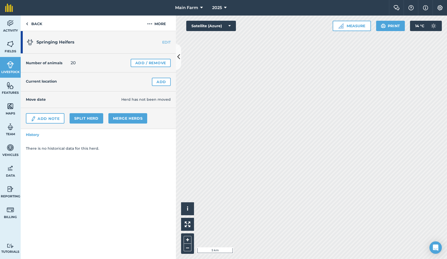
click at [157, 80] on link "Add" at bounding box center [161, 82] width 19 height 8
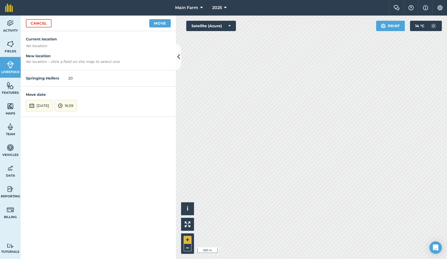
click at [188, 240] on button "+" at bounding box center [188, 240] width 8 height 8
click at [53, 107] on button "[DATE]" at bounding box center [39, 105] width 27 height 11
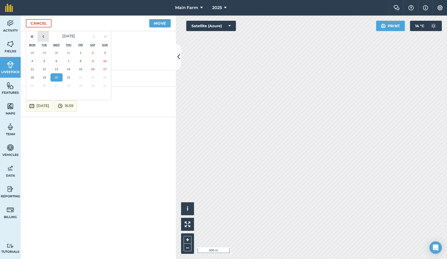
click at [43, 38] on button "‹" at bounding box center [43, 36] width 11 height 11
click at [66, 83] on button "31" at bounding box center [69, 85] width 12 height 8
click at [77, 106] on button "16:59" at bounding box center [66, 105] width 22 height 11
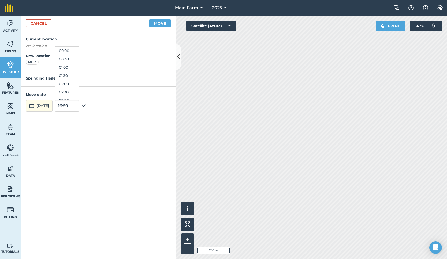
scroll to position [257, 0]
click at [75, 57] on button "16:00" at bounding box center [67, 59] width 24 height 8
click at [155, 24] on button "Move" at bounding box center [159, 23] width 21 height 8
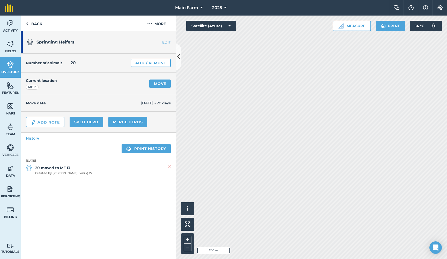
click at [138, 63] on link "Add / Remove" at bounding box center [151, 63] width 40 height 8
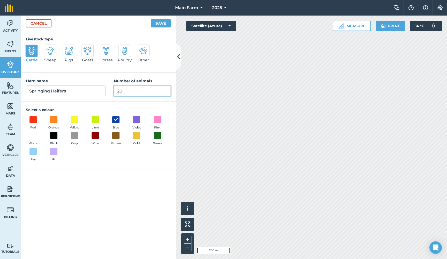
click at [142, 91] on input "20" at bounding box center [142, 90] width 57 height 11
type input "2"
type input "19"
click at [155, 23] on button "Save" at bounding box center [161, 23] width 20 height 8
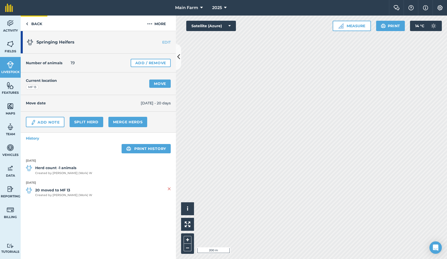
click at [35, 25] on link "Back" at bounding box center [34, 23] width 27 height 15
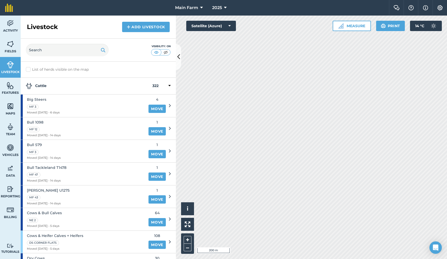
click at [6, 44] on link "Fields" at bounding box center [10, 46] width 21 height 21
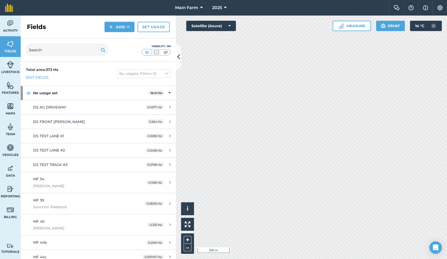
click at [10, 65] on img at bounding box center [10, 65] width 7 height 8
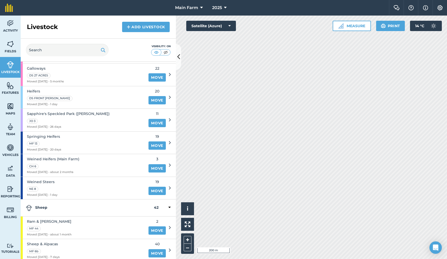
scroll to position [258, 0]
click at [69, 155] on span "Weined Heifers (Main Farm)" at bounding box center [53, 158] width 53 height 6
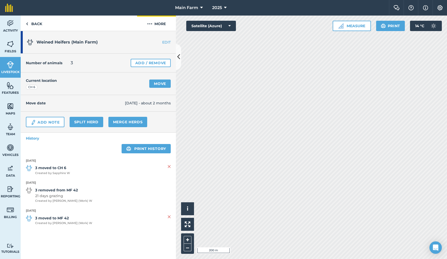
click at [151, 24] on img at bounding box center [149, 24] width 5 height 6
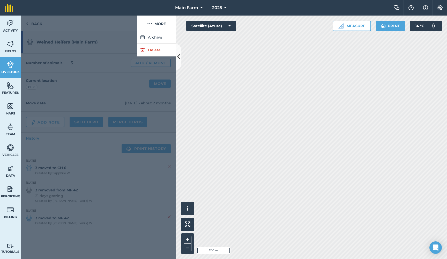
click at [151, 37] on button "Archive" at bounding box center [156, 37] width 39 height 13
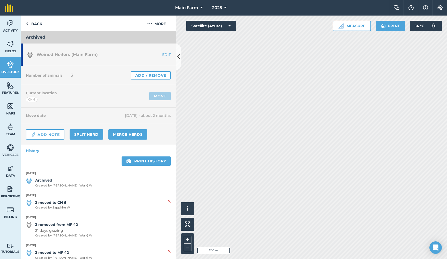
click at [12, 48] on link "Fields" at bounding box center [10, 46] width 21 height 21
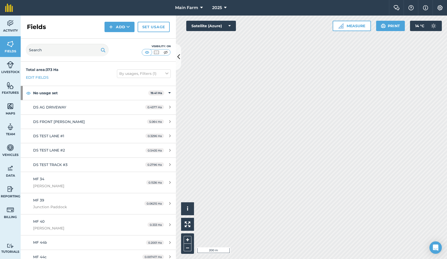
click at [10, 72] on span "Livestock" at bounding box center [10, 72] width 21 height 4
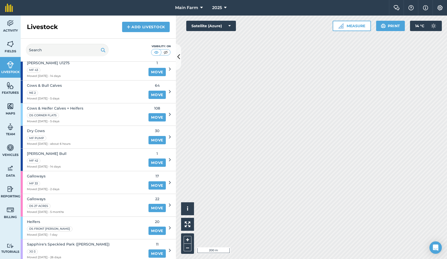
scroll to position [90, 0]
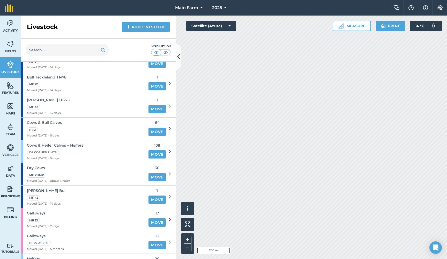
click at [34, 188] on span "[PERSON_NAME] Bull" at bounding box center [47, 191] width 40 height 6
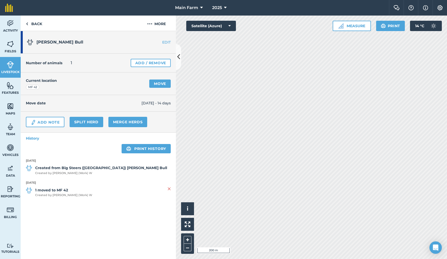
click at [166, 42] on link "EDIT" at bounding box center [159, 42] width 33 height 5
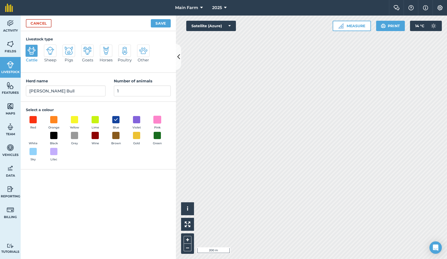
click at [155, 119] on span at bounding box center [157, 119] width 8 height 8
click at [158, 24] on button "Save" at bounding box center [161, 23] width 20 height 8
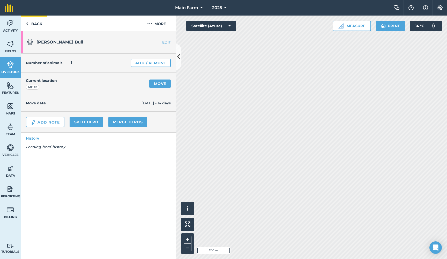
click at [29, 25] on link "Back" at bounding box center [34, 23] width 27 height 15
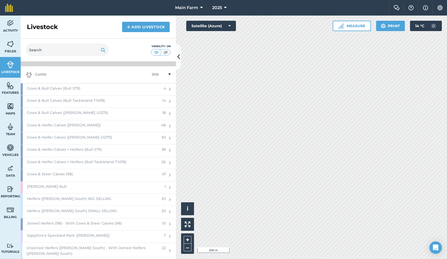
click at [168, 72] on icon at bounding box center [169, 74] width 2 height 5
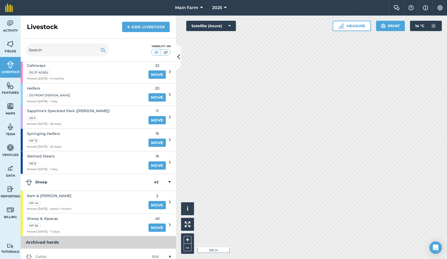
scroll to position [260, 0]
click at [49, 153] on span "Weined Steers" at bounding box center [42, 156] width 31 height 6
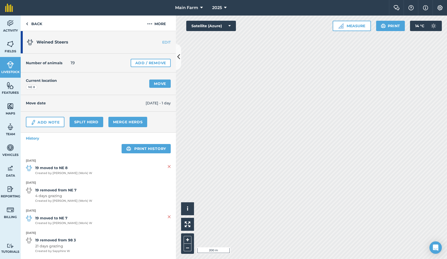
click at [100, 46] on h1 "Weined Steers" at bounding box center [85, 42] width 116 height 17
click at [95, 43] on h1 "Weined Steers" at bounding box center [85, 42] width 116 height 17
click at [41, 44] on span "Weined Steers" at bounding box center [52, 42] width 32 height 5
click at [34, 22] on link "Back" at bounding box center [34, 23] width 27 height 15
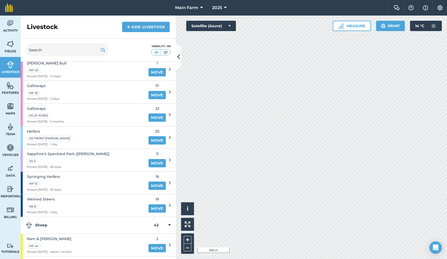
scroll to position [219, 0]
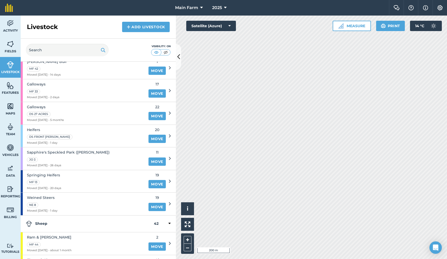
click at [38, 195] on span "Weined Steers" at bounding box center [42, 198] width 31 height 6
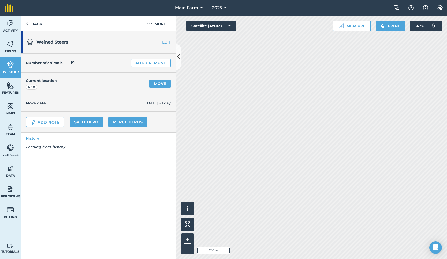
click at [141, 64] on link "Add / Remove" at bounding box center [151, 63] width 40 height 8
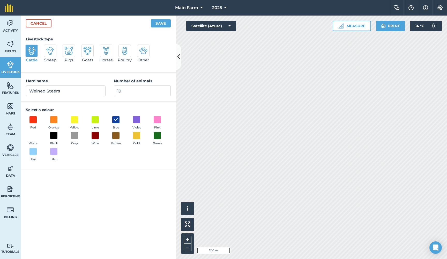
click at [43, 23] on link "Cancel" at bounding box center [39, 23] width 26 height 8
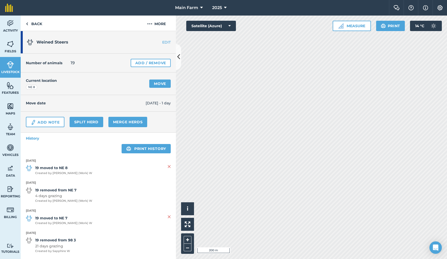
click at [163, 42] on link "EDIT" at bounding box center [159, 42] width 33 height 5
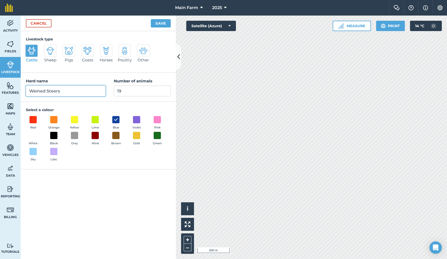
drag, startPoint x: 48, startPoint y: 90, endPoint x: 24, endPoint y: 90, distance: 23.8
click at [24, 90] on div "Herd name Weined Steers Number of animals 19" at bounding box center [98, 87] width 155 height 29
type input "Steers"
click at [160, 23] on button "Save" at bounding box center [161, 23] width 20 height 8
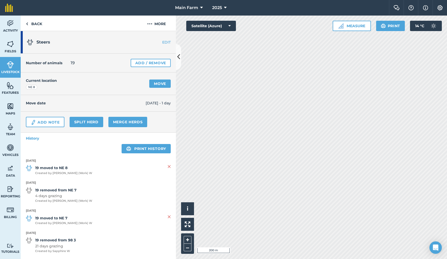
click at [11, 53] on link "Fields" at bounding box center [10, 46] width 21 height 21
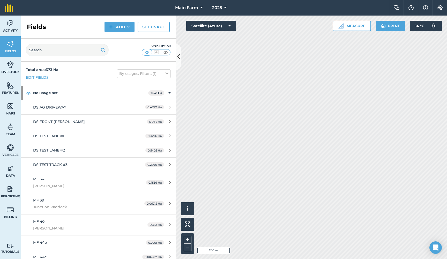
click at [9, 65] on img at bounding box center [10, 65] width 7 height 8
